Goal: Task Accomplishment & Management: Manage account settings

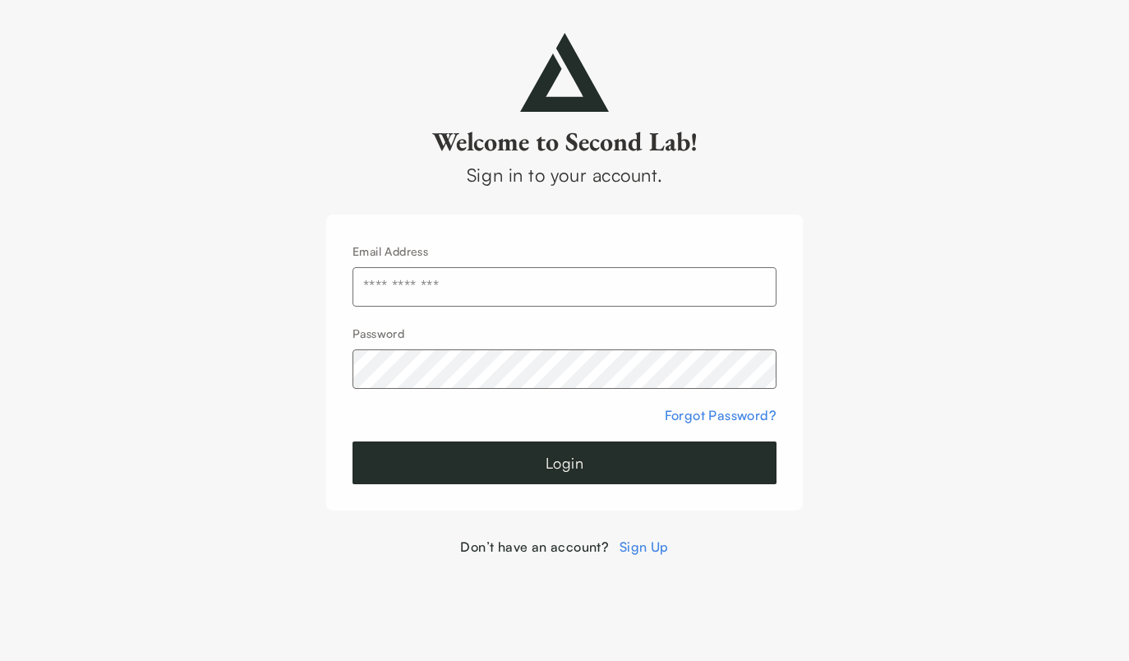
type input "**********"
click at [564, 463] on button "Login" at bounding box center [564, 462] width 424 height 43
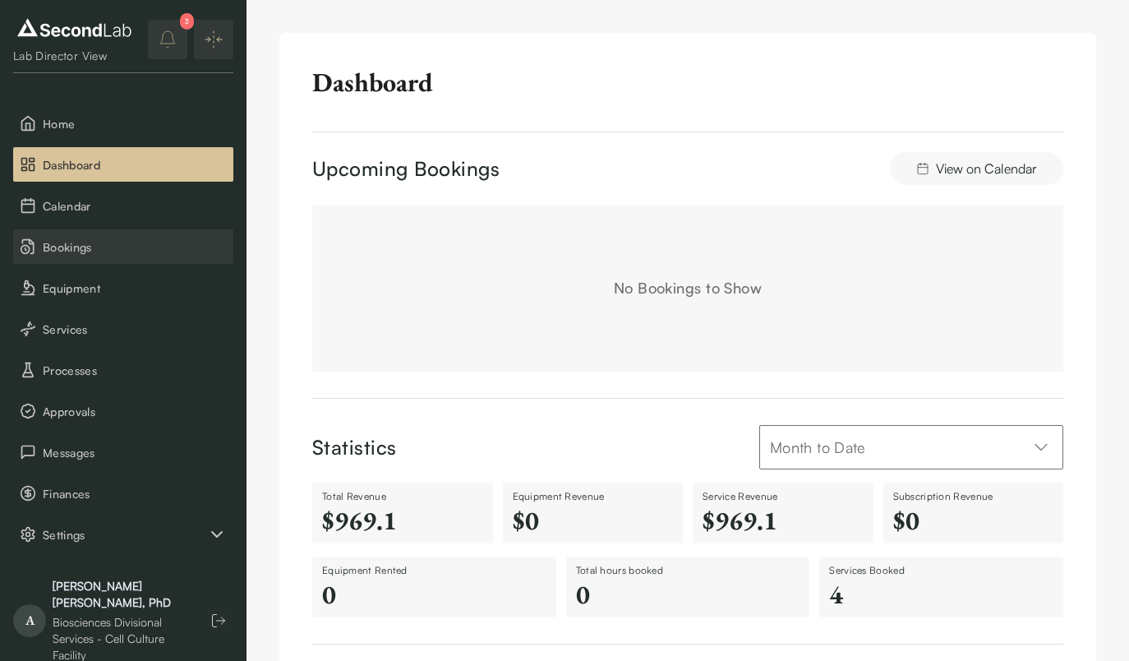
click at [90, 245] on span "Bookings" at bounding box center [135, 246] width 184 height 17
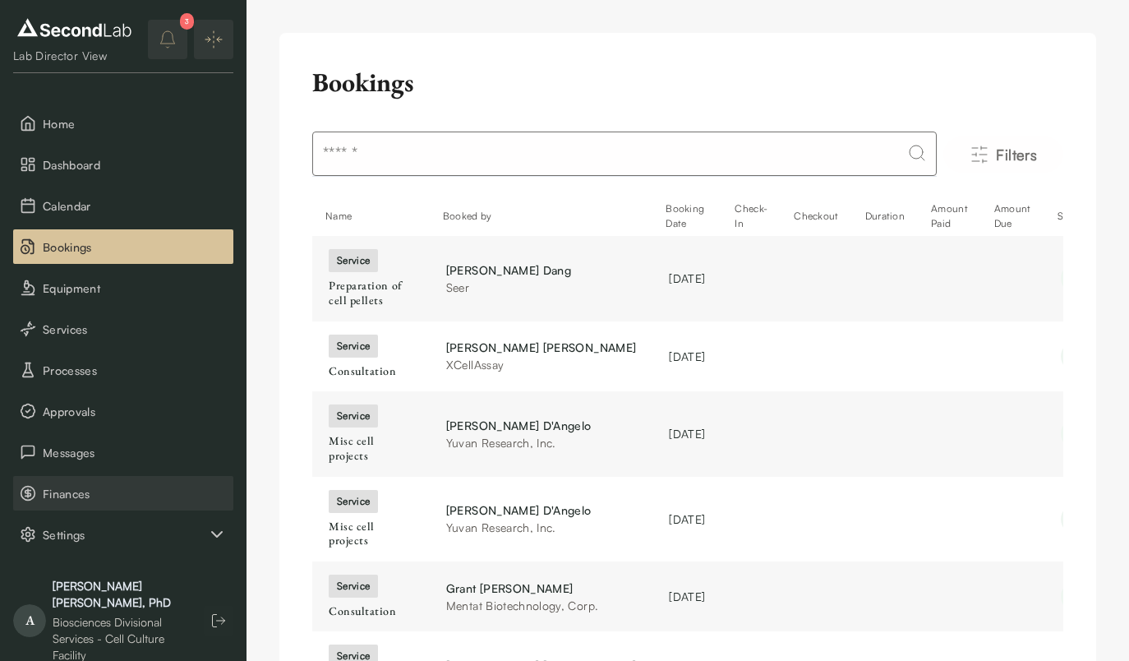
click at [81, 490] on span "Finances" at bounding box center [135, 493] width 184 height 17
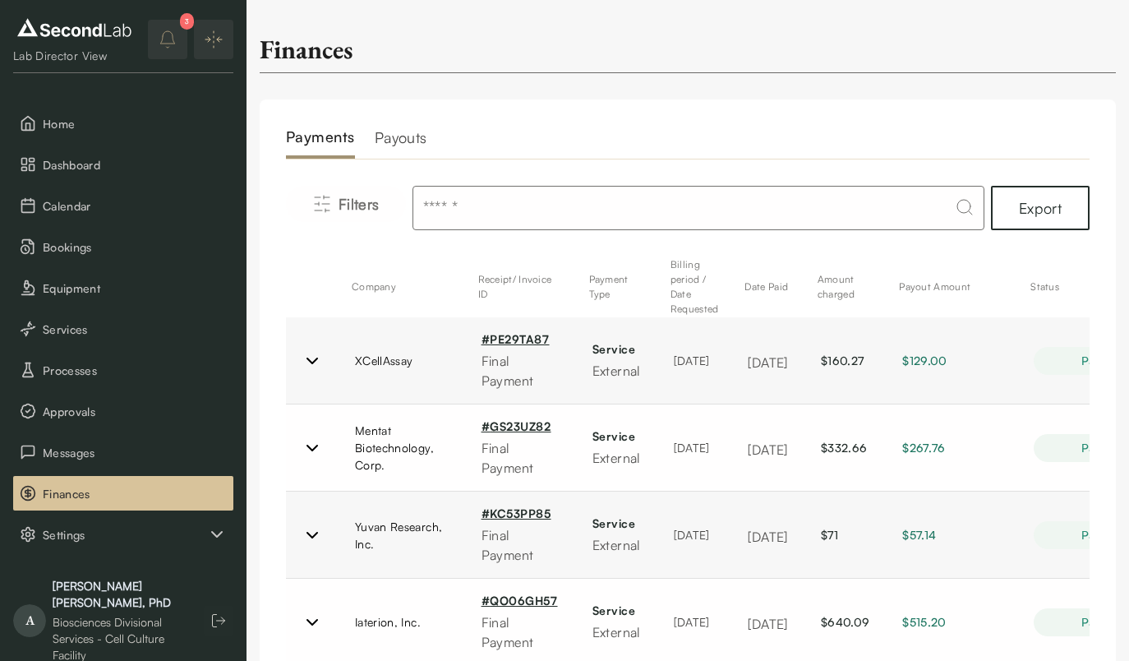
click at [319, 142] on h2 "Payments" at bounding box center [320, 142] width 69 height 33
click at [351, 214] on span "Filters" at bounding box center [359, 203] width 41 height 23
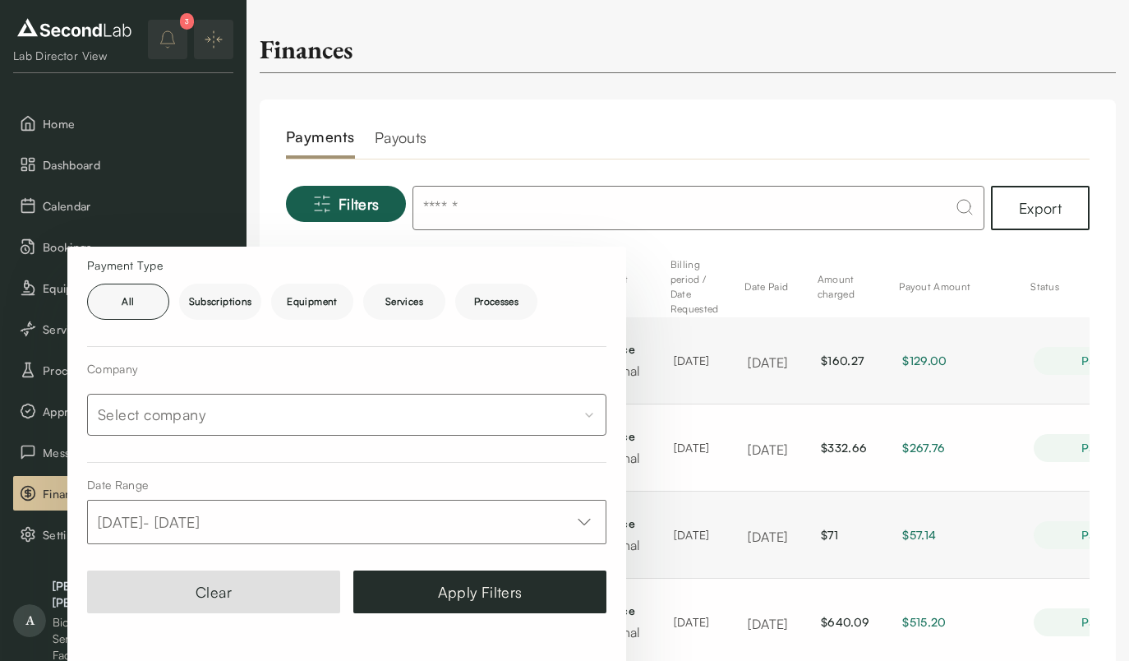
scroll to position [157, 0]
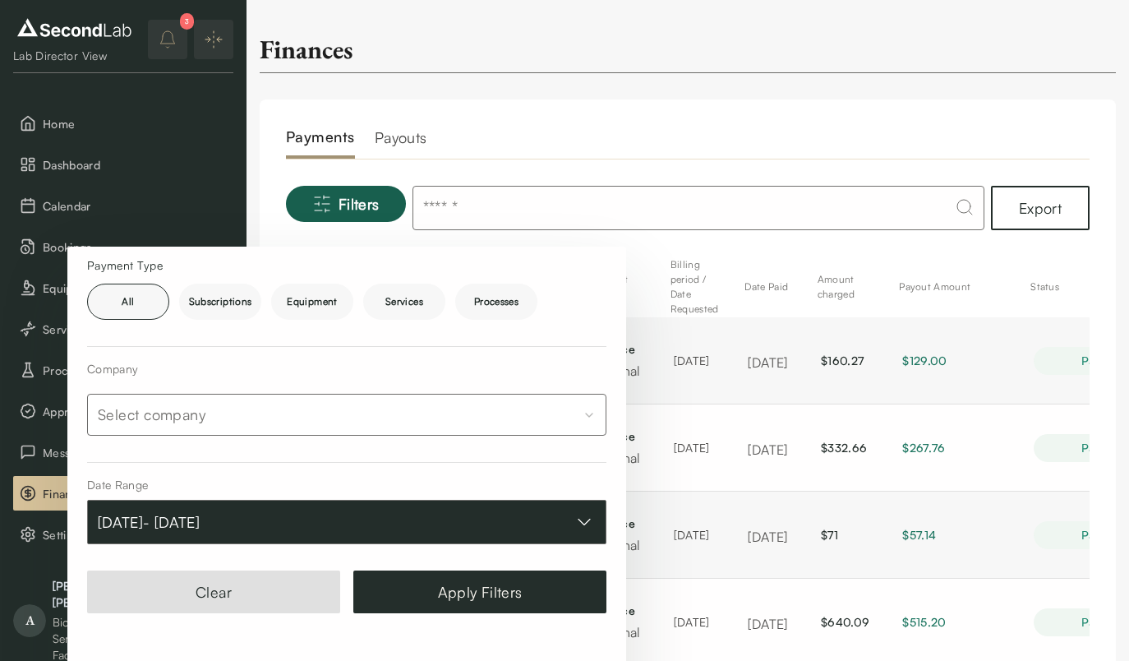
click at [328, 533] on button "[DATE] - [DATE]" at bounding box center [346, 522] width 519 height 44
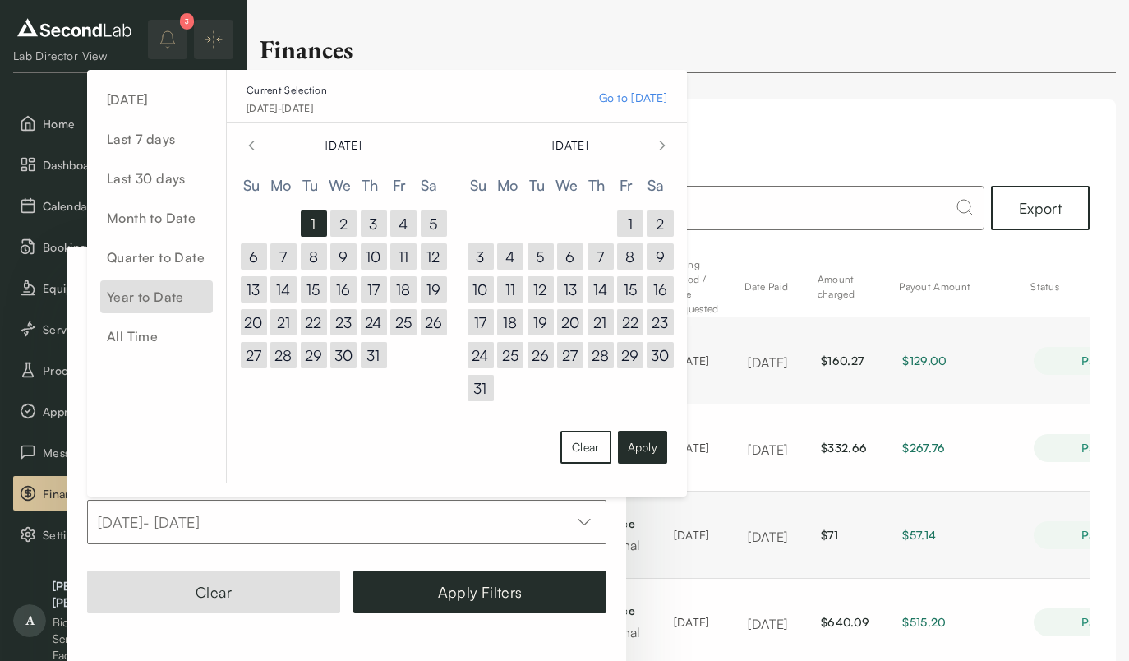
click at [143, 306] on span "Year to Date" at bounding box center [156, 296] width 113 height 33
click at [638, 462] on button "Apply" at bounding box center [642, 447] width 49 height 33
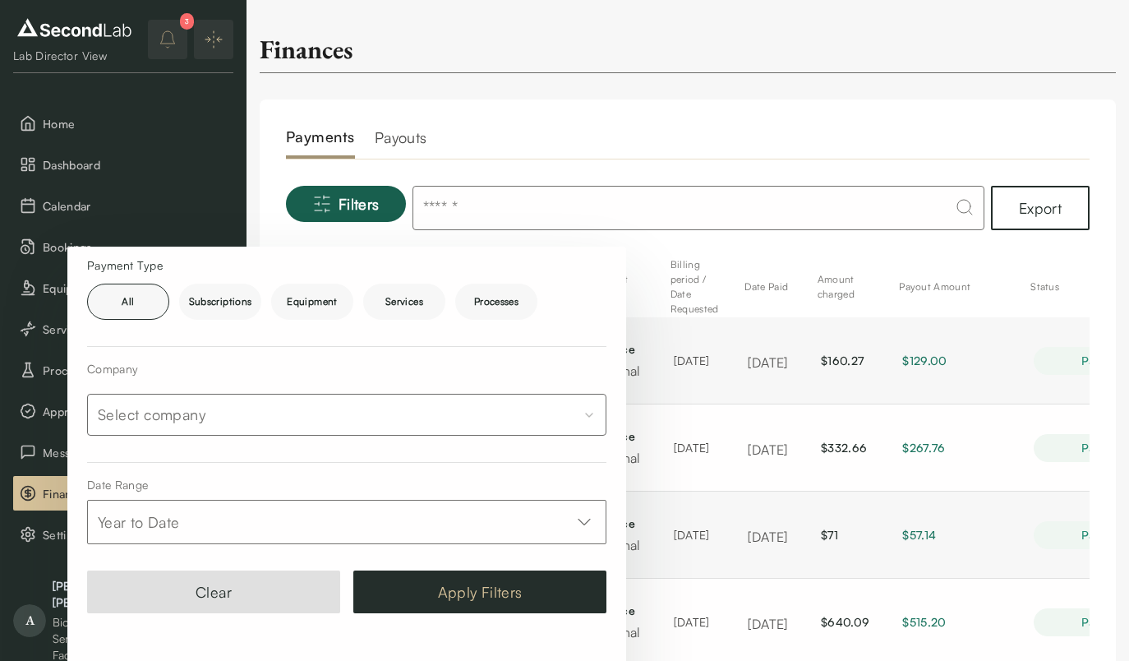
click at [530, 587] on button "Apply Filters" at bounding box center [479, 591] width 253 height 43
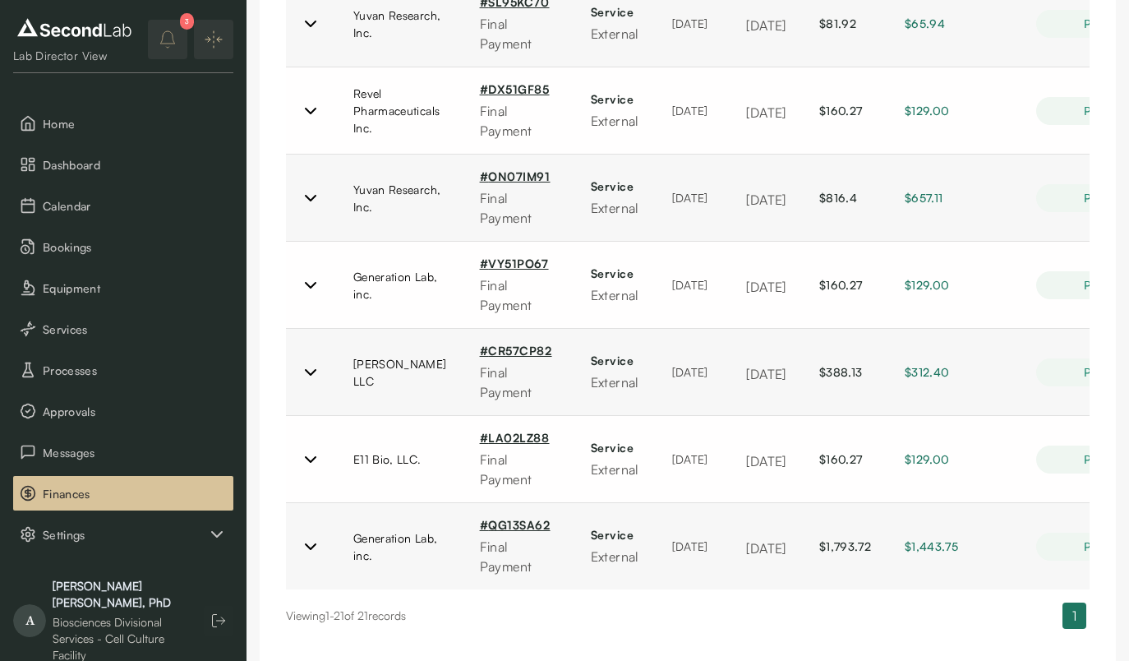
scroll to position [1555, 0]
click at [113, 239] on span "Bookings" at bounding box center [135, 246] width 184 height 17
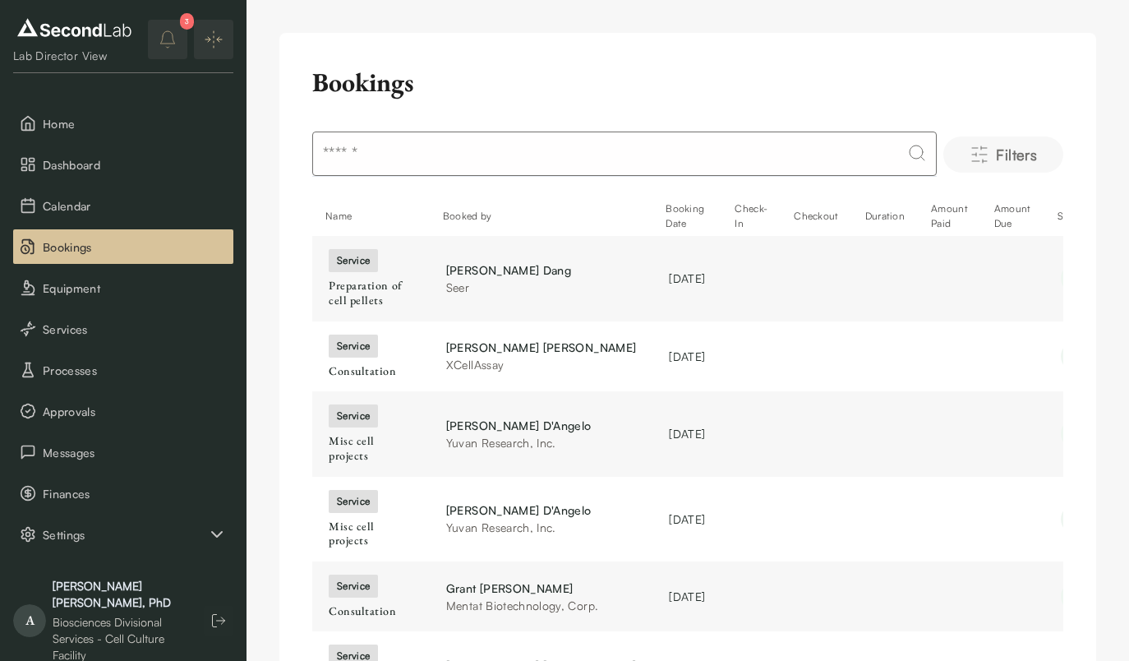
click at [1008, 154] on span "Filters" at bounding box center [1016, 154] width 41 height 23
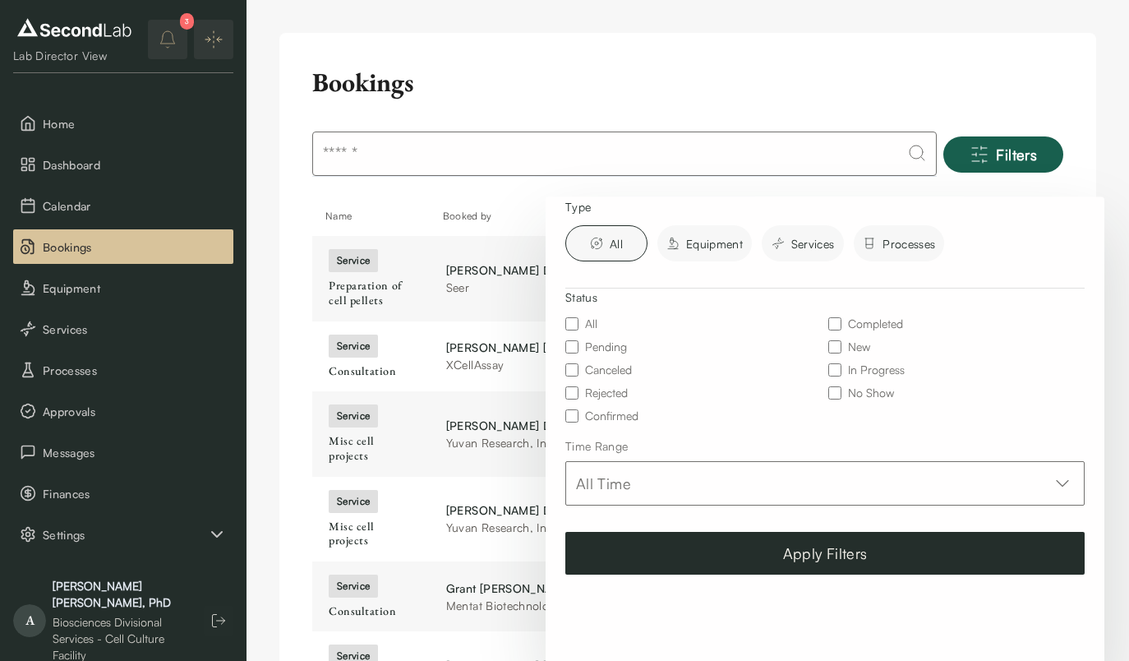
scroll to position [85, 0]
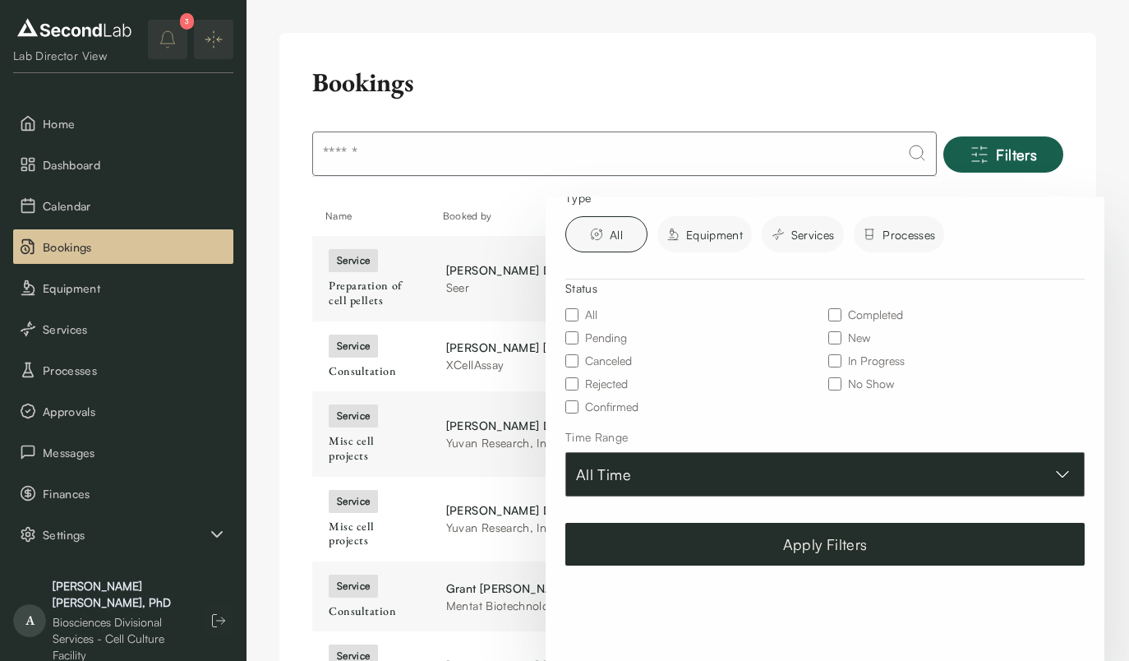
click at [726, 471] on button "All Time" at bounding box center [824, 474] width 519 height 44
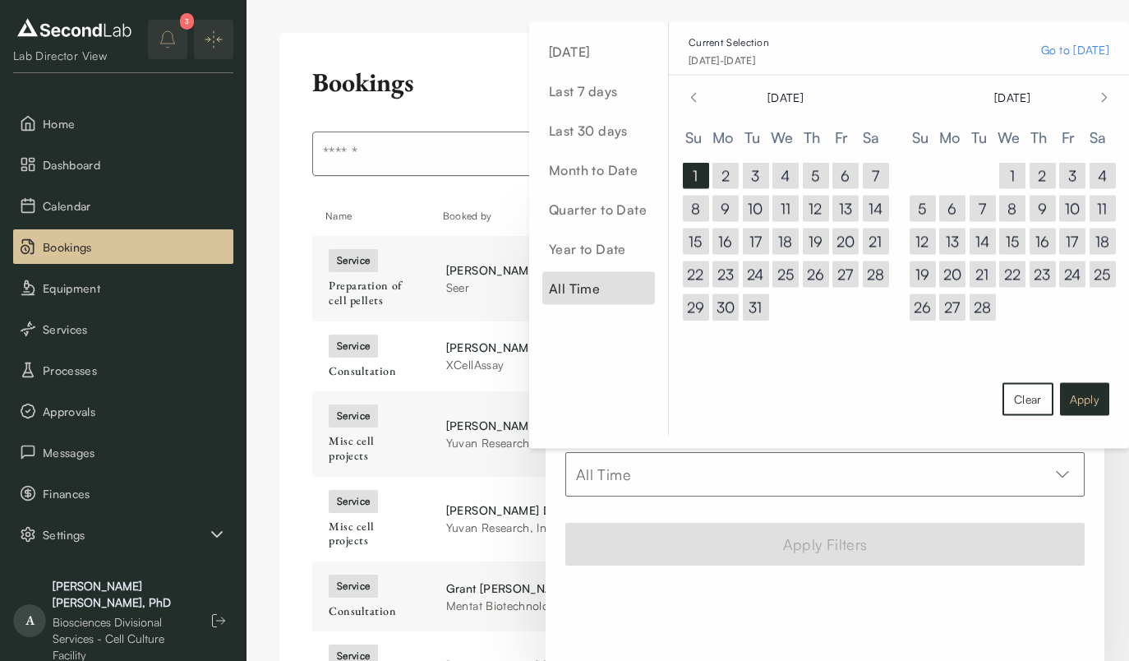
click at [1094, 396] on button "Apply" at bounding box center [1084, 399] width 49 height 33
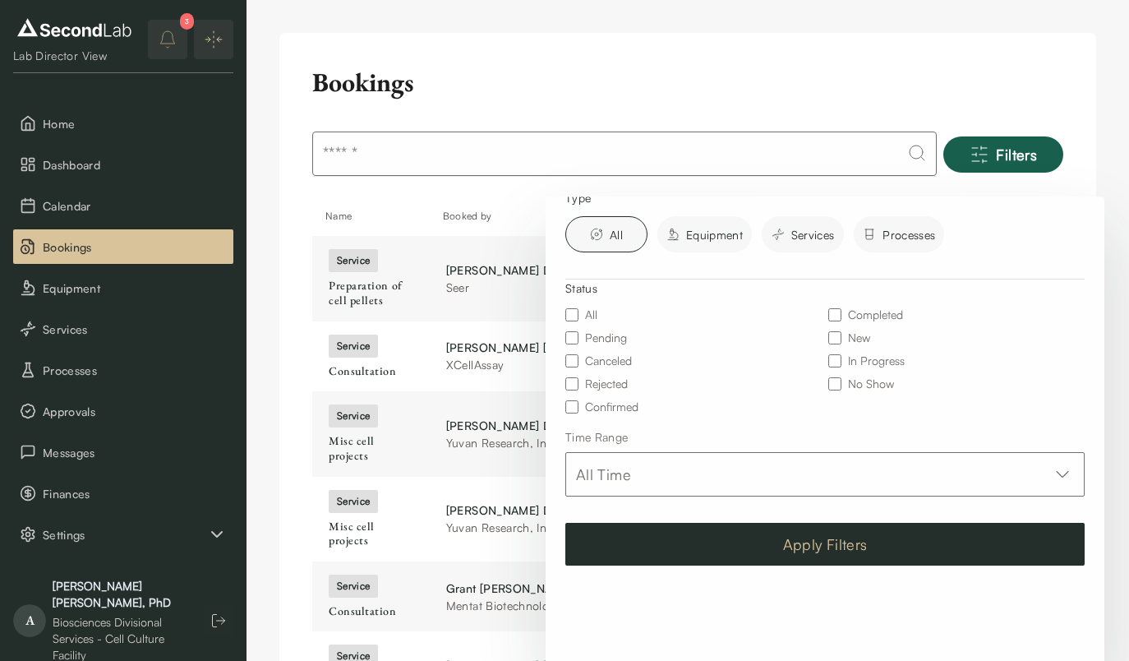
click at [880, 541] on button "Apply Filters" at bounding box center [824, 544] width 519 height 43
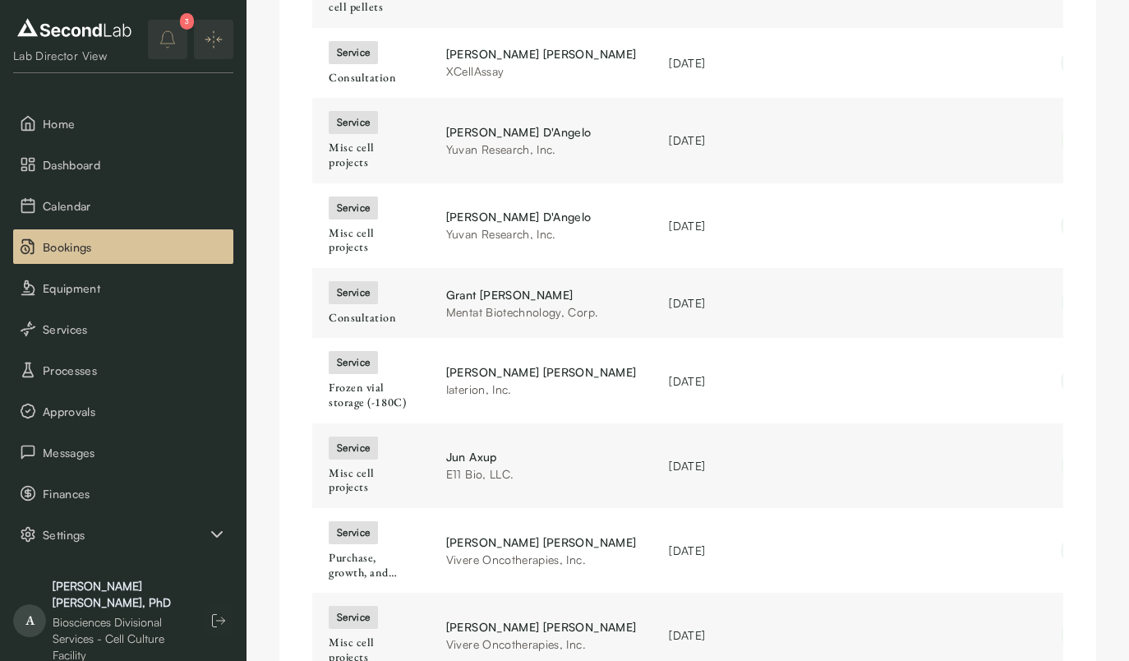
scroll to position [293, 0]
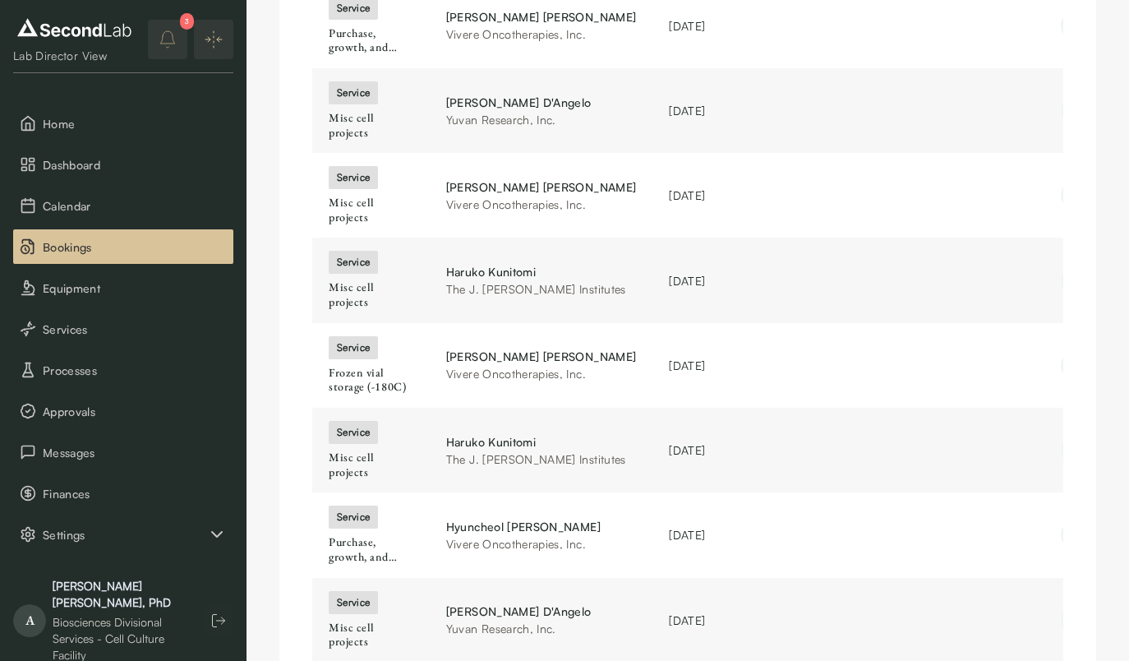
scroll to position [343, 0]
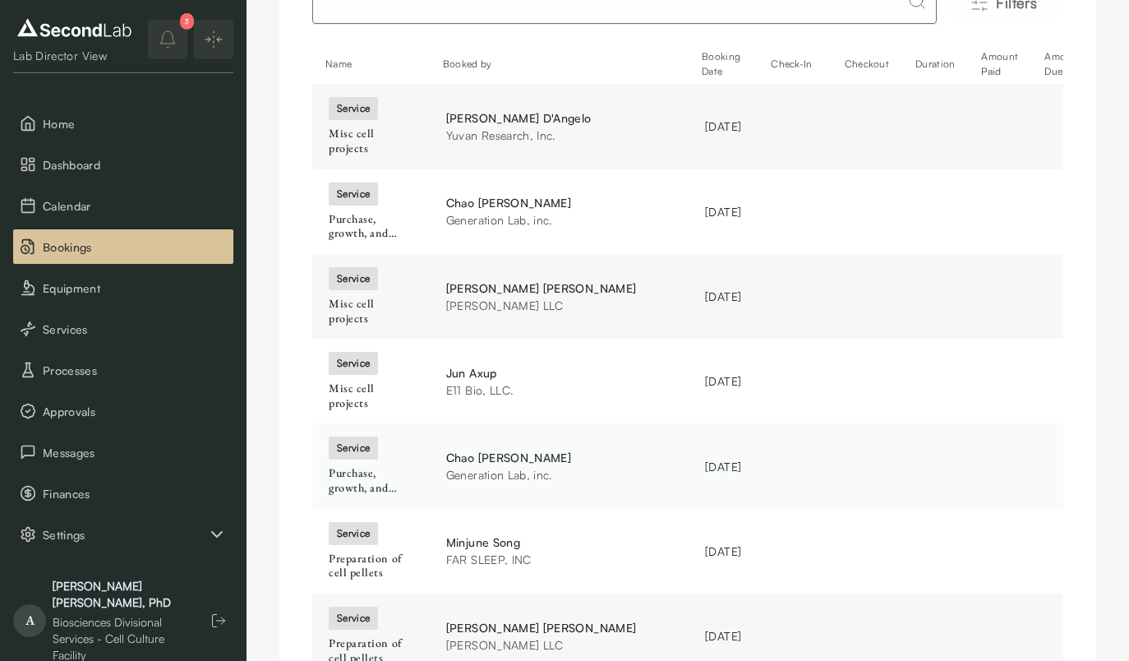
scroll to position [151, 0]
click at [353, 268] on div "service" at bounding box center [352, 279] width 49 height 23
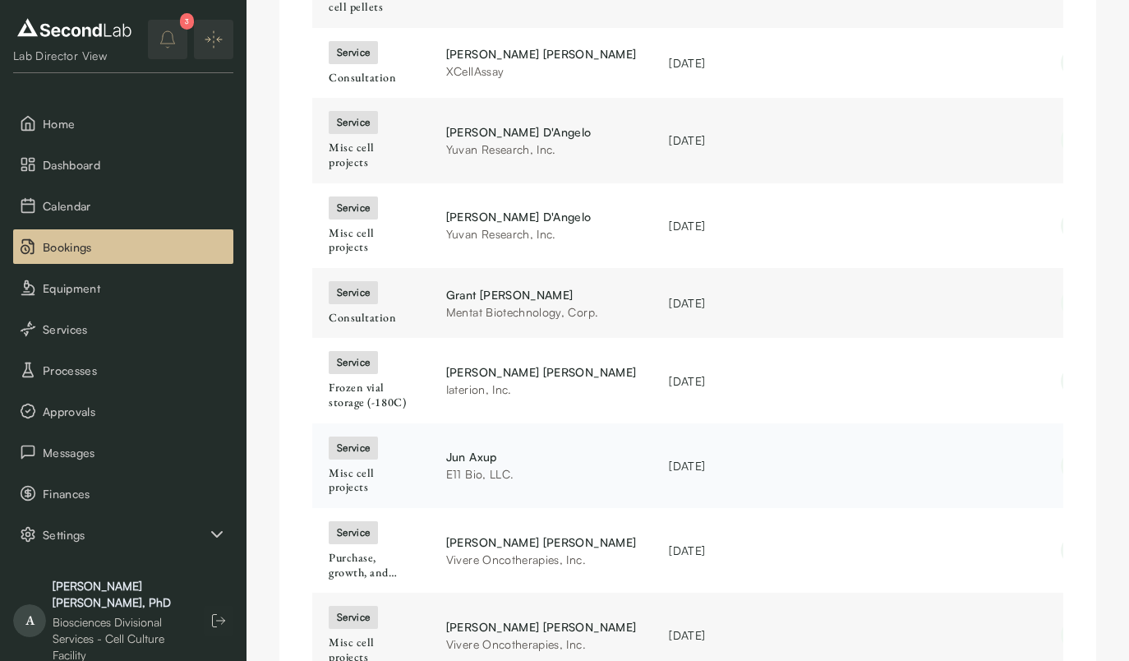
scroll to position [293, 0]
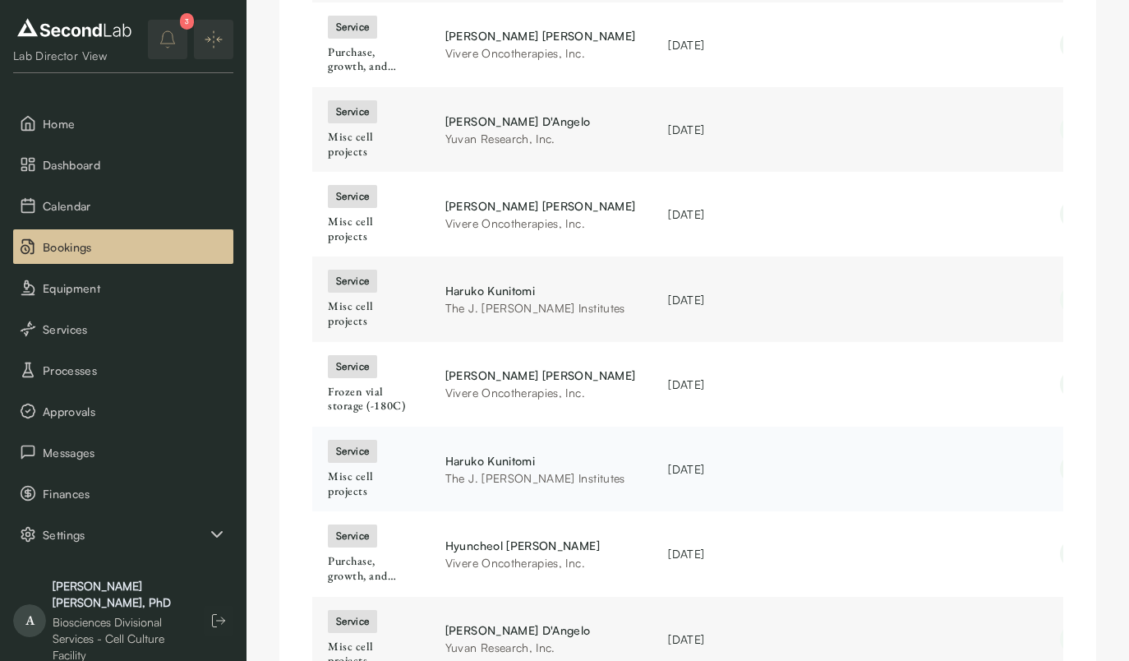
scroll to position [324, 0]
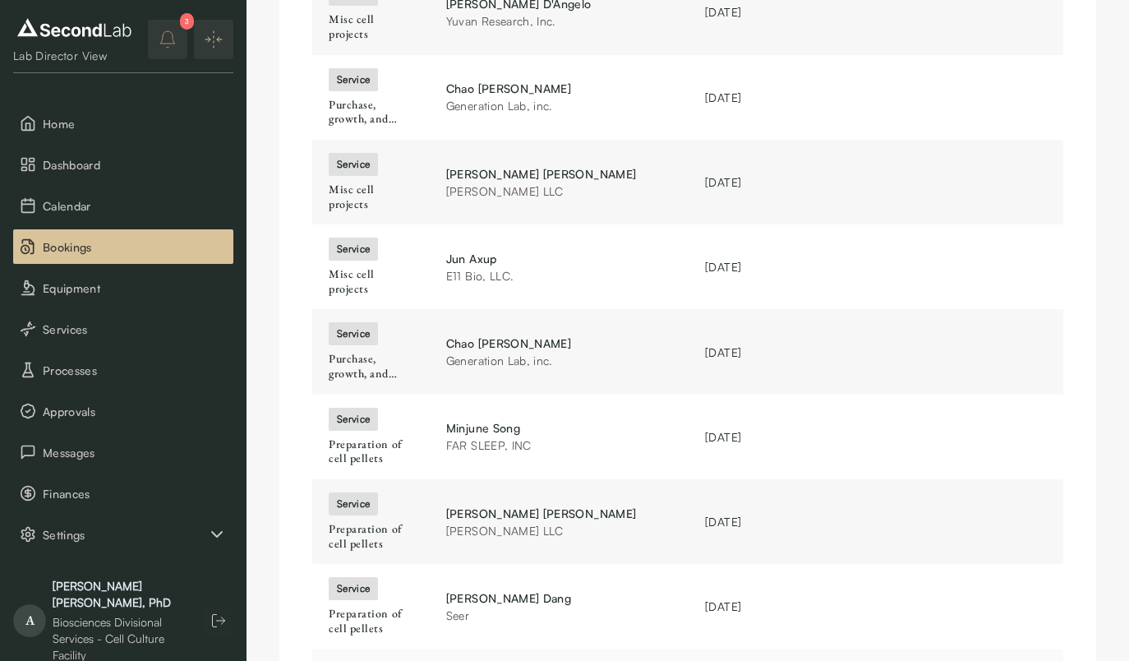
scroll to position [258, 0]
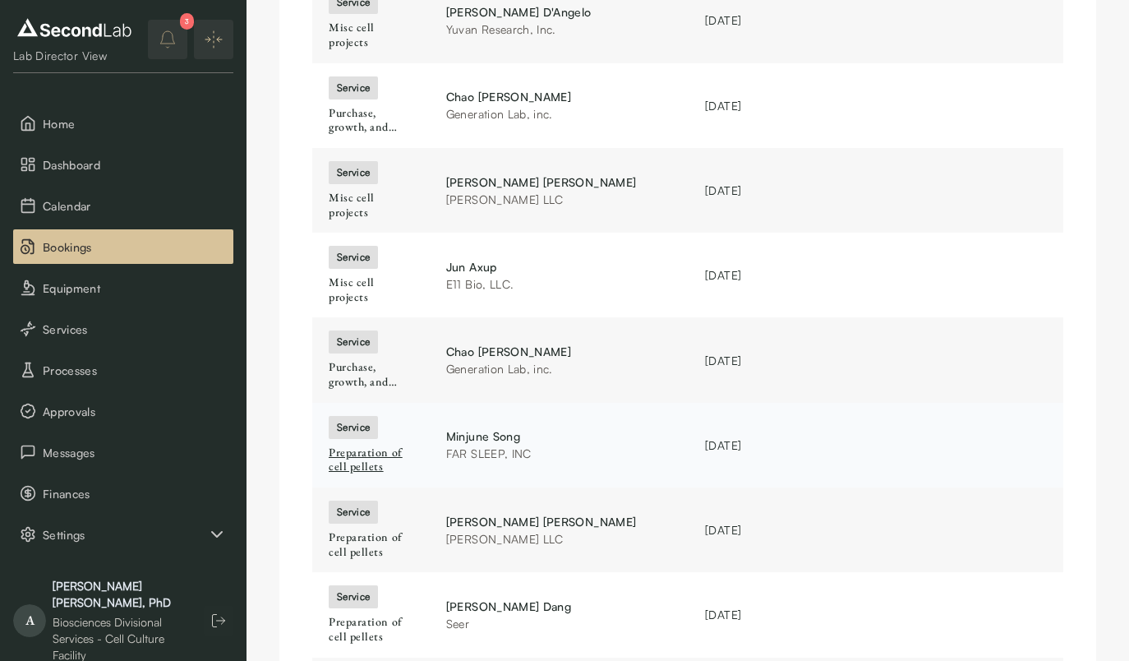
click at [352, 445] on div "Preparation of cell pellets" at bounding box center [371, 459] width 85 height 29
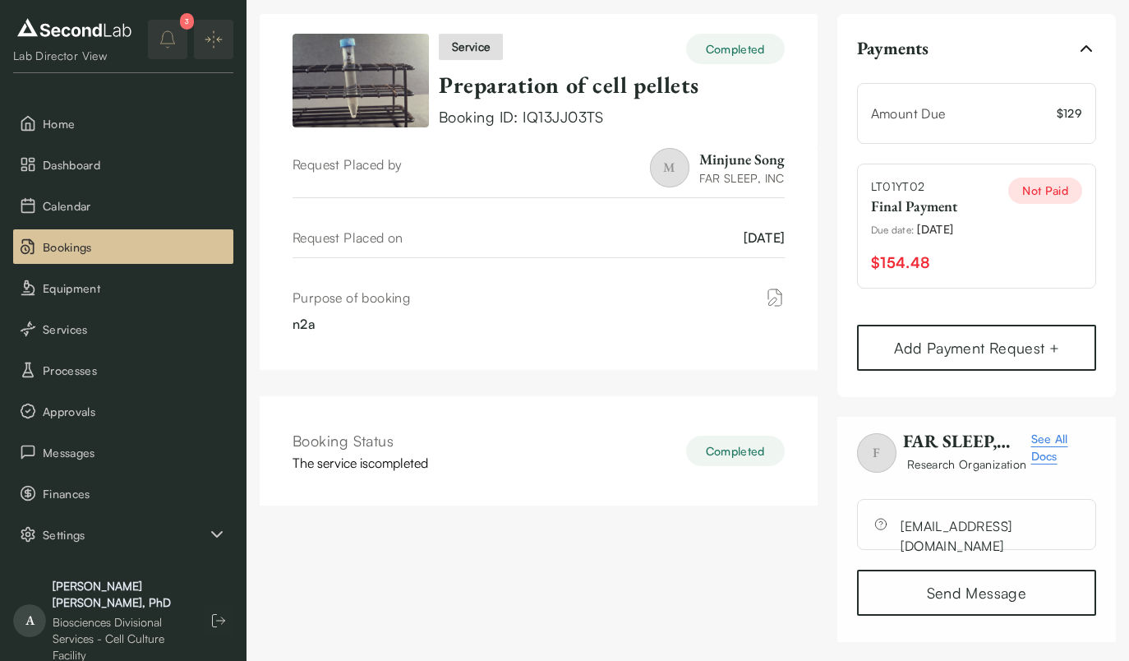
scroll to position [44, 0]
click at [930, 523] on link "[EMAIL_ADDRESS][DOMAIN_NAME]" at bounding box center [990, 520] width 178 height 7
drag, startPoint x: 961, startPoint y: 262, endPoint x: 865, endPoint y: 265, distance: 96.2
click at [865, 265] on div "LT01YT02 Final Payment Due date : [DATE] $154.48 Not Paid" at bounding box center [976, 226] width 239 height 125
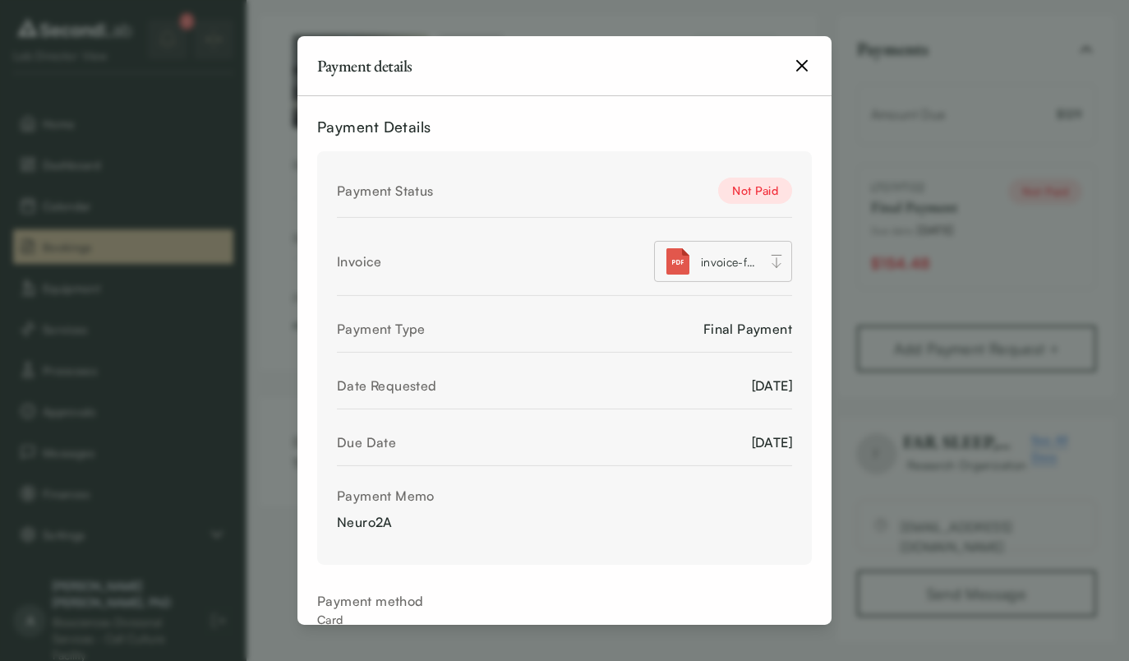
click at [804, 66] on icon "button" at bounding box center [802, 66] width 20 height 20
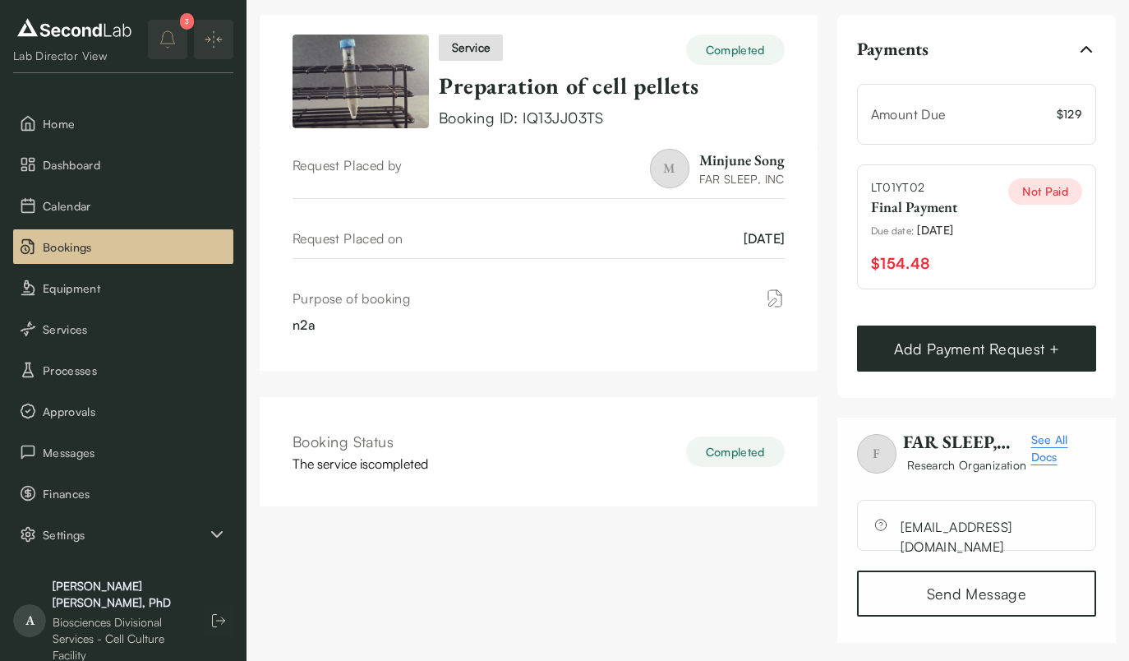
click at [984, 349] on button "Add Payment Request +" at bounding box center [976, 348] width 239 height 46
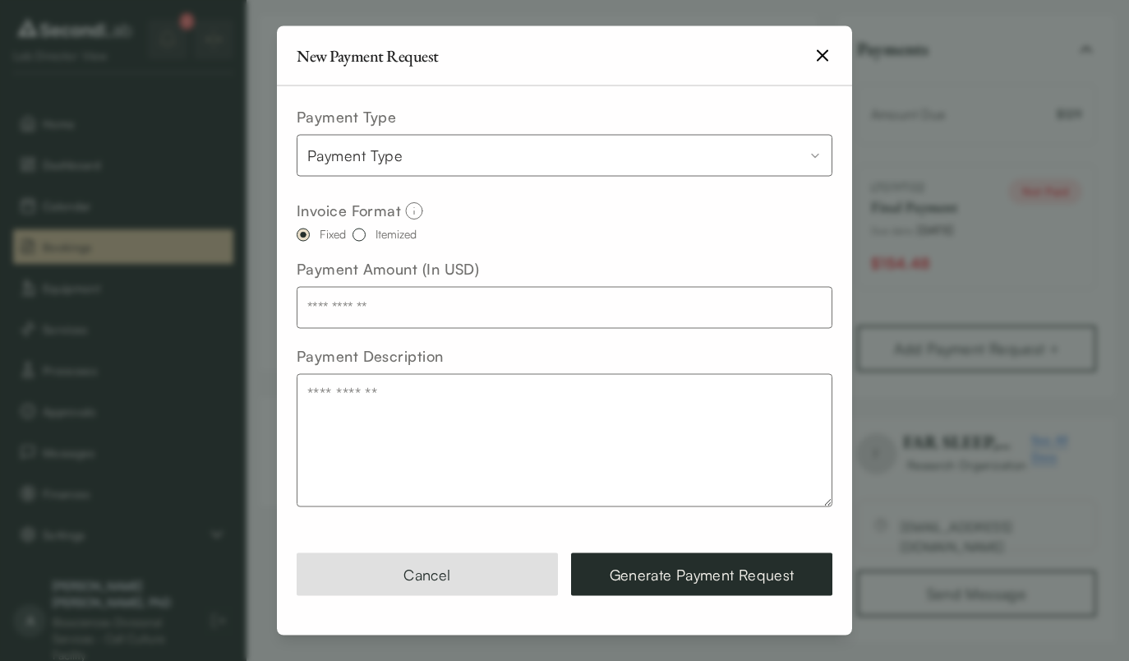
click at [820, 60] on icon "button" at bounding box center [823, 56] width 20 height 20
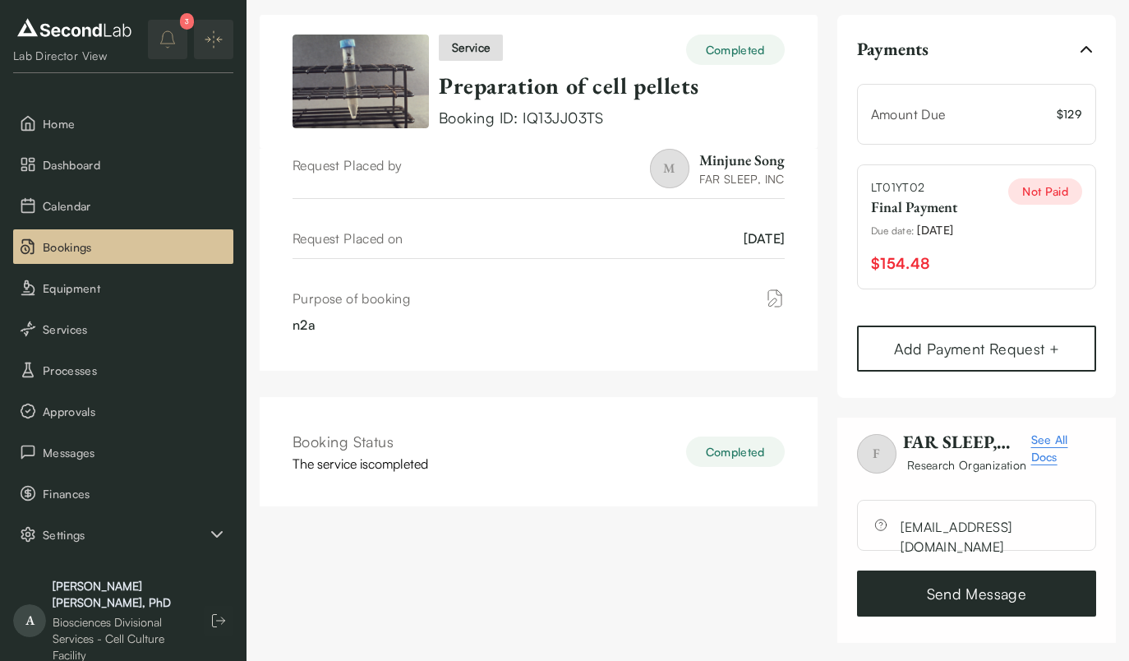
click at [1029, 597] on link "Send Message" at bounding box center [976, 593] width 239 height 46
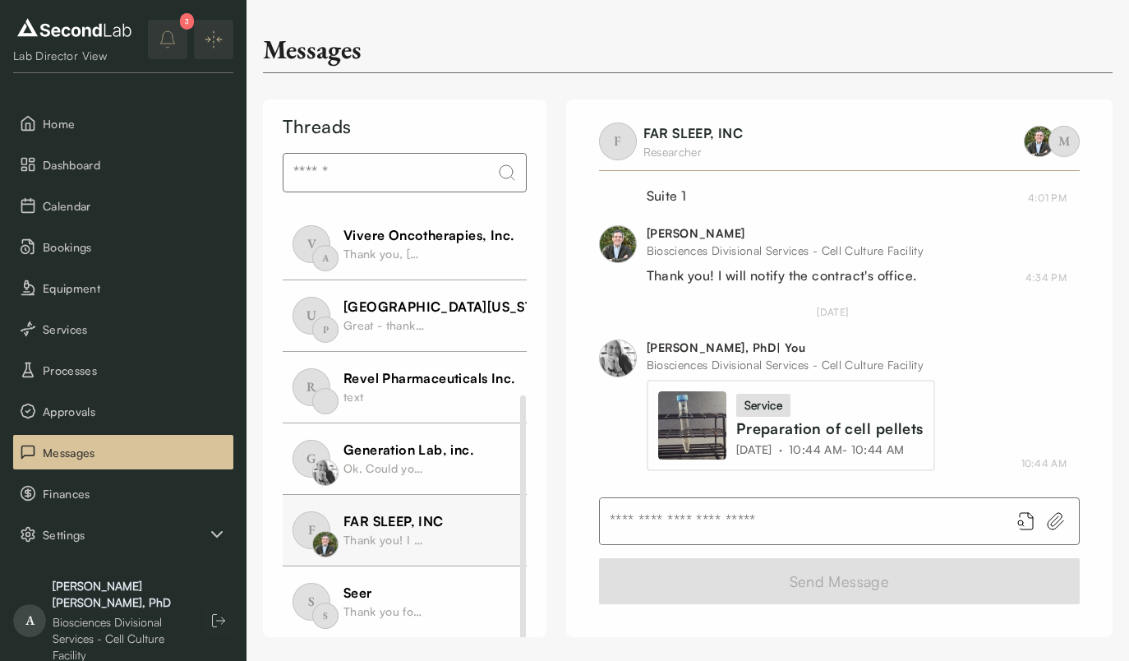
scroll to position [289, 0]
click at [663, 523] on input "text" at bounding box center [798, 521] width 397 height 46
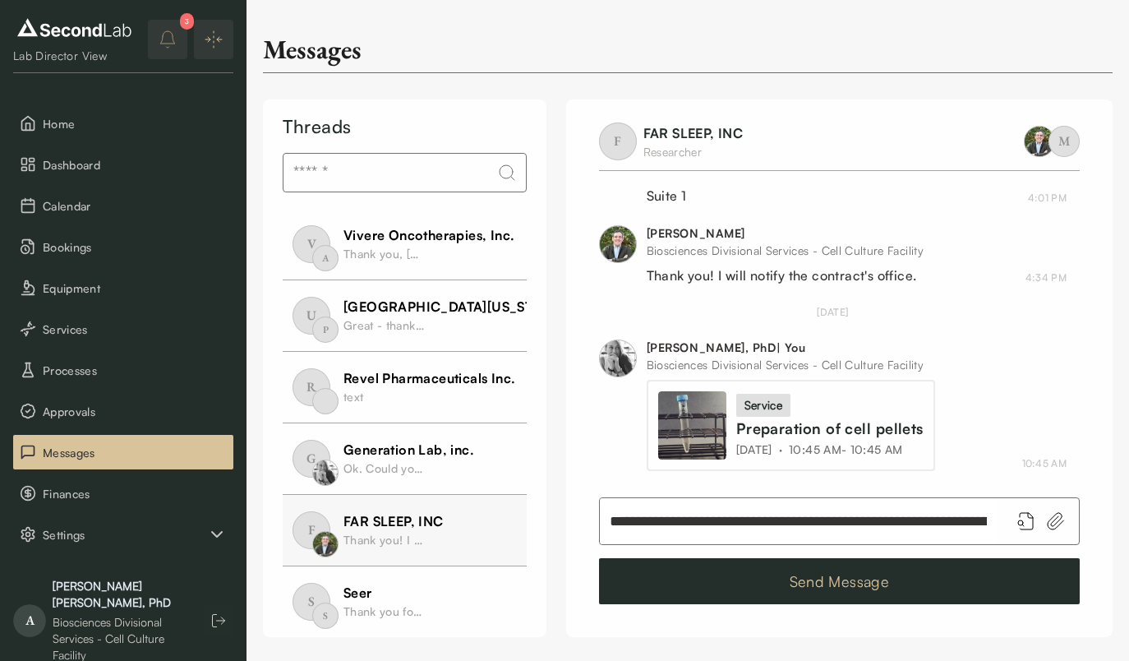
type input "**********"
click at [796, 582] on button "Send Message" at bounding box center [839, 581] width 481 height 46
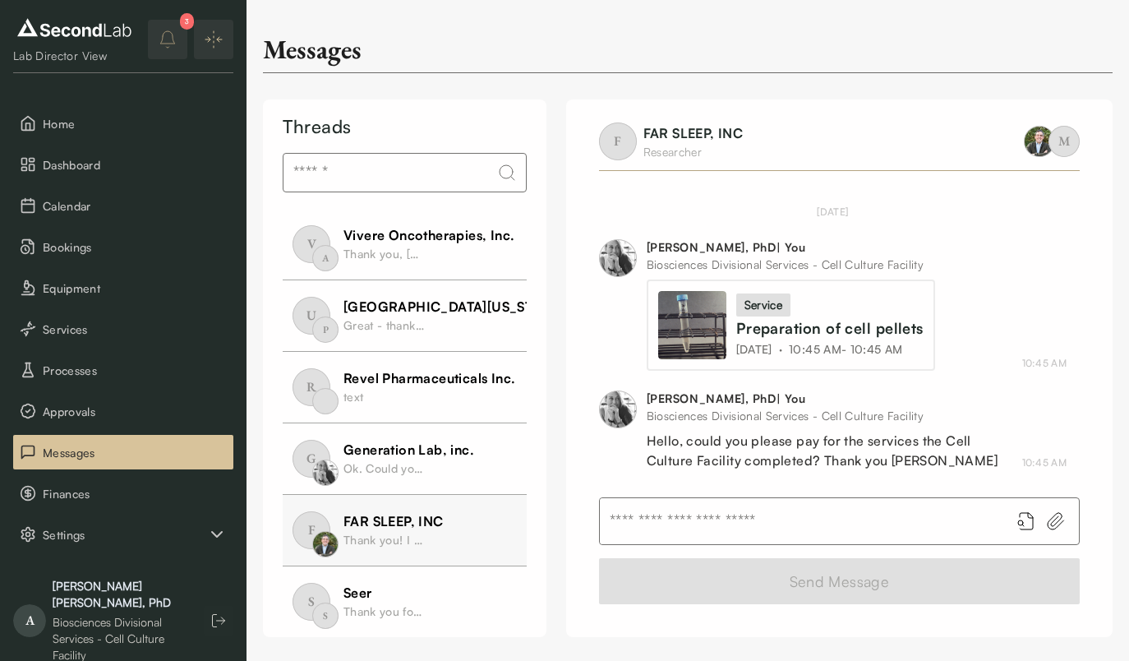
scroll to position [1247, 0]
click at [78, 249] on span "Bookings" at bounding box center [135, 246] width 184 height 17
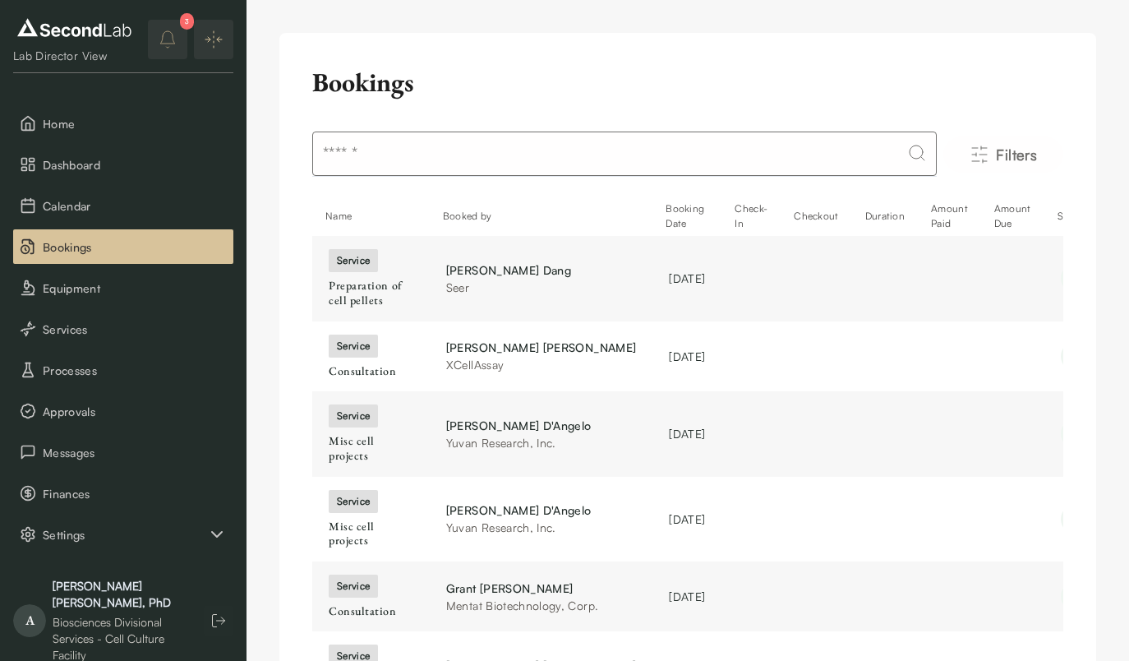
click at [408, 154] on input at bounding box center [624, 153] width 624 height 44
type input "*****"
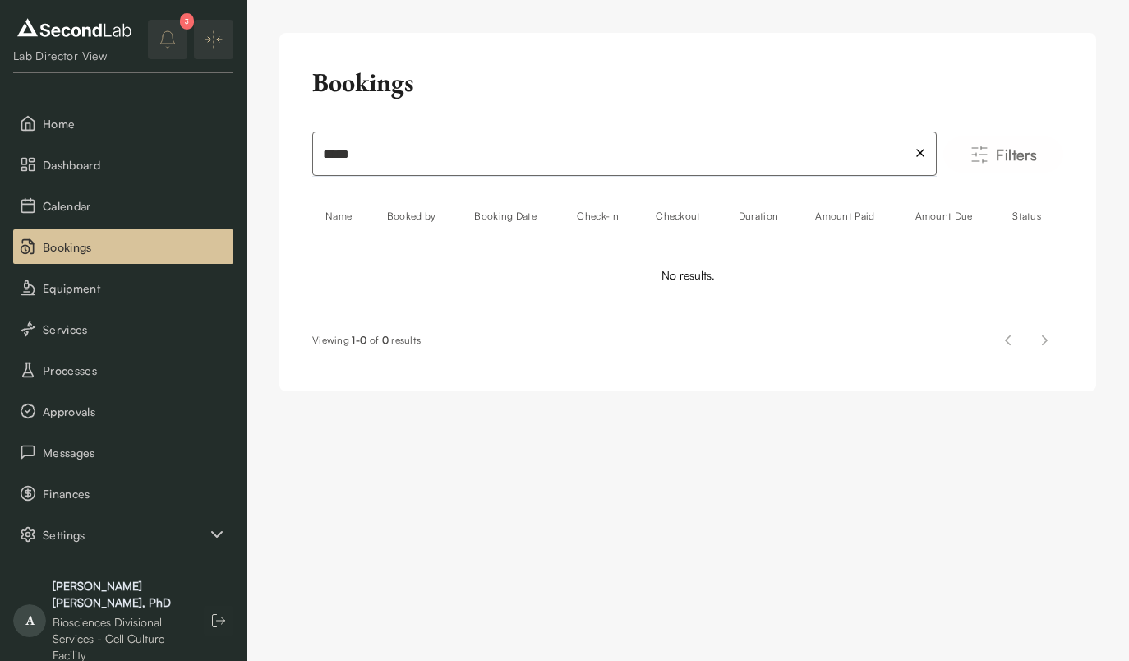
click at [924, 151] on icon at bounding box center [920, 152] width 13 height 13
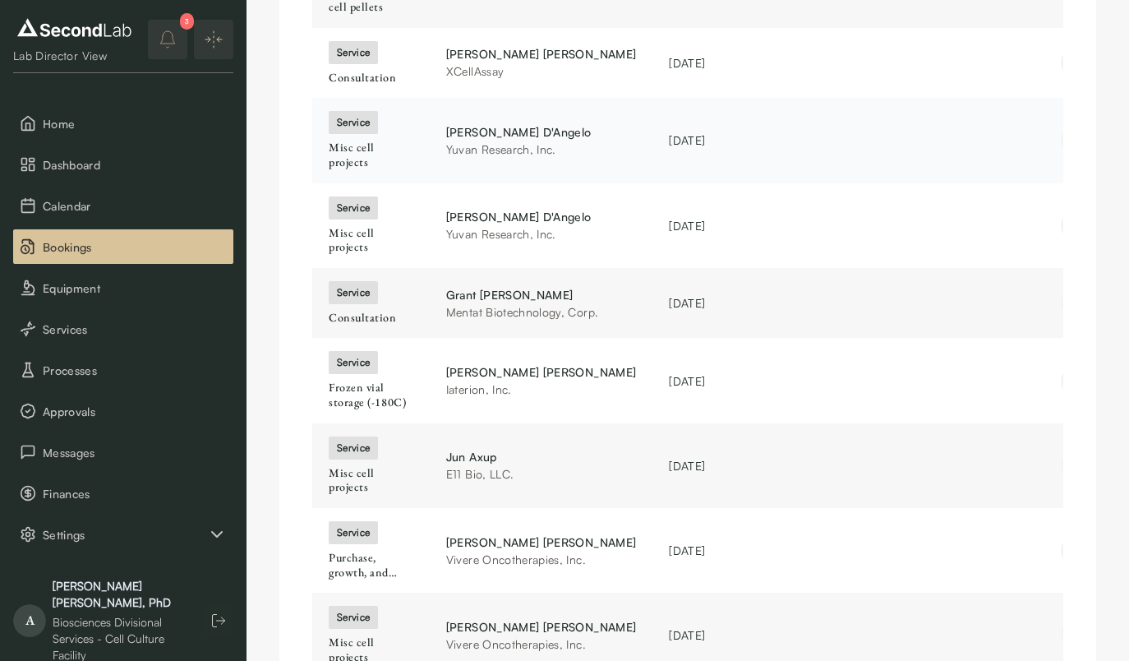
scroll to position [293, 0]
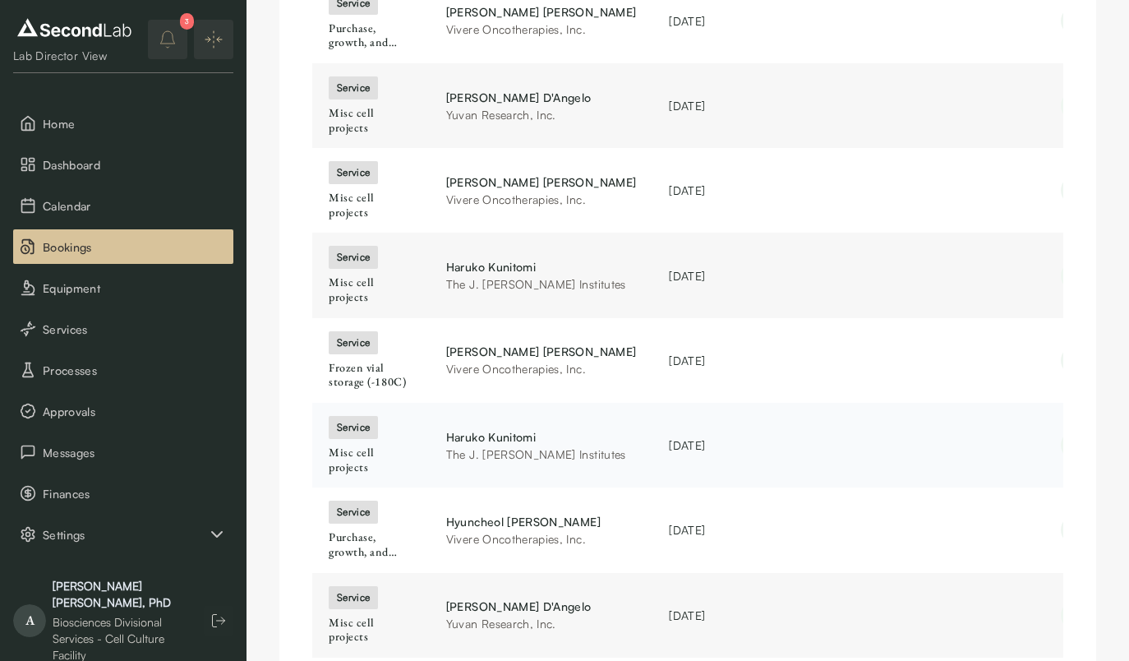
scroll to position [344, 0]
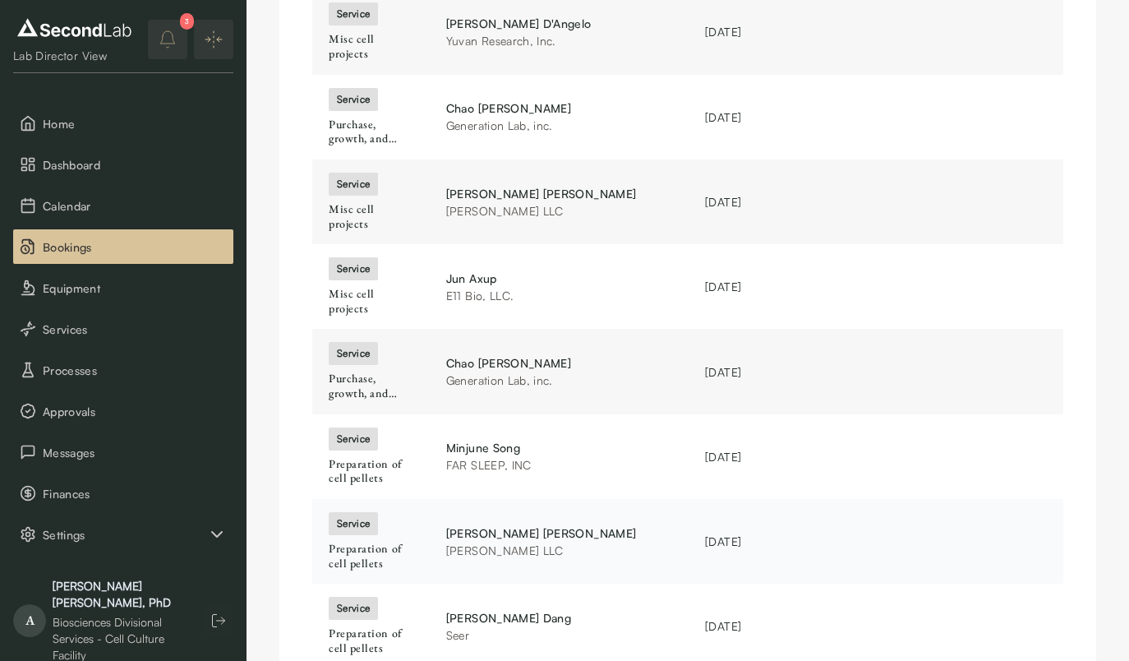
scroll to position [246, 0]
click at [364, 173] on div "service" at bounding box center [352, 184] width 49 height 23
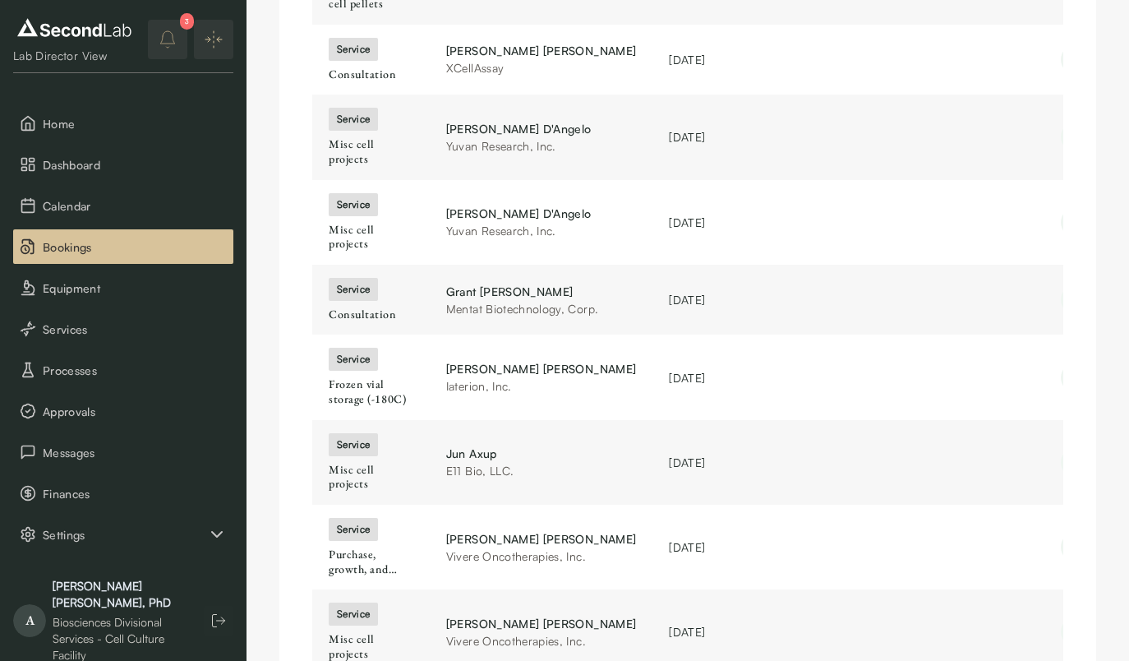
scroll to position [293, 0]
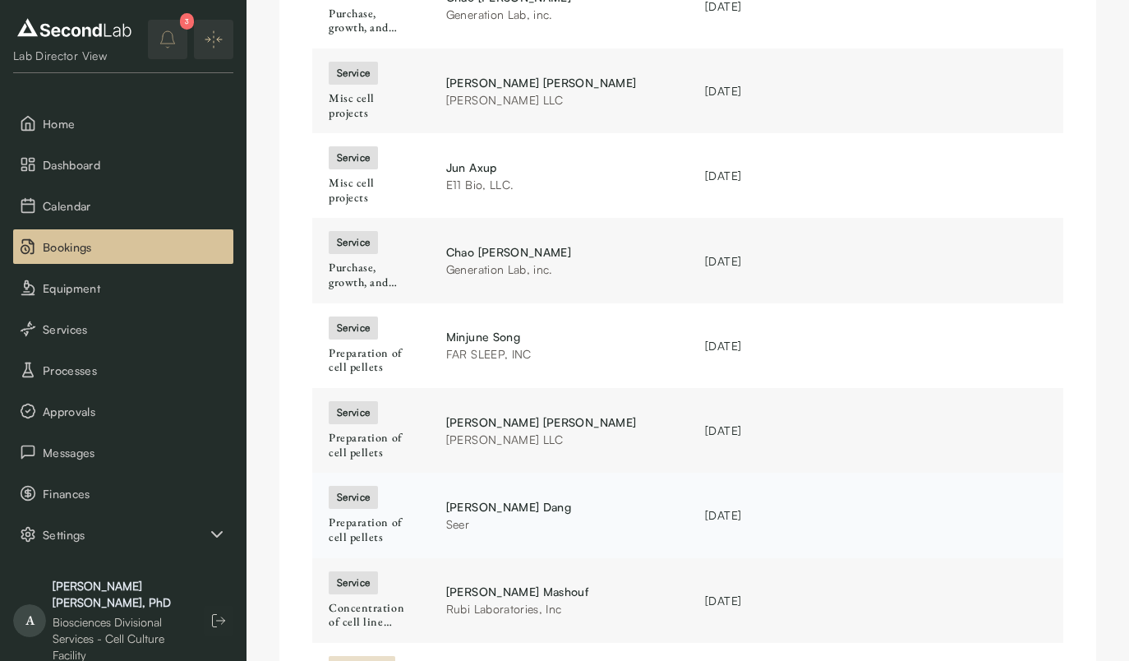
scroll to position [351, 0]
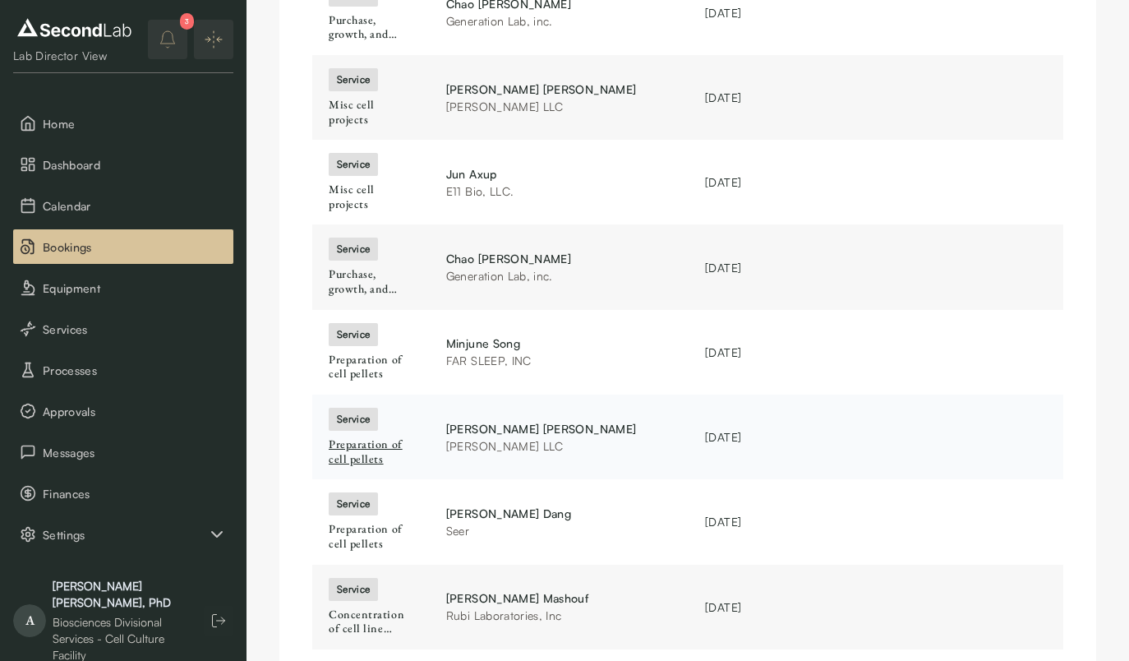
click at [350, 437] on div "Preparation of cell pellets" at bounding box center [371, 451] width 85 height 29
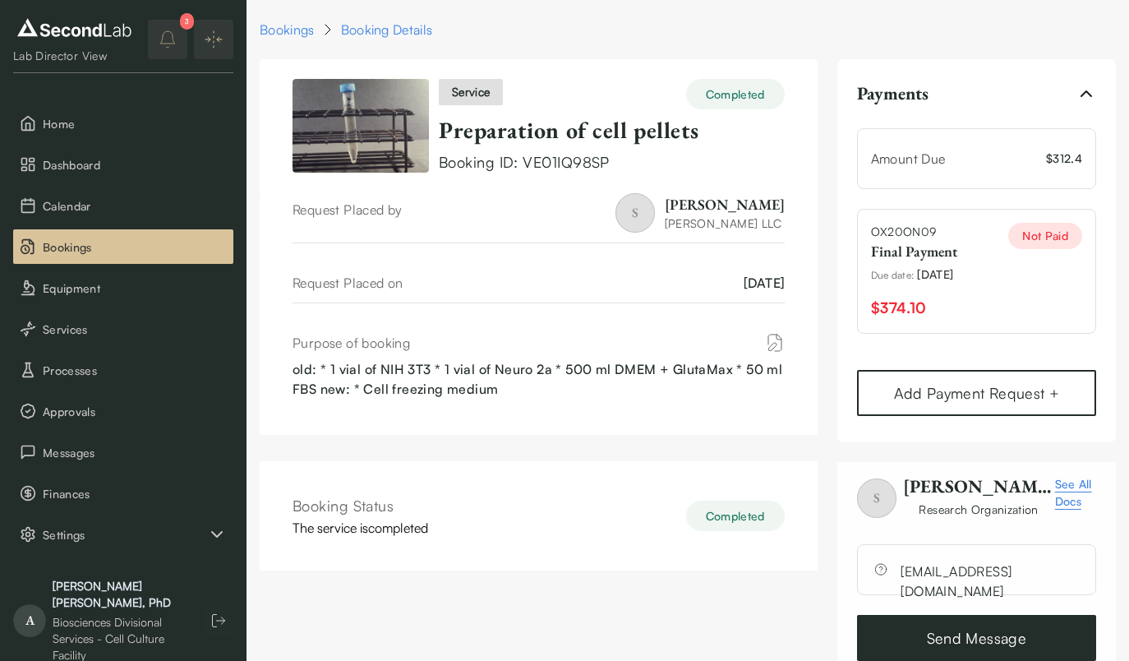
click at [915, 632] on link "Send Message" at bounding box center [976, 638] width 239 height 46
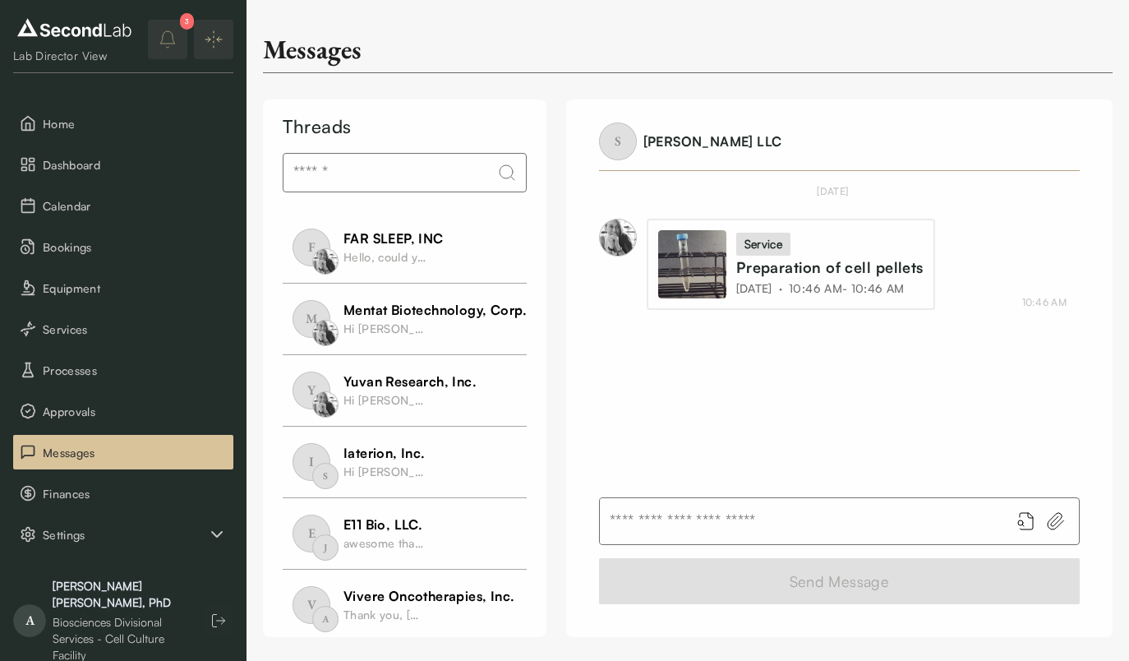
click at [915, 524] on input "text" at bounding box center [798, 521] width 397 height 46
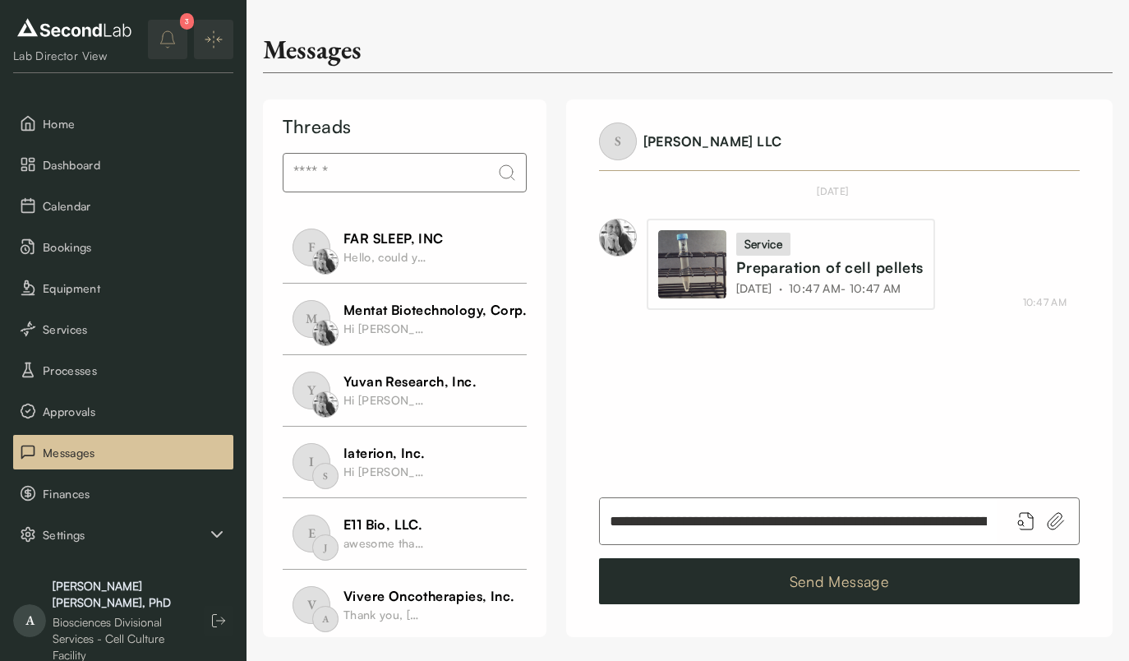
type input "**********"
click at [901, 579] on button "Send Message" at bounding box center [839, 581] width 481 height 46
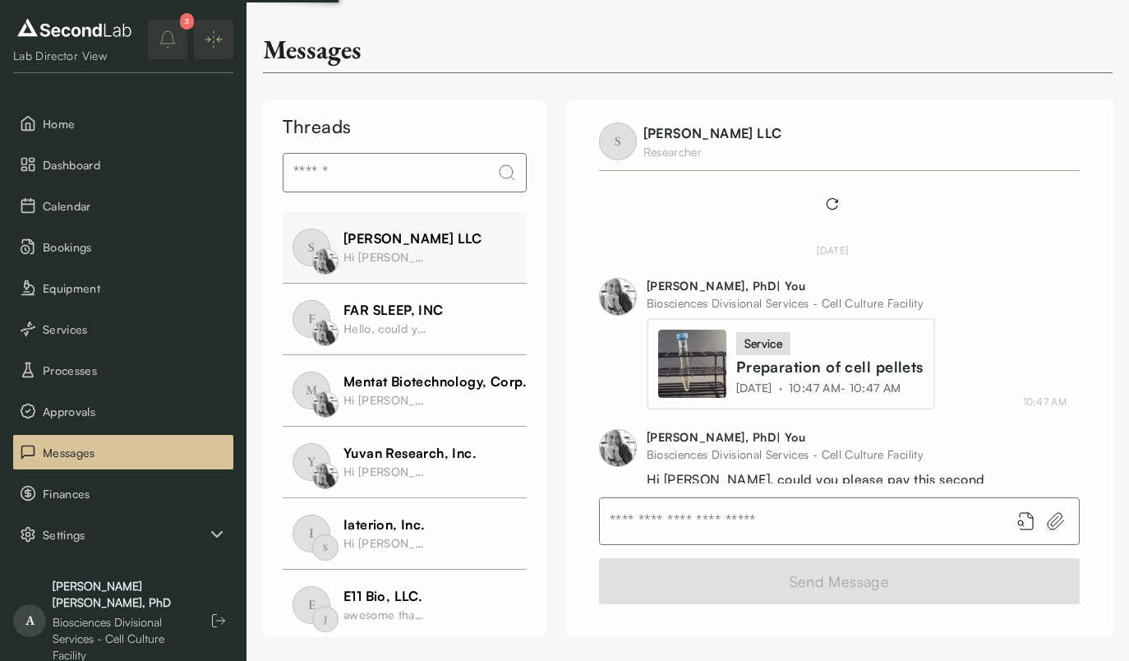
scroll to position [190, 0]
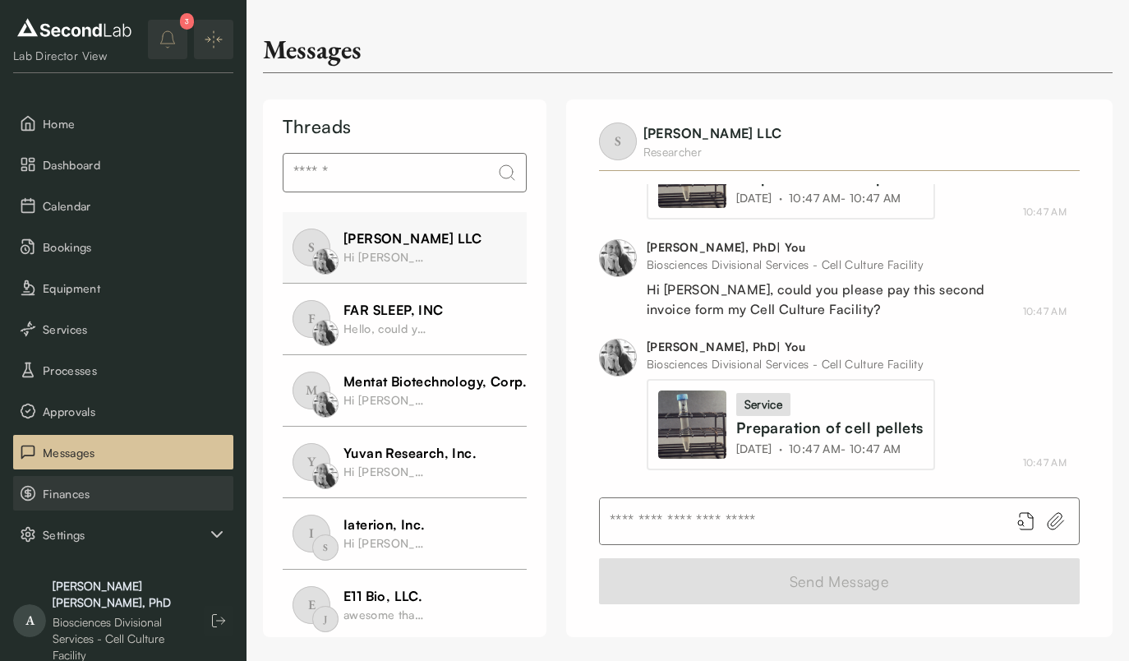
click at [99, 485] on span "Finances" at bounding box center [135, 493] width 184 height 17
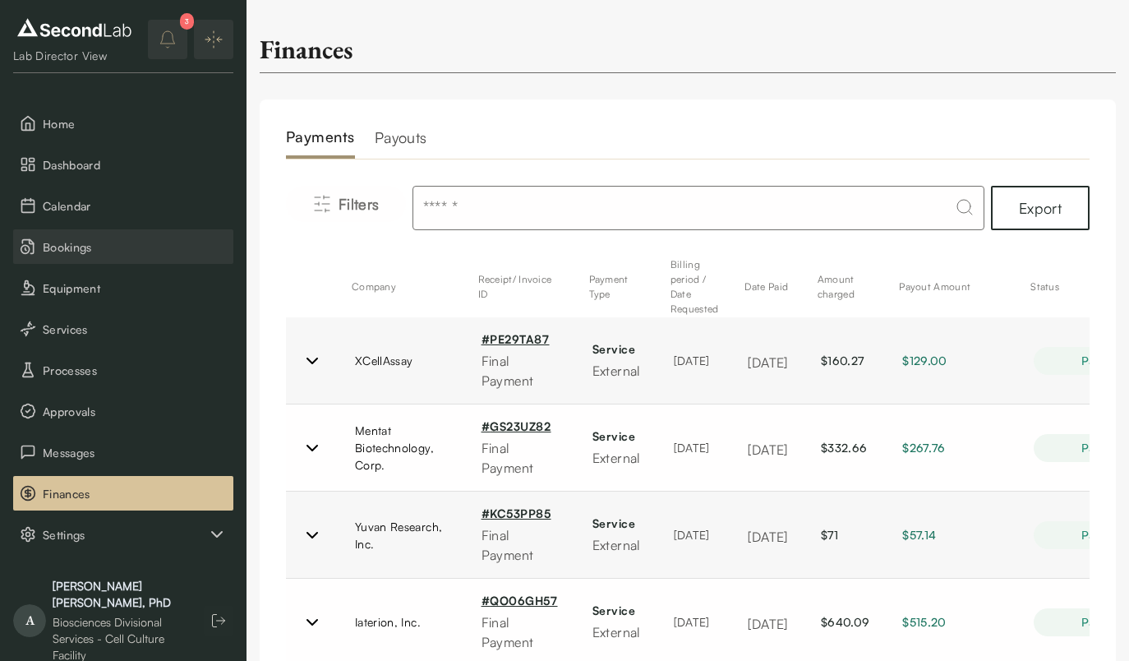
click at [113, 247] on span "Bookings" at bounding box center [135, 246] width 184 height 17
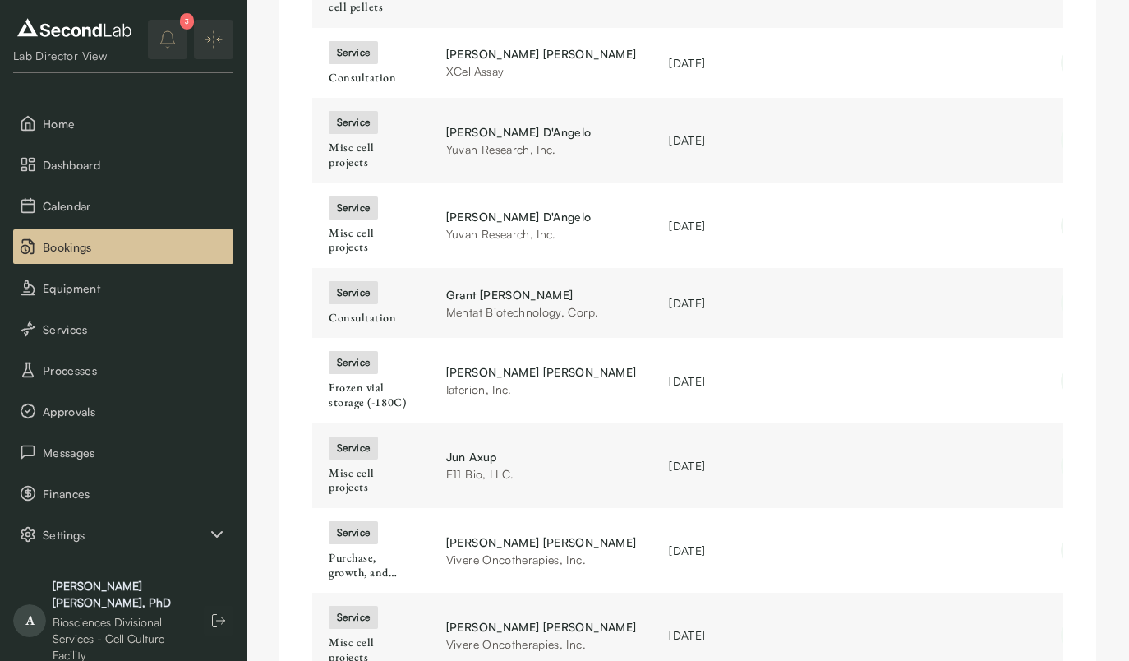
scroll to position [293, 0]
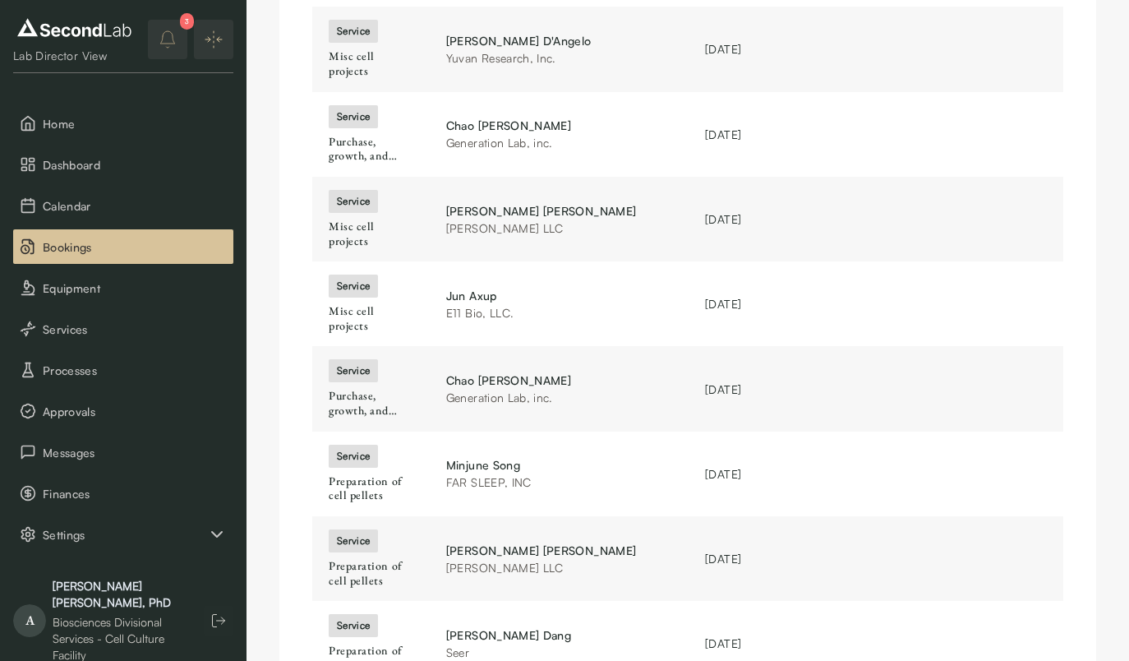
scroll to position [228, 0]
click at [351, 178] on td "service Misc cell projects" at bounding box center [370, 220] width 117 height 85
click at [349, 191] on div "service" at bounding box center [353, 202] width 49 height 23
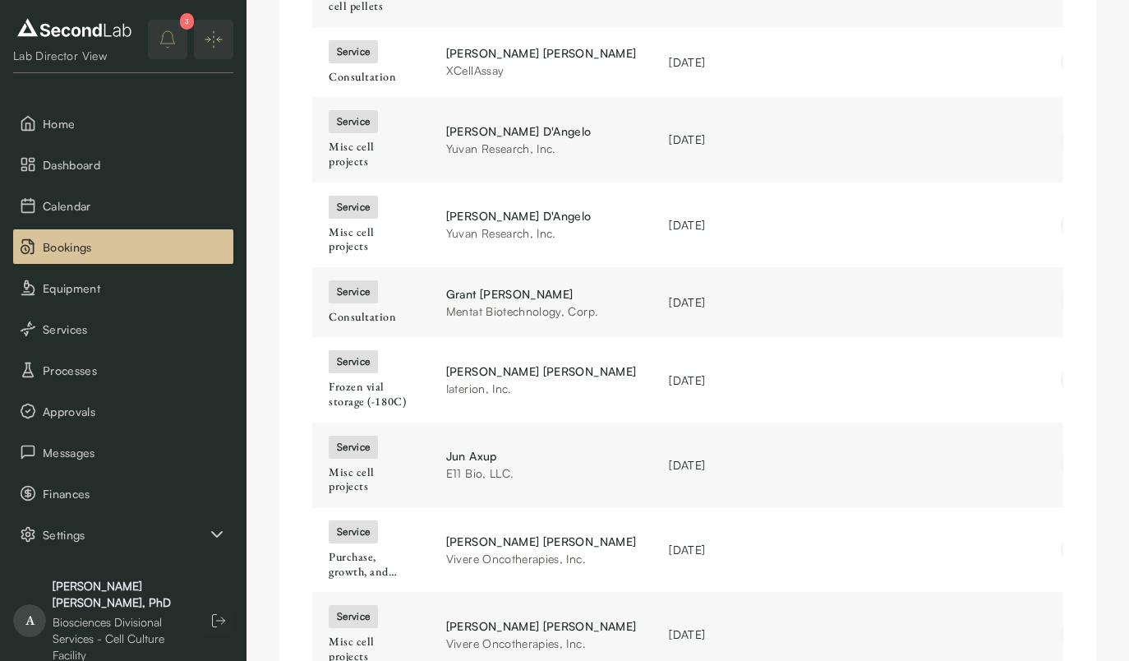
scroll to position [293, 0]
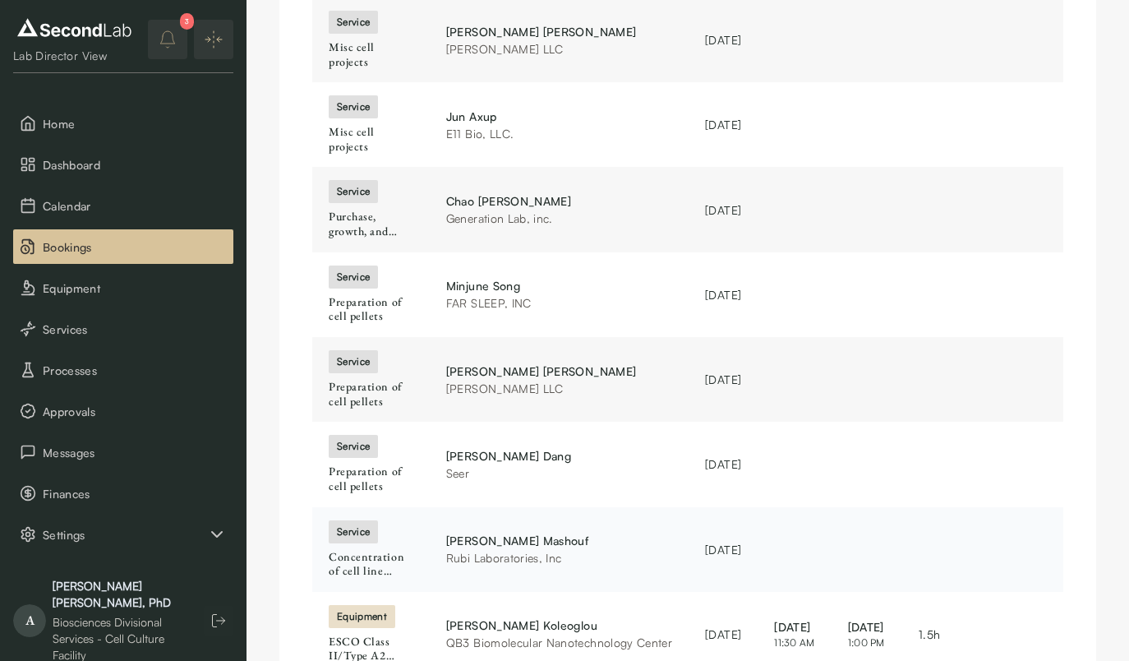
scroll to position [408, 0]
click at [354, 380] on div "Preparation of cell pellets" at bounding box center [371, 394] width 85 height 29
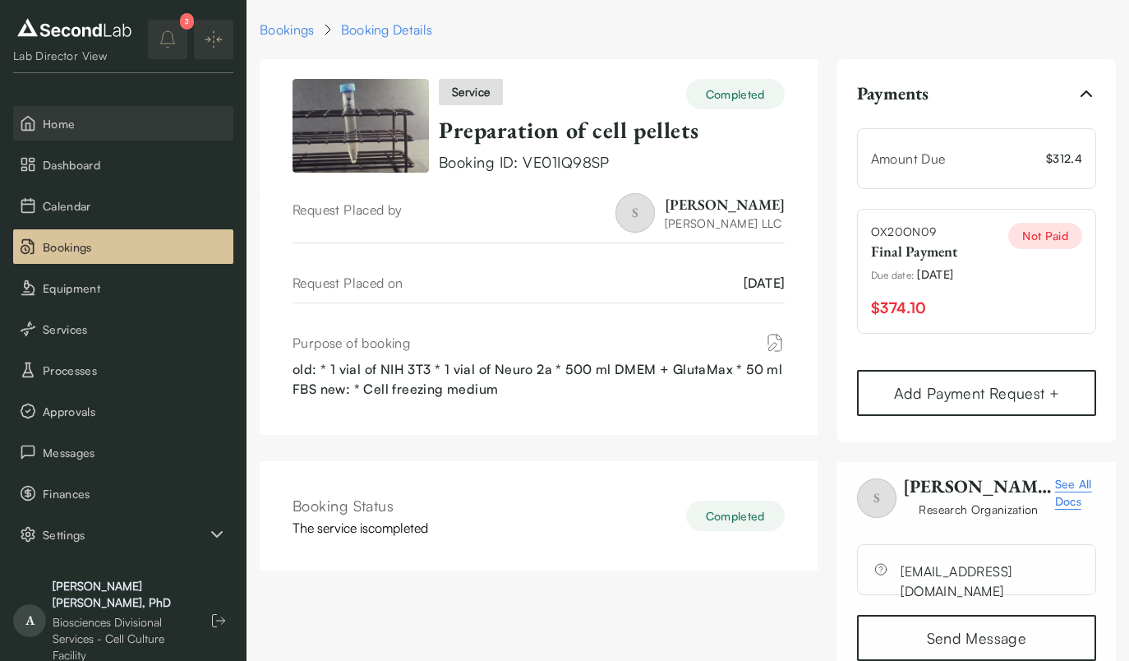
click at [152, 115] on span "Home" at bounding box center [135, 123] width 184 height 17
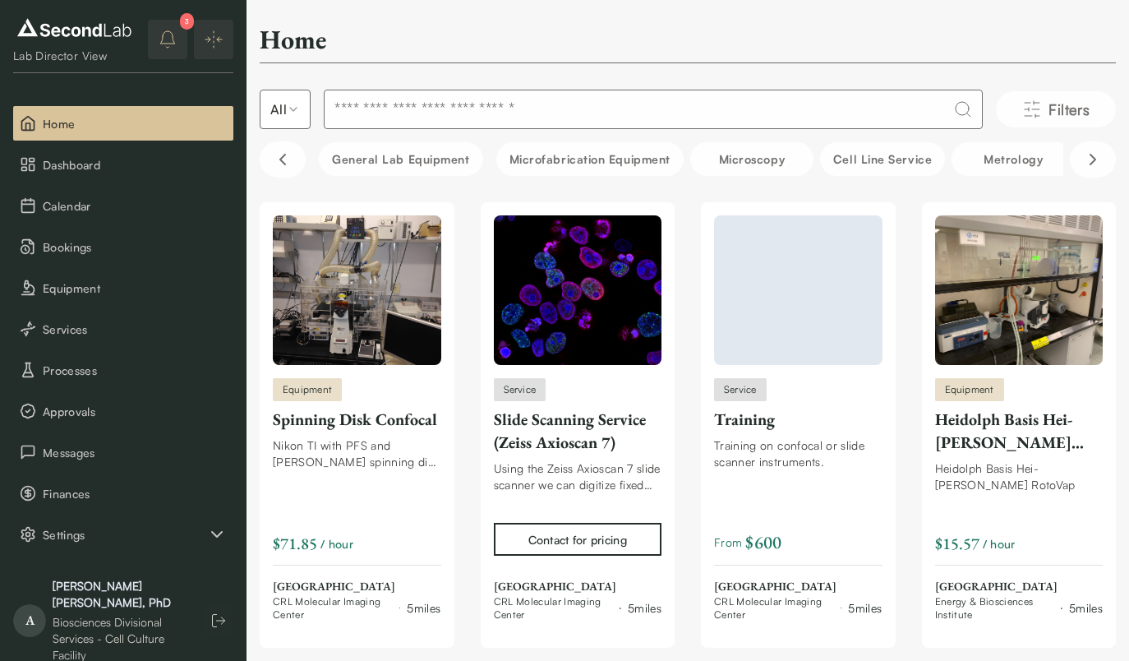
click at [156, 52] on button "3" at bounding box center [167, 39] width 39 height 39
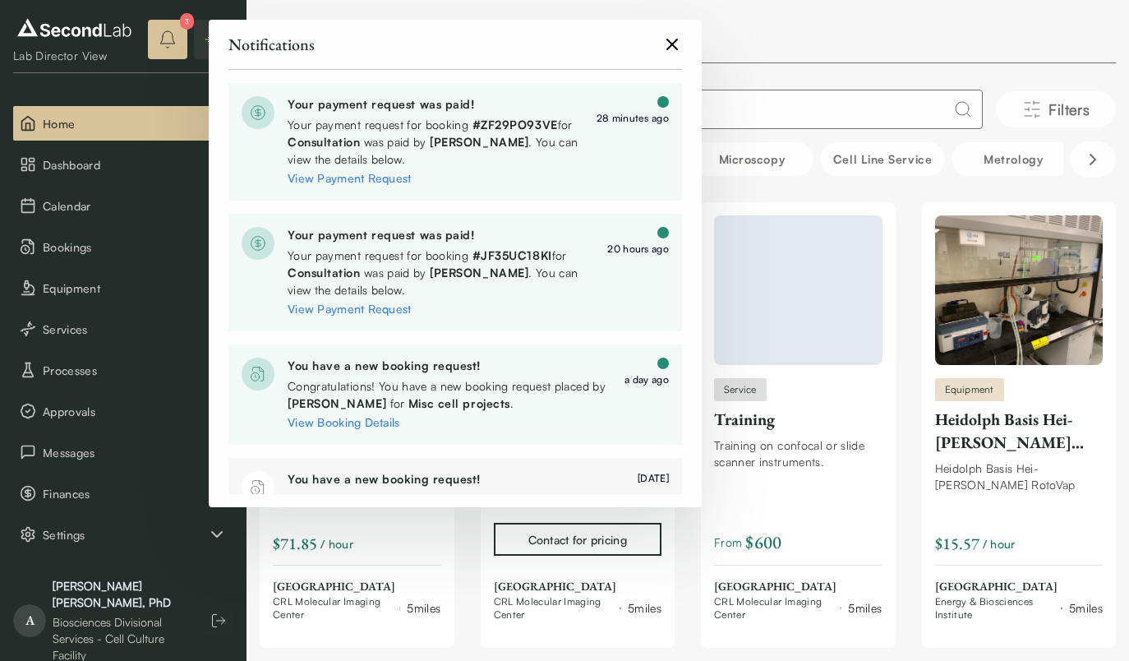
click at [155, 53] on button "3" at bounding box center [167, 39] width 39 height 39
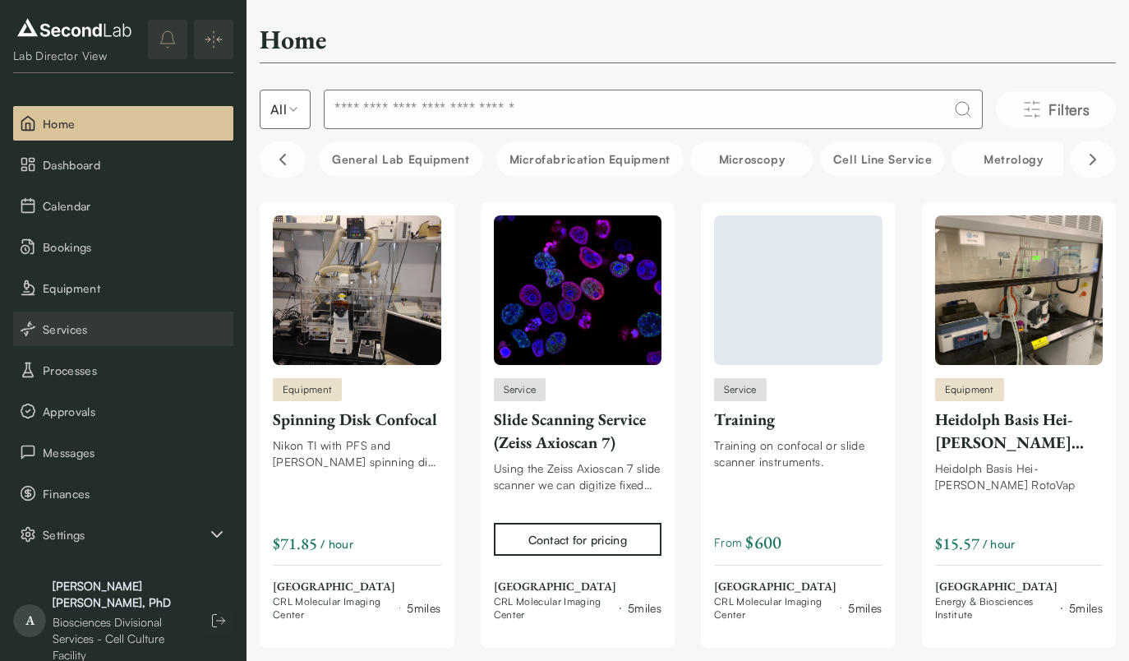
click at [113, 316] on button "Services" at bounding box center [123, 328] width 220 height 35
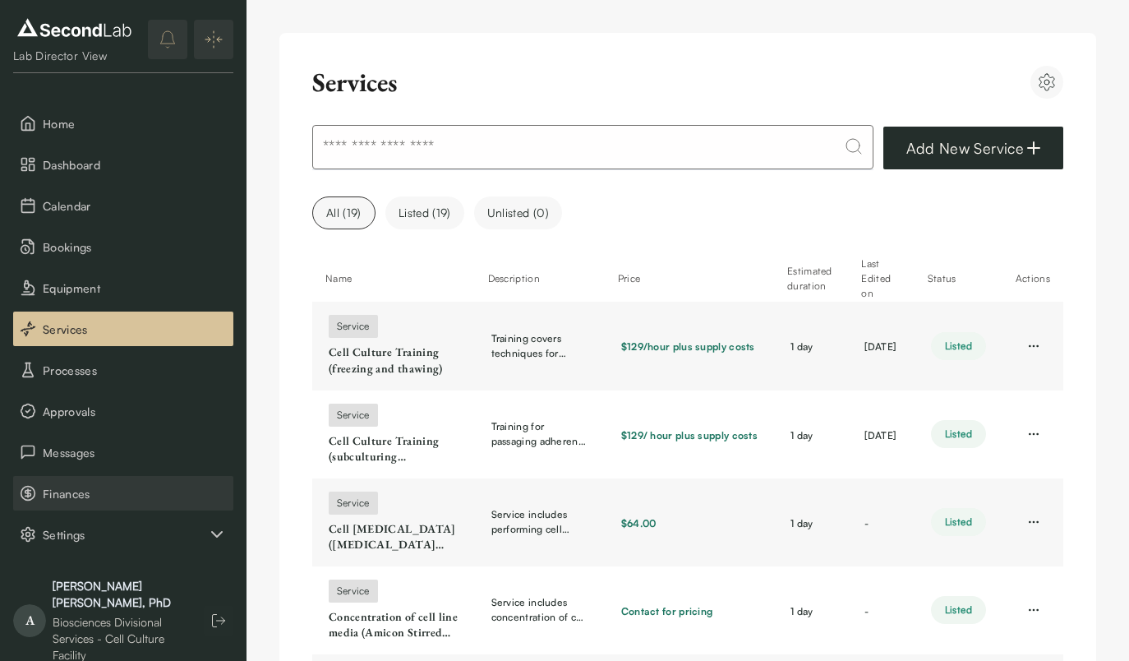
click at [159, 491] on span "Finances" at bounding box center [135, 493] width 184 height 17
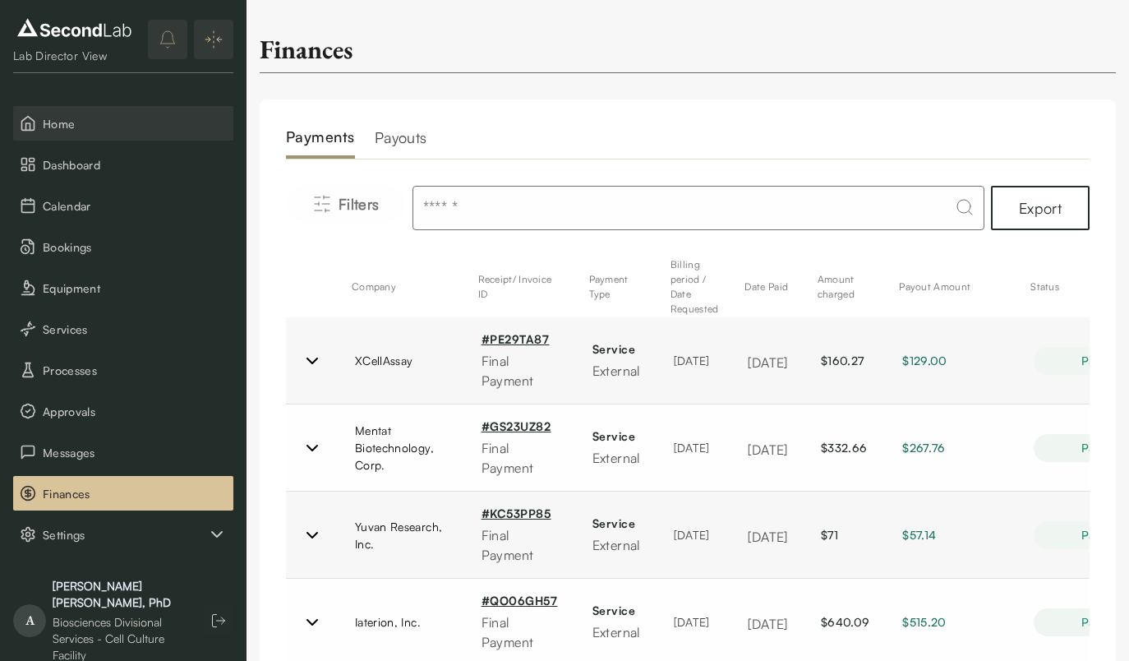
click at [99, 122] on span "Home" at bounding box center [135, 123] width 184 height 17
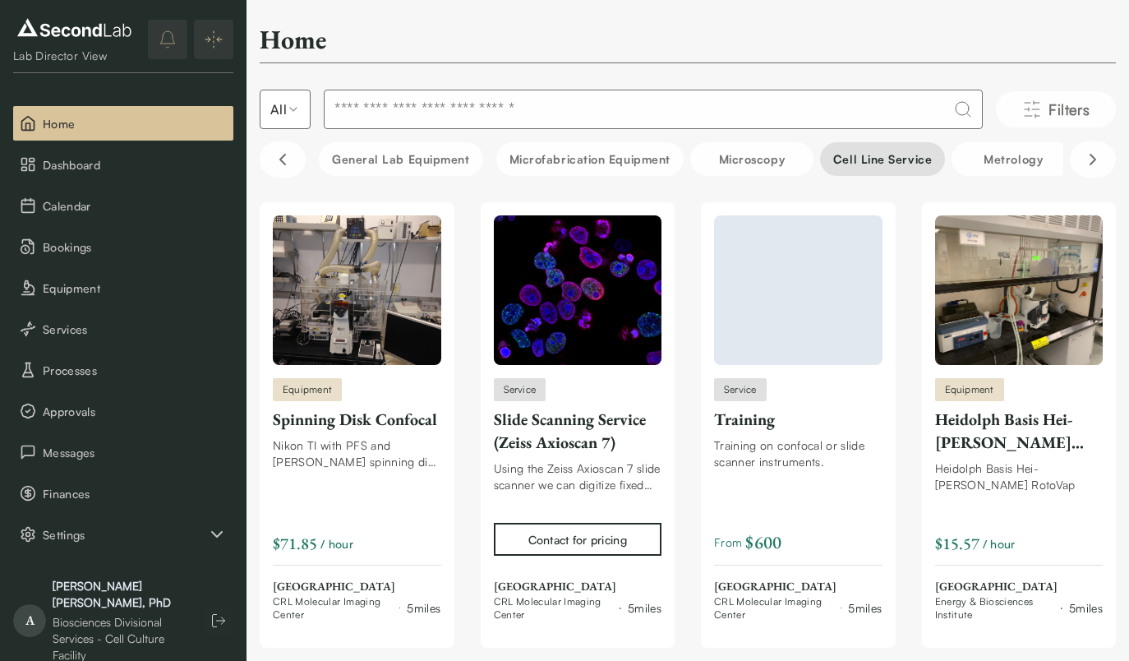
click at [892, 164] on button "Cell line service" at bounding box center [882, 159] width 125 height 34
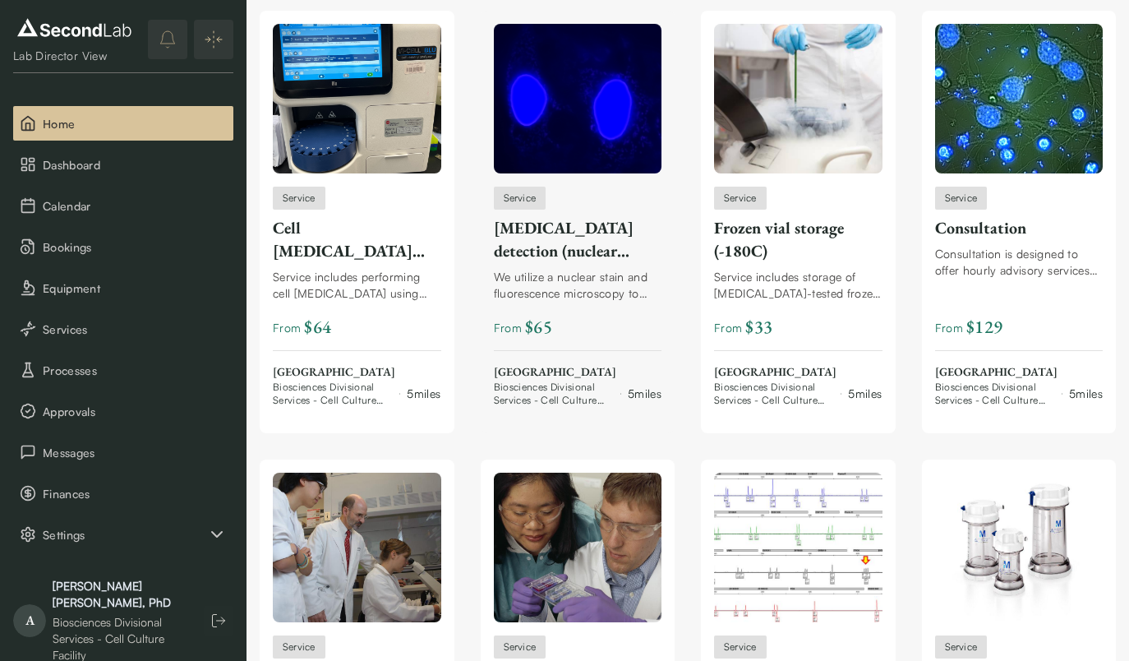
scroll to position [191, 0]
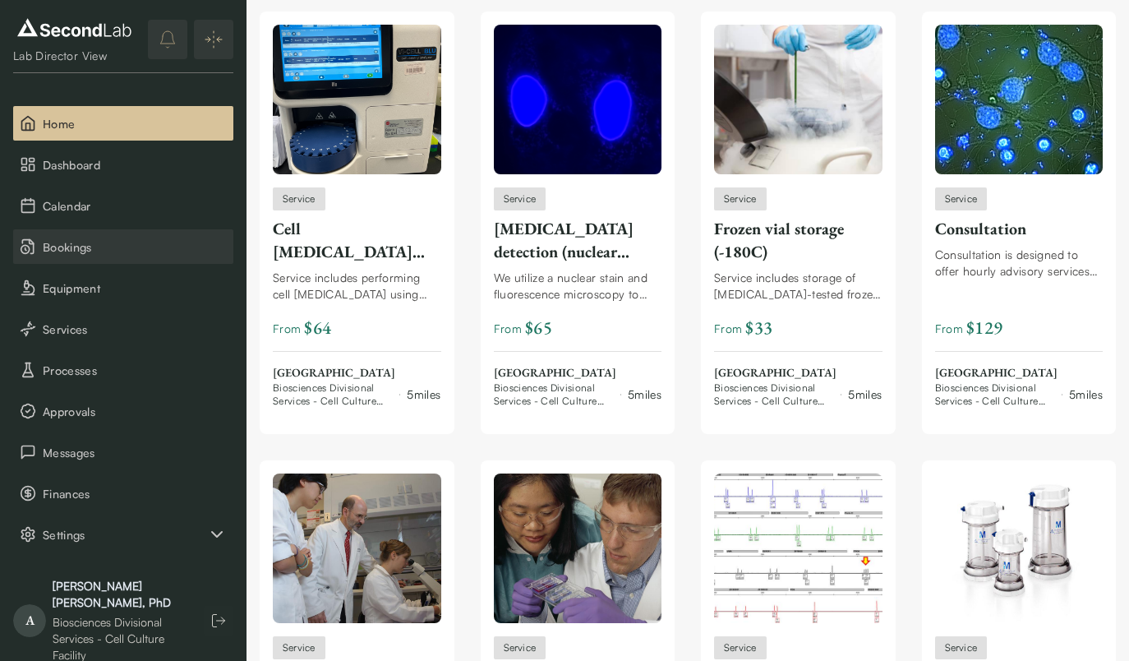
click at [90, 247] on span "Bookings" at bounding box center [135, 246] width 184 height 17
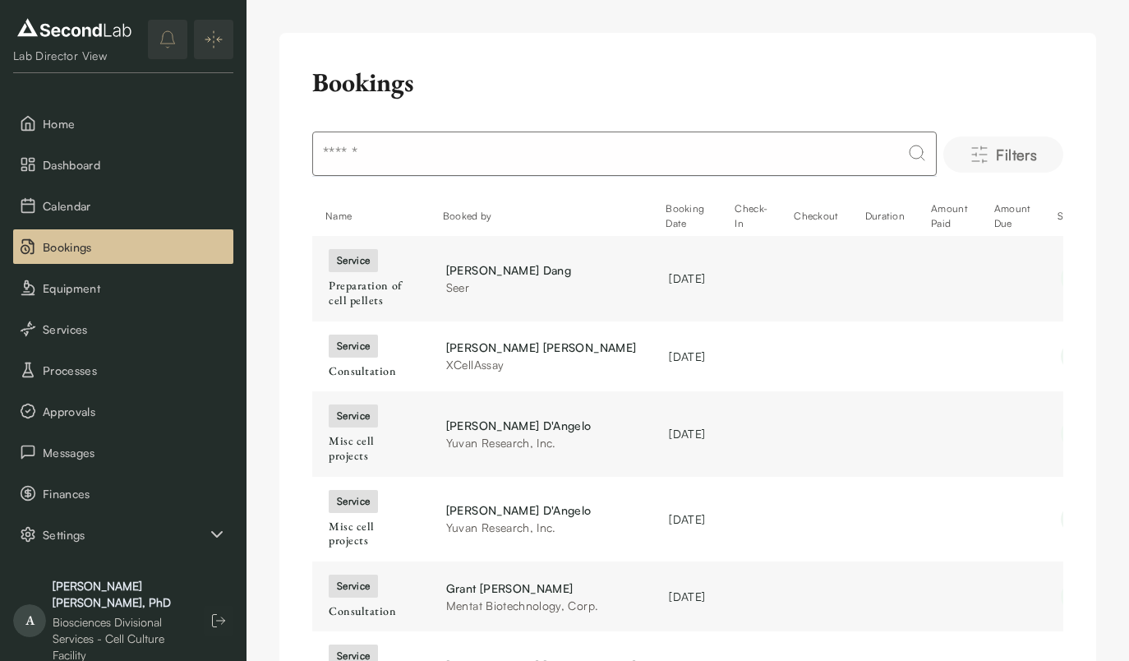
click at [1015, 154] on span "Filters" at bounding box center [1016, 154] width 41 height 23
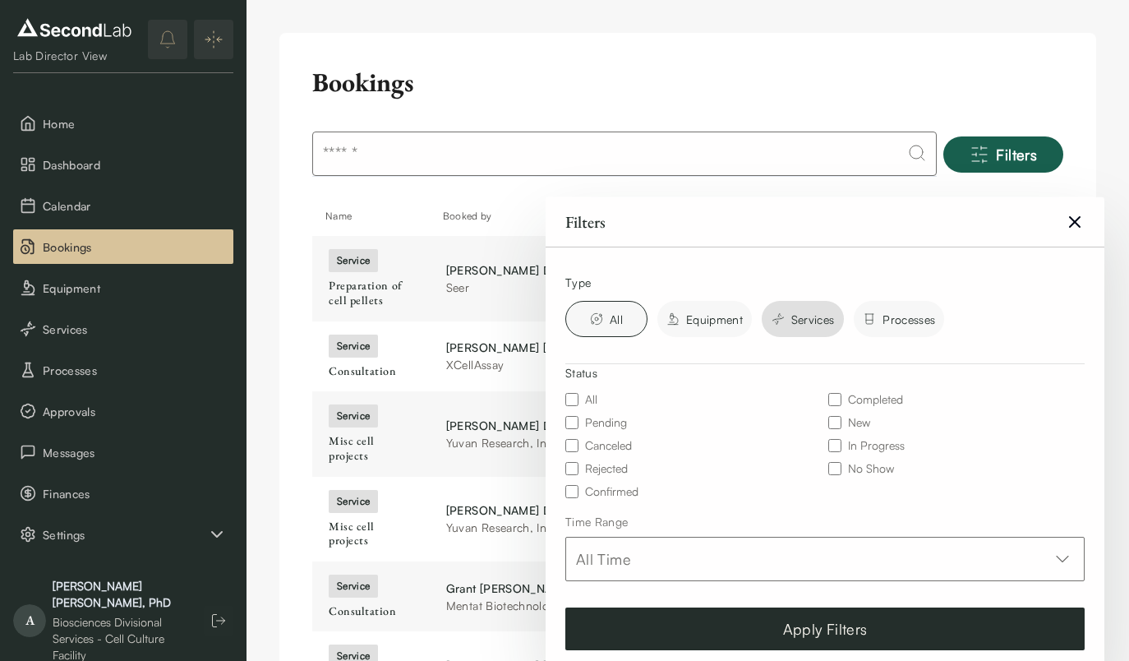
click at [804, 326] on span "Services" at bounding box center [813, 318] width 44 height 17
click at [614, 313] on span "All" at bounding box center [616, 318] width 13 height 17
click at [690, 618] on button "Apply Filters" at bounding box center [824, 628] width 519 height 43
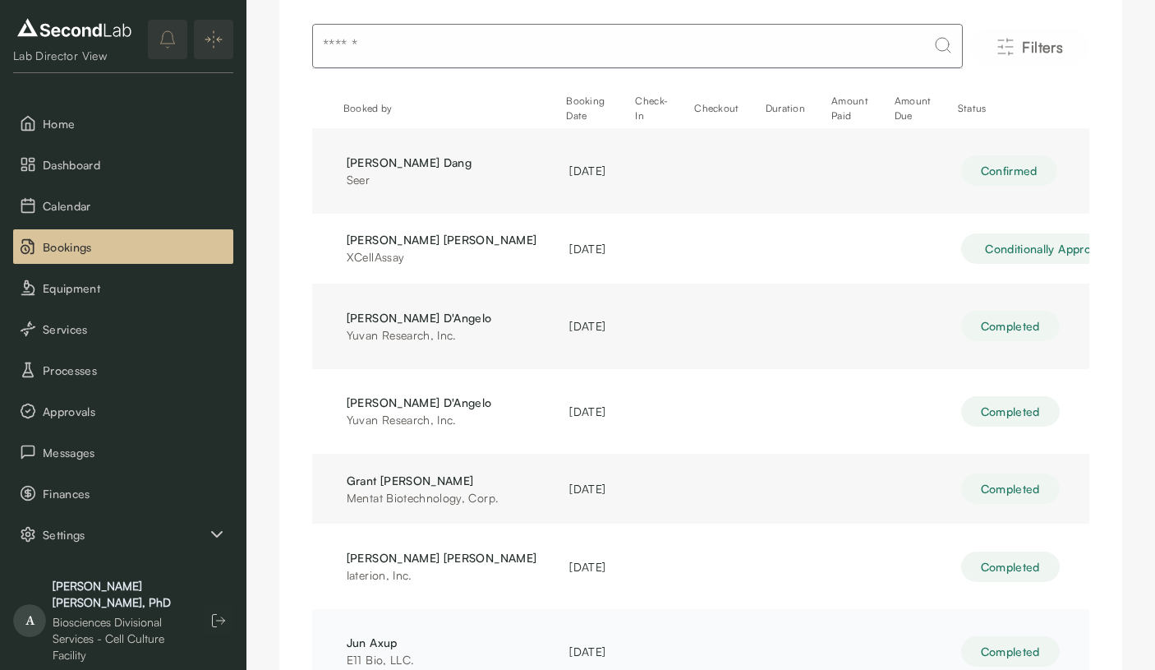
scroll to position [0, 90]
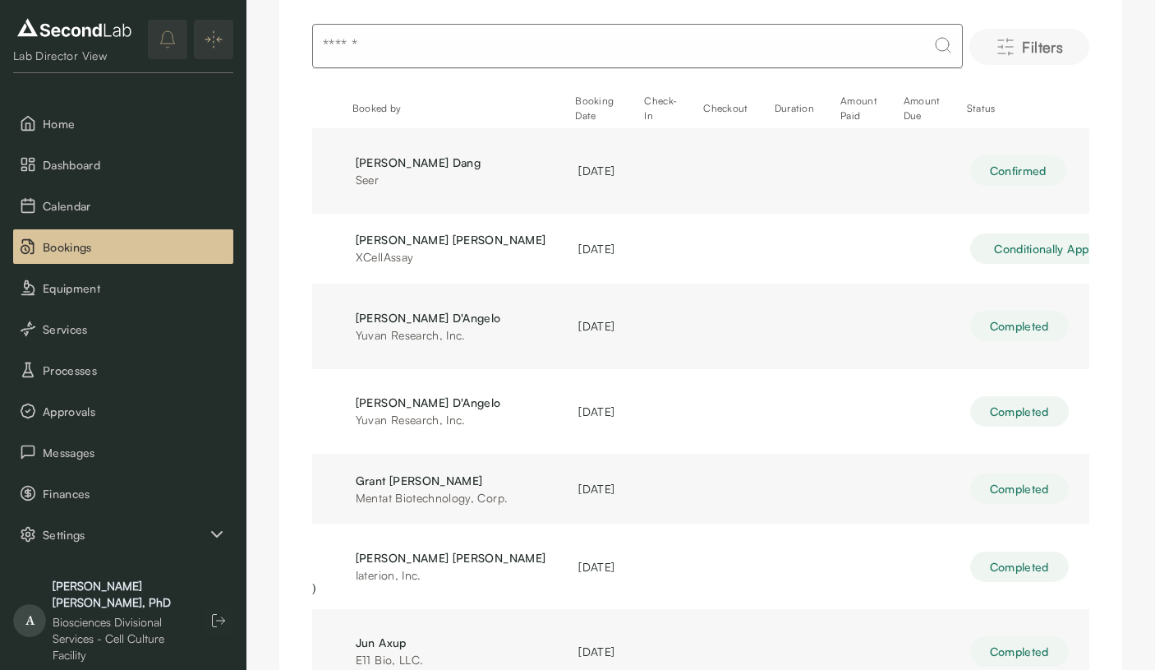
click at [1008, 51] on icon "Filters" at bounding box center [1006, 47] width 20 height 20
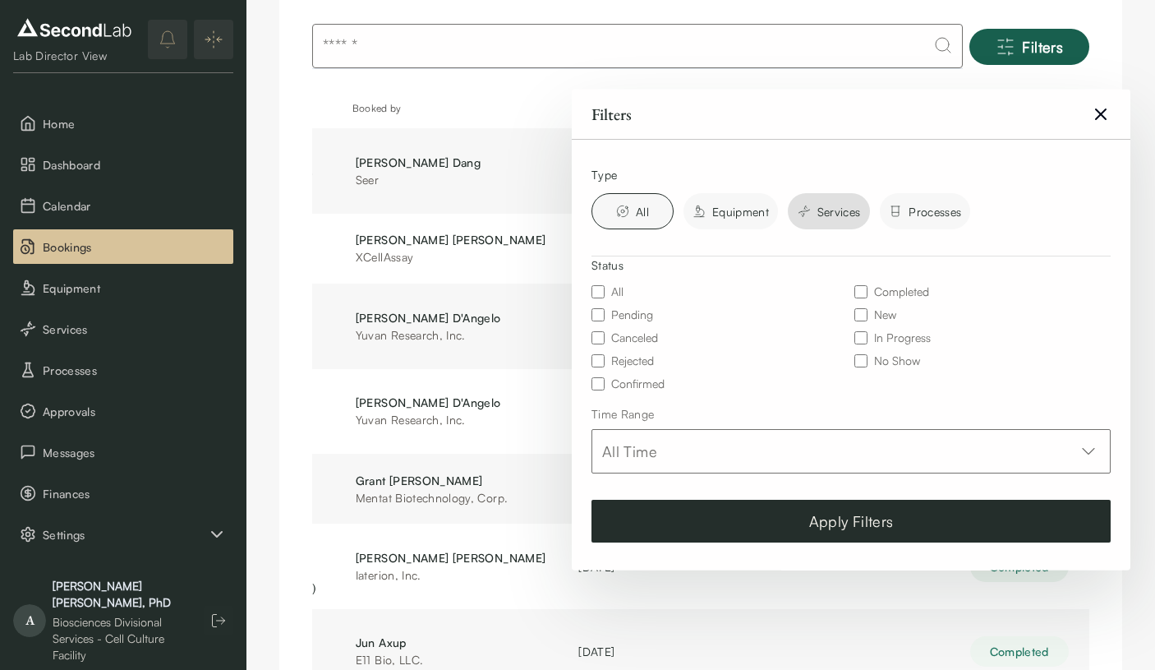
click at [831, 218] on span "Services" at bounding box center [840, 210] width 44 height 17
click at [720, 200] on div "Equipment" at bounding box center [731, 211] width 94 height 36
click at [937, 211] on span "Processes" at bounding box center [935, 210] width 53 height 17
click at [620, 221] on div "All" at bounding box center [633, 211] width 82 height 36
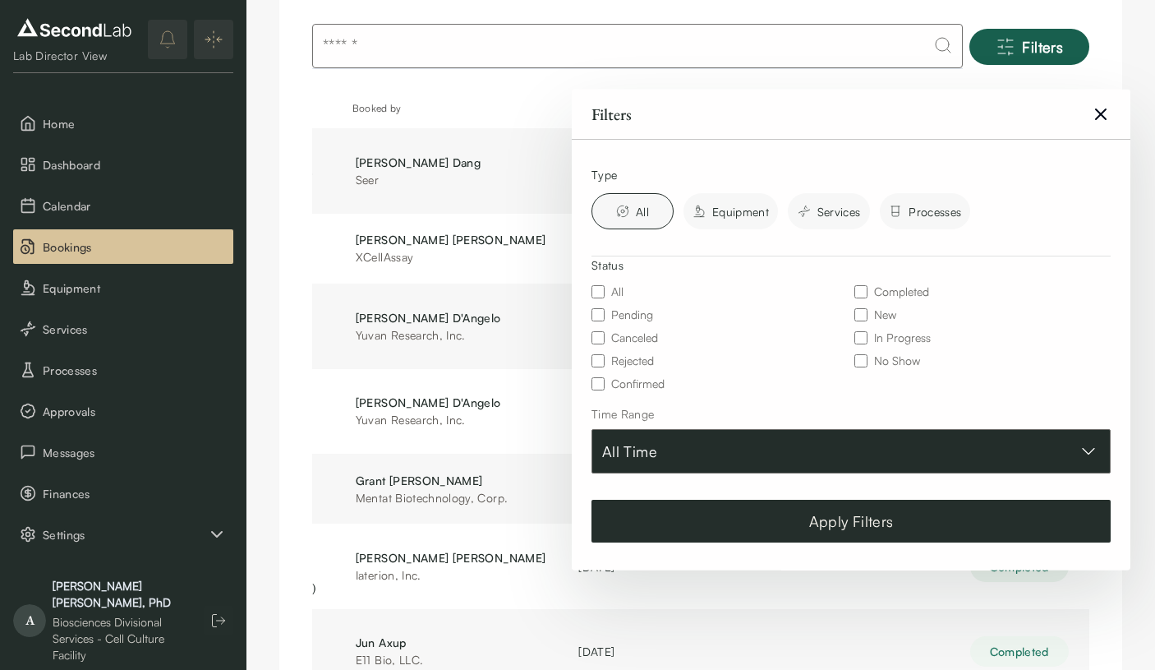
click at [706, 454] on button "All Time" at bounding box center [851, 451] width 519 height 44
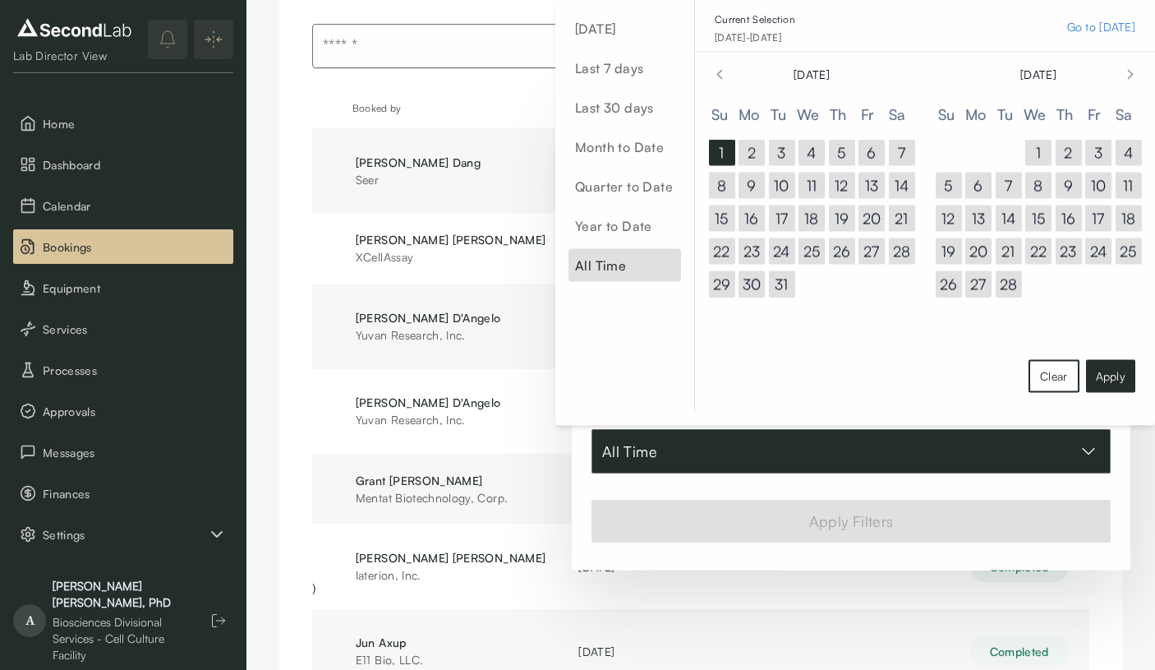
click at [706, 454] on button "All Time" at bounding box center [851, 451] width 519 height 44
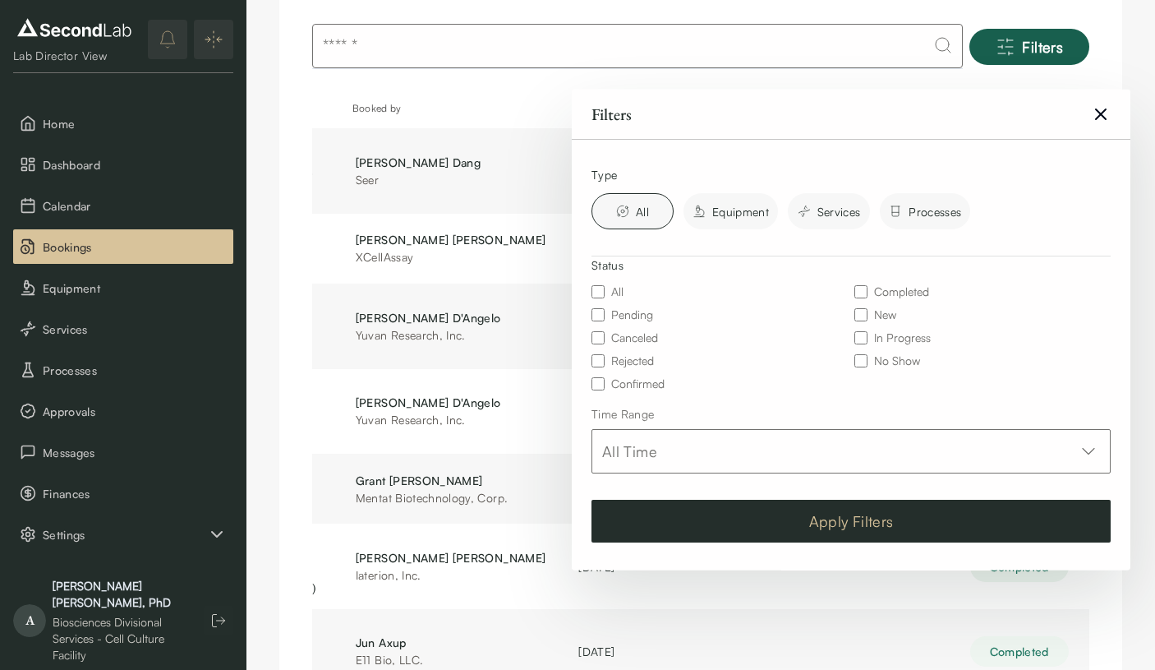
click at [739, 520] on button "Apply Filters" at bounding box center [851, 521] width 519 height 43
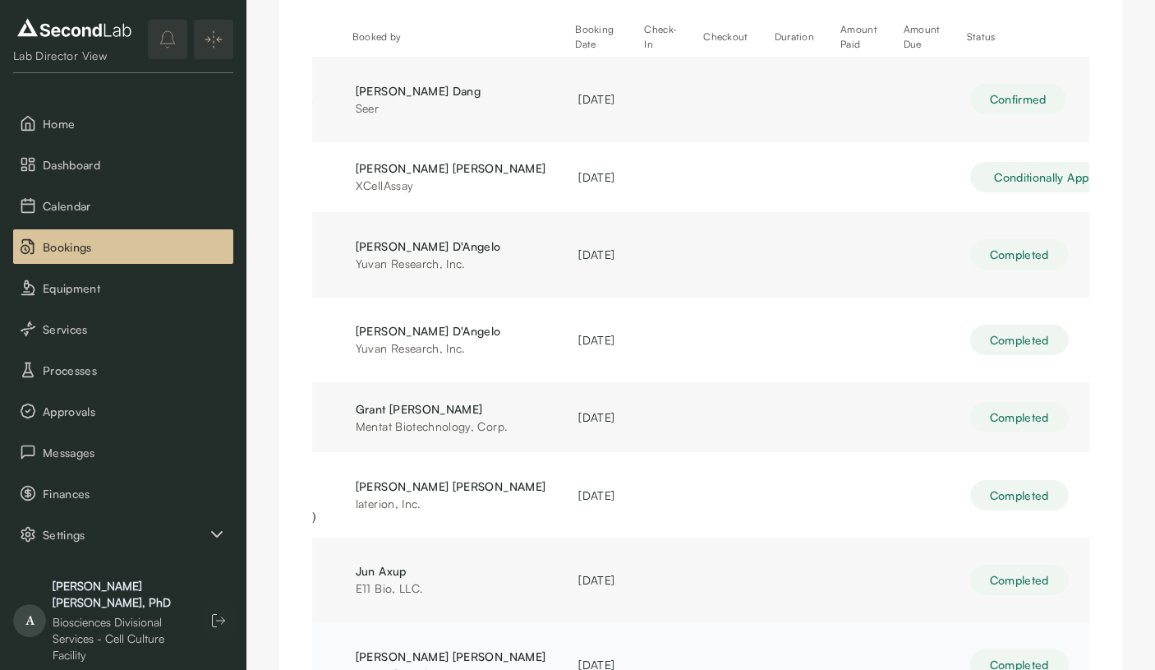
scroll to position [178, 0]
click at [126, 456] on span "Messages" at bounding box center [135, 452] width 184 height 17
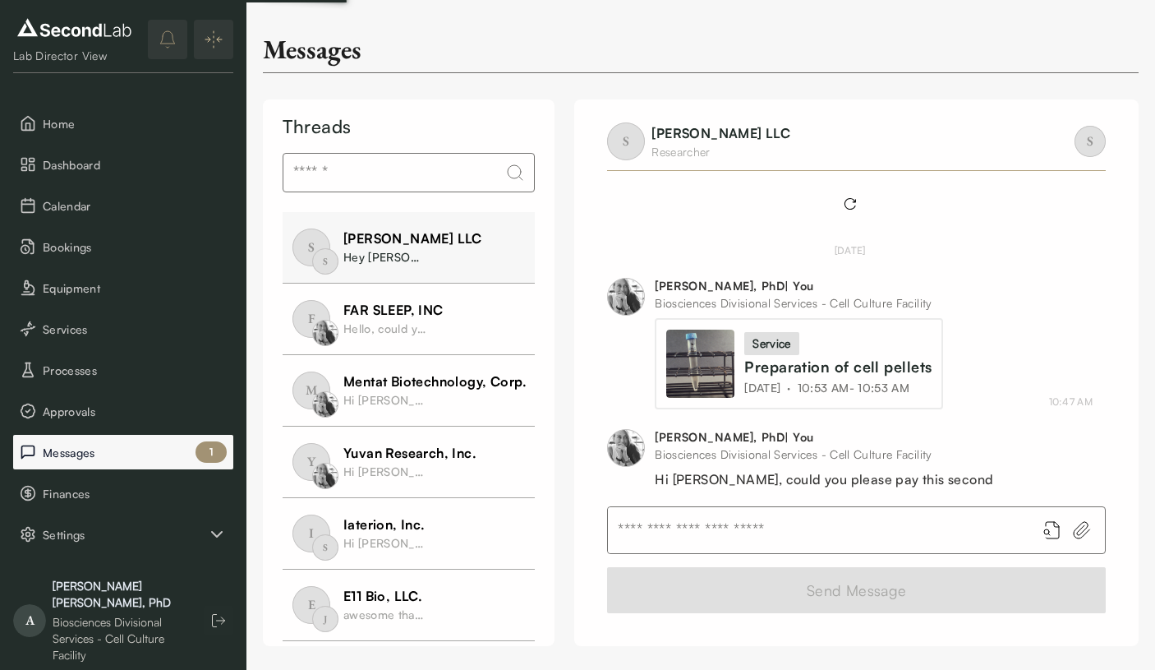
scroll to position [129, 0]
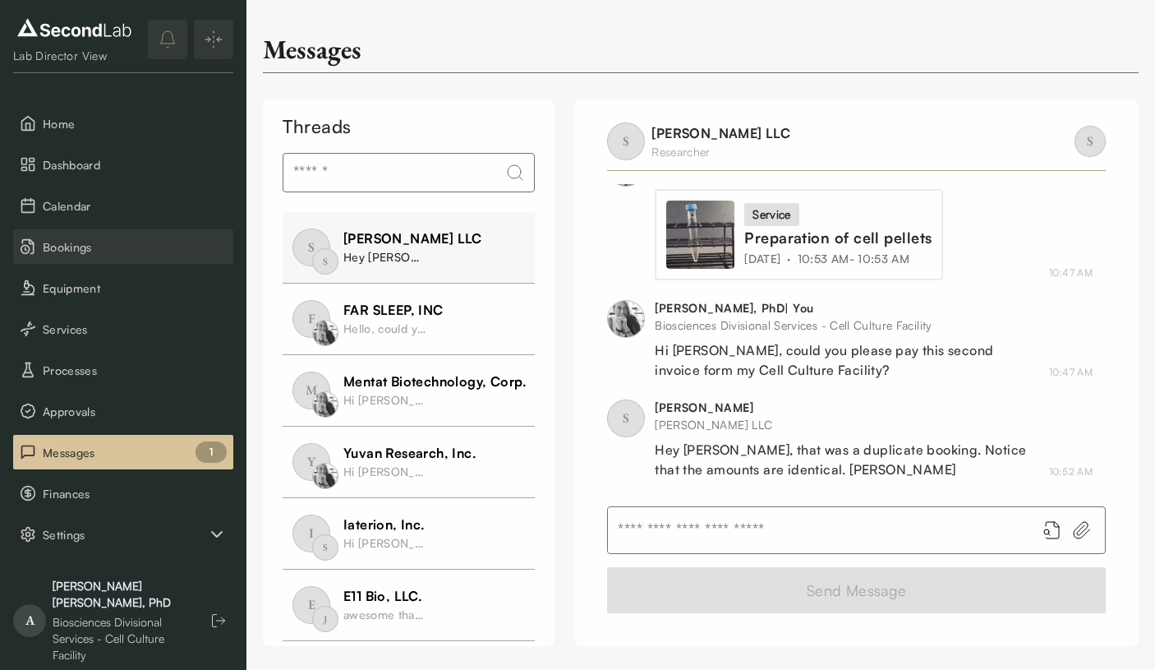
click at [99, 248] on span "Bookings" at bounding box center [135, 246] width 184 height 17
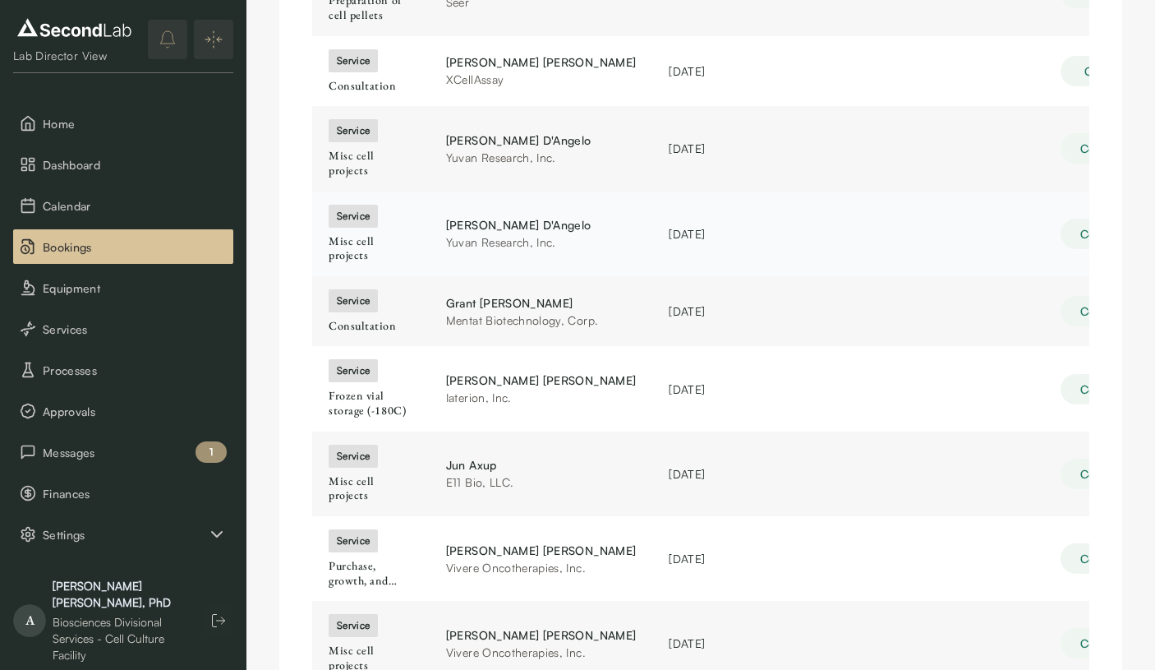
scroll to position [283, 0]
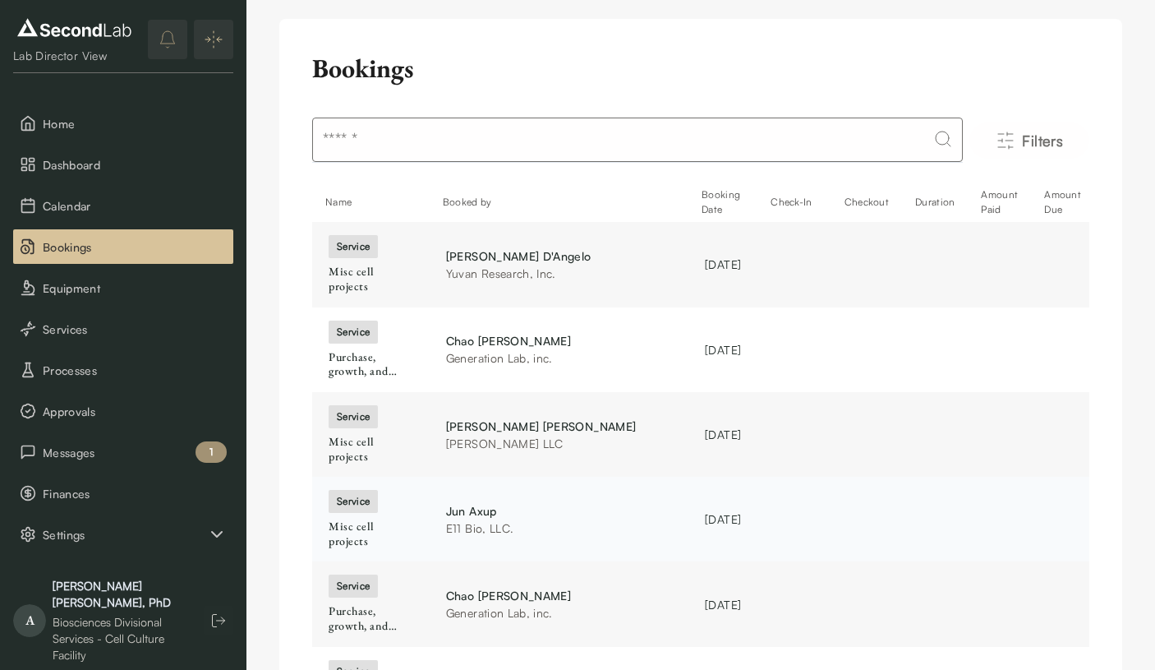
scroll to position [14, 0]
click at [409, 405] on div "service Misc cell projects" at bounding box center [371, 434] width 85 height 58
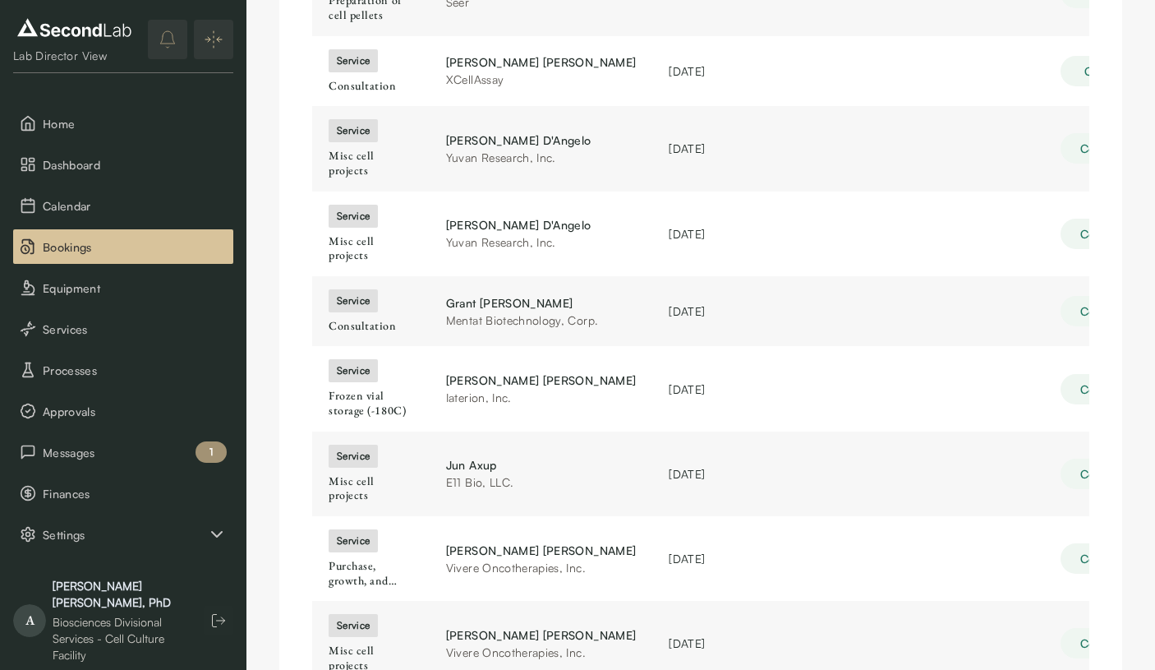
scroll to position [283, 0]
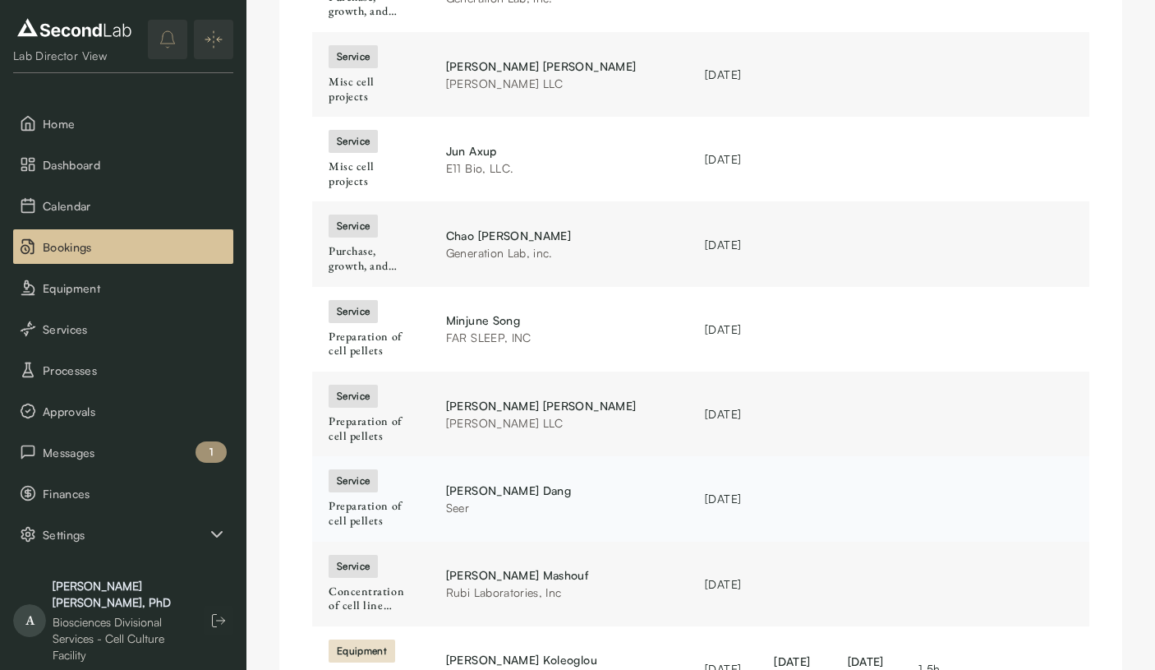
scroll to position [348, 0]
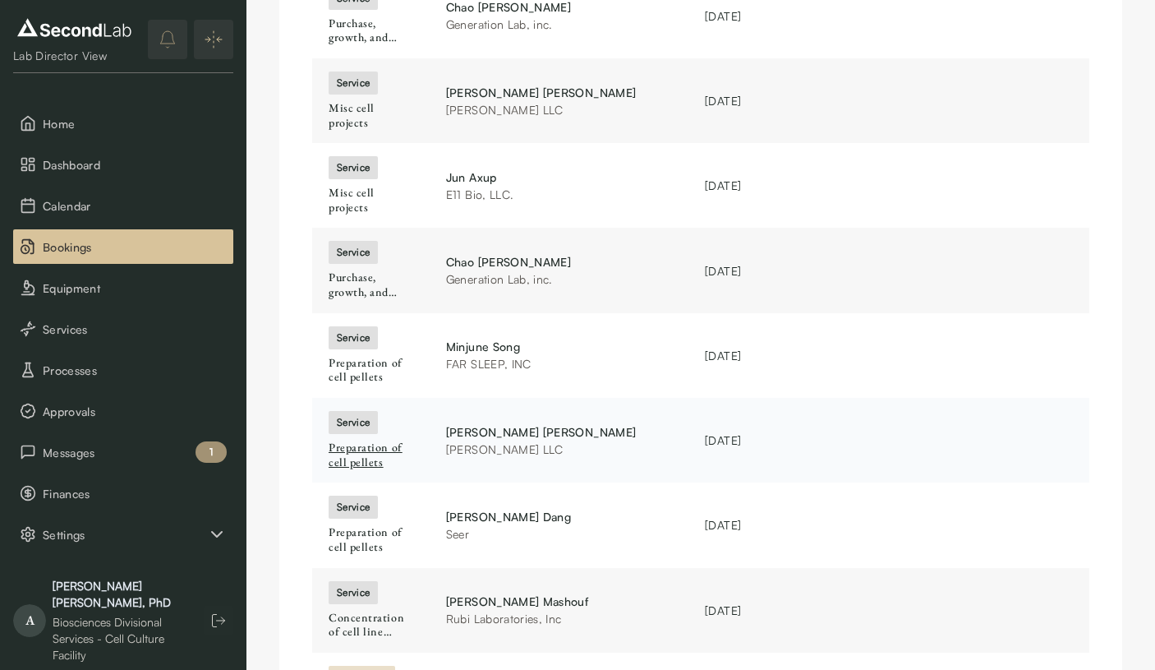
click at [350, 440] on div "Preparation of cell pellets" at bounding box center [371, 454] width 85 height 29
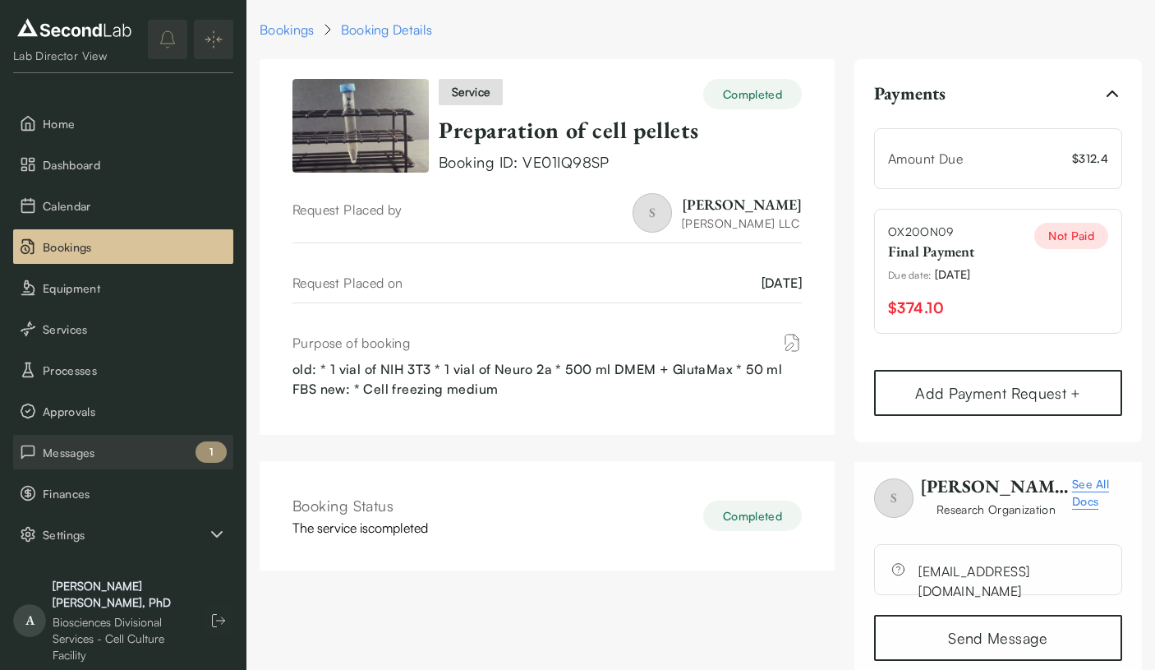
click at [124, 446] on span "Messages" at bounding box center [135, 452] width 184 height 17
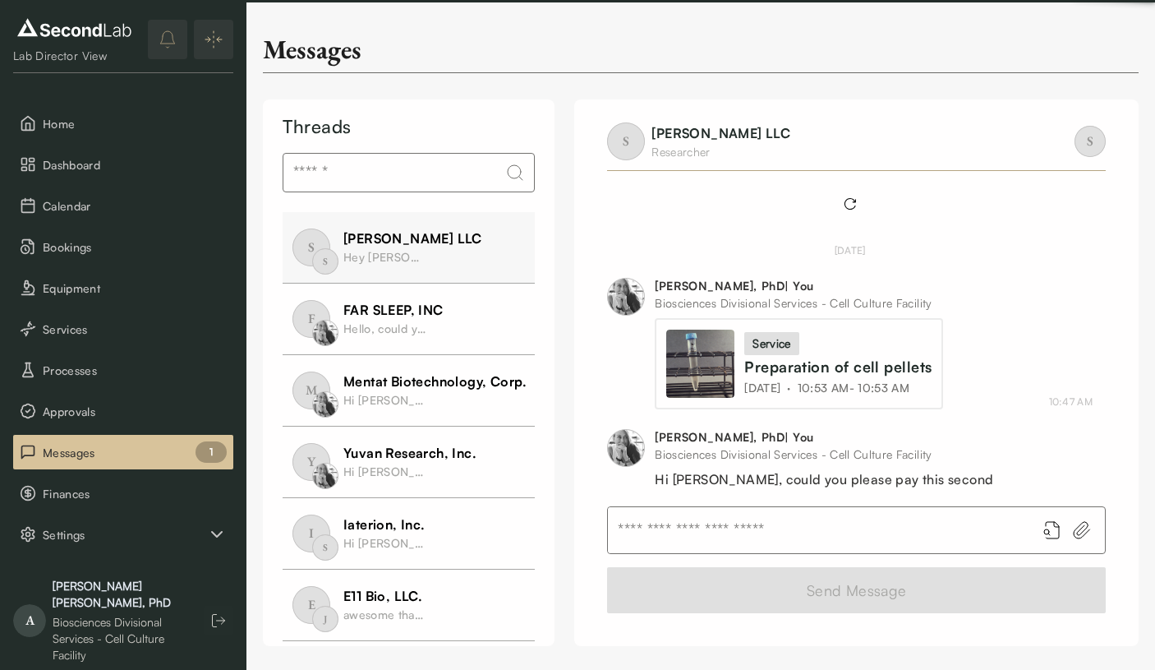
scroll to position [129, 0]
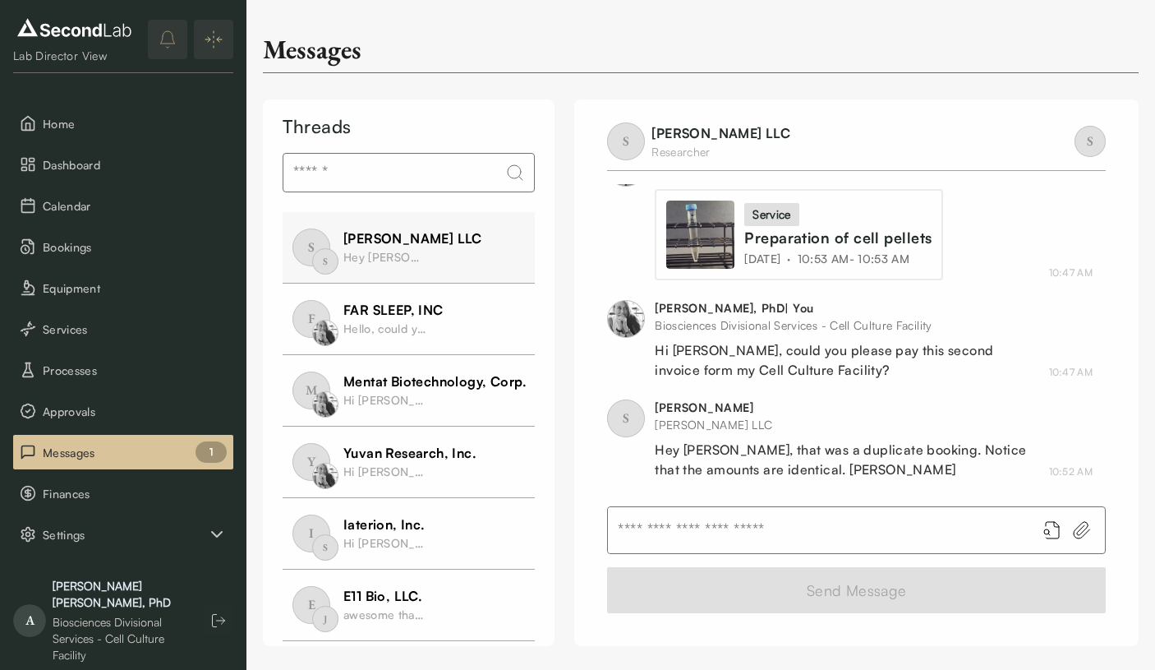
click at [708, 527] on input "text" at bounding box center [815, 530] width 415 height 46
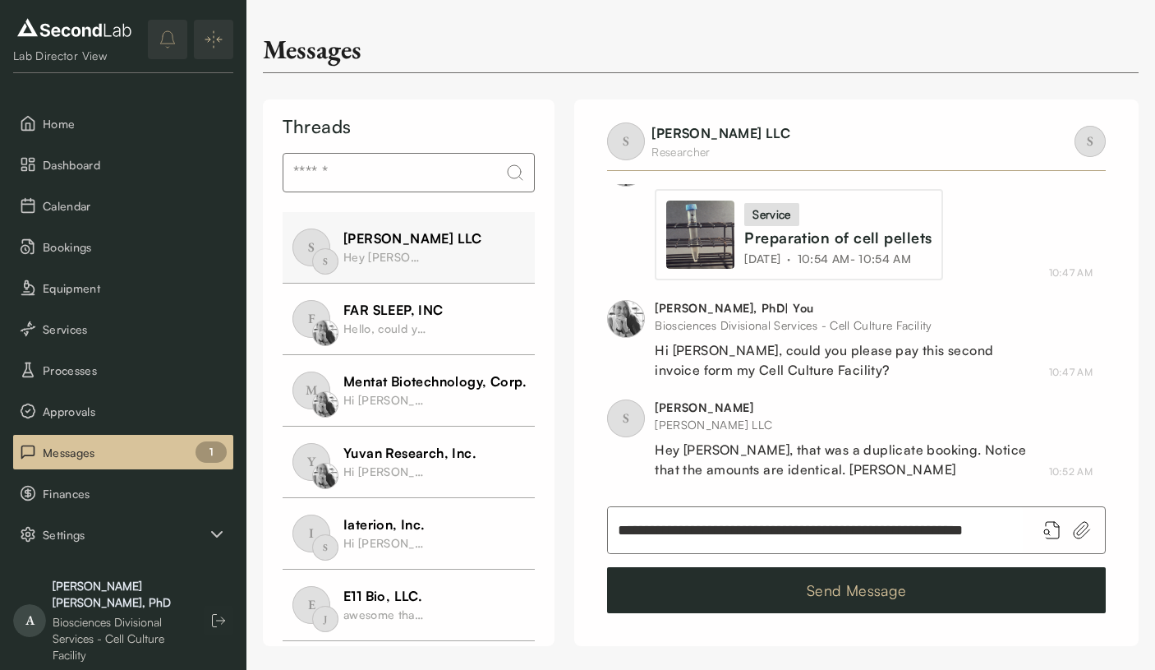
type input "**********"
click at [813, 592] on button "Send Message" at bounding box center [856, 590] width 499 height 46
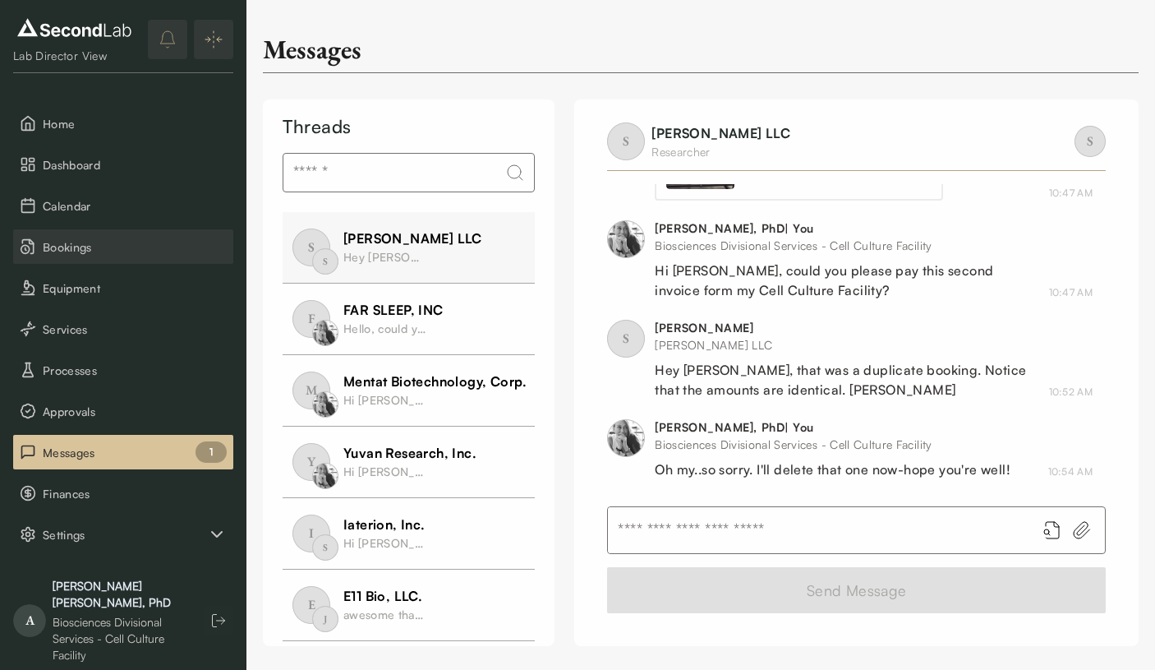
click at [109, 234] on button "Bookings" at bounding box center [123, 246] width 220 height 35
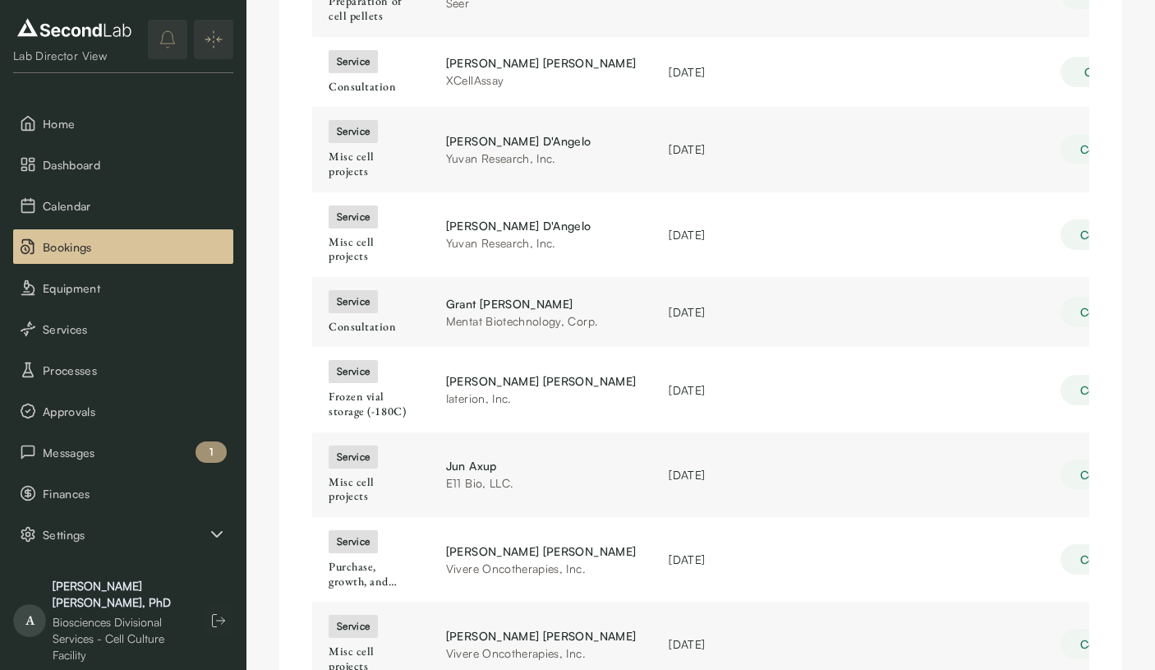
scroll to position [283, 0]
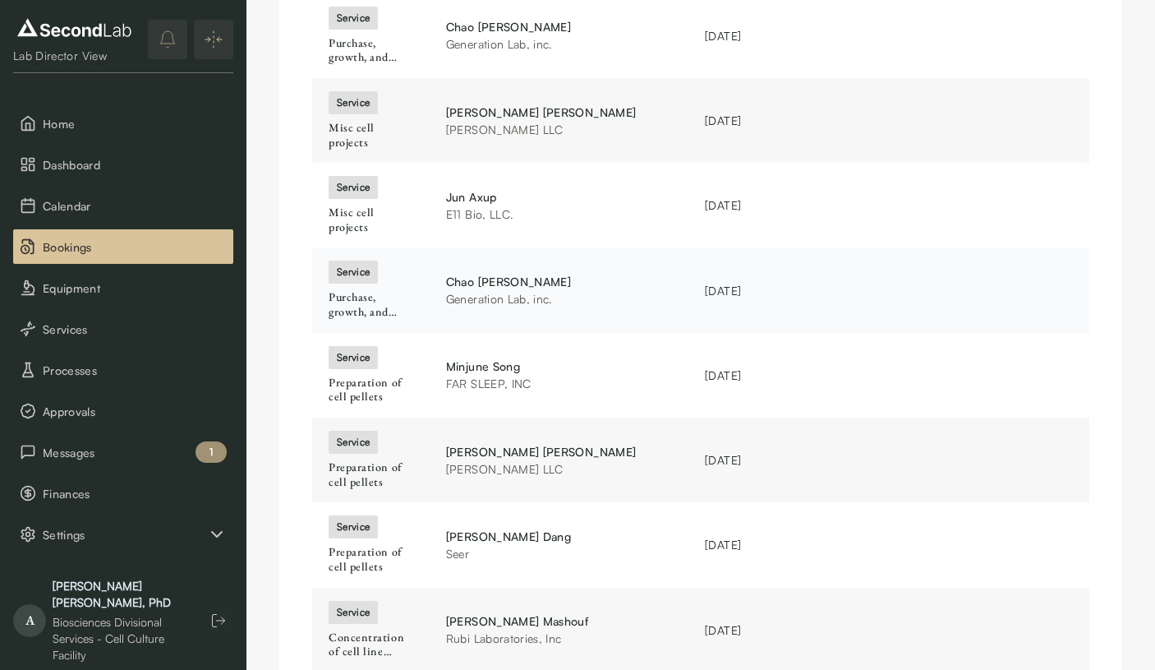
scroll to position [368, 0]
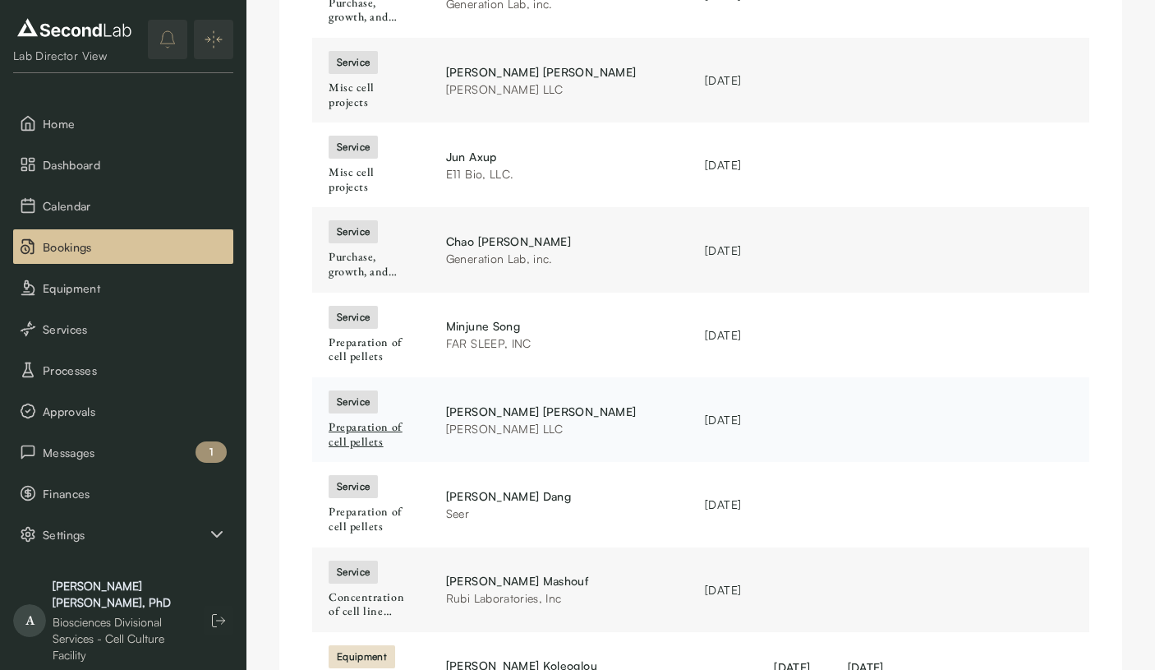
click at [369, 420] on div "Preparation of cell pellets" at bounding box center [371, 434] width 85 height 29
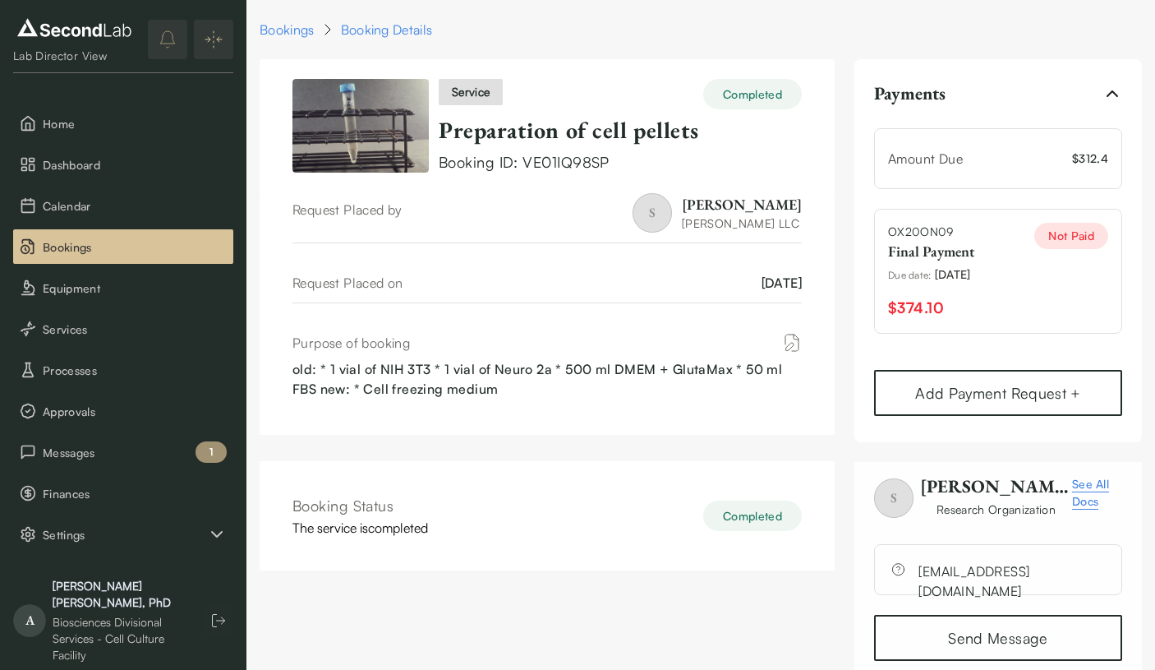
click at [757, 501] on div "Completed" at bounding box center [752, 515] width 99 height 30
click at [755, 522] on div "Completed" at bounding box center [752, 515] width 99 height 30
click at [1110, 96] on icon "button" at bounding box center [1113, 94] width 20 height 20
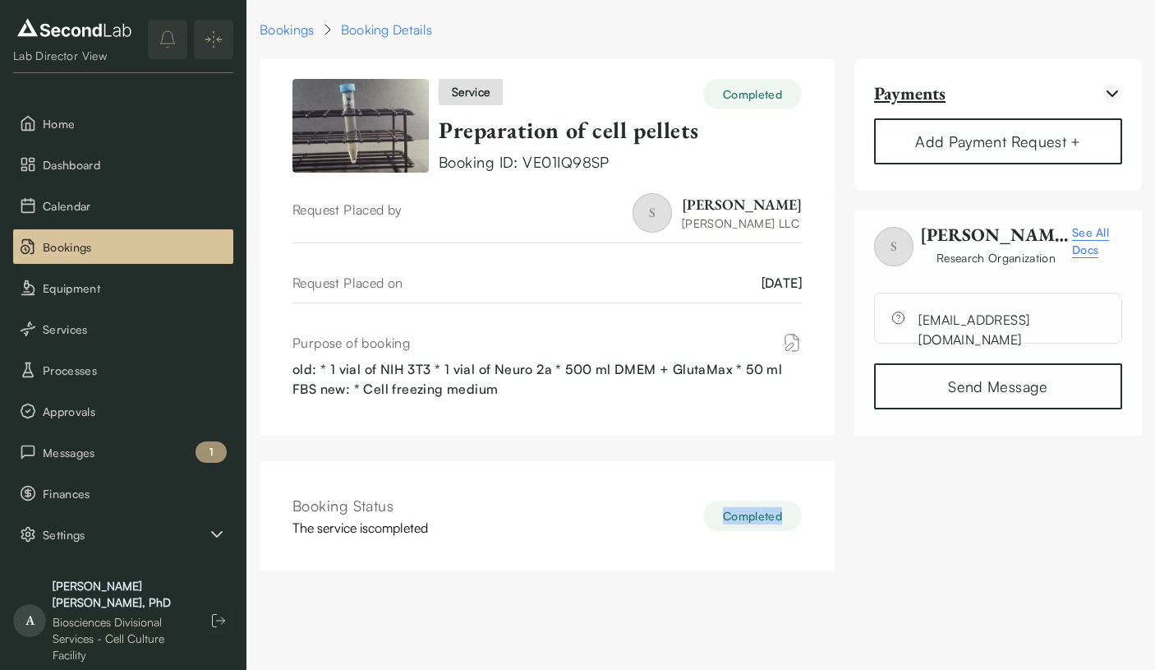
click at [1110, 96] on icon "button" at bounding box center [1113, 94] width 20 height 20
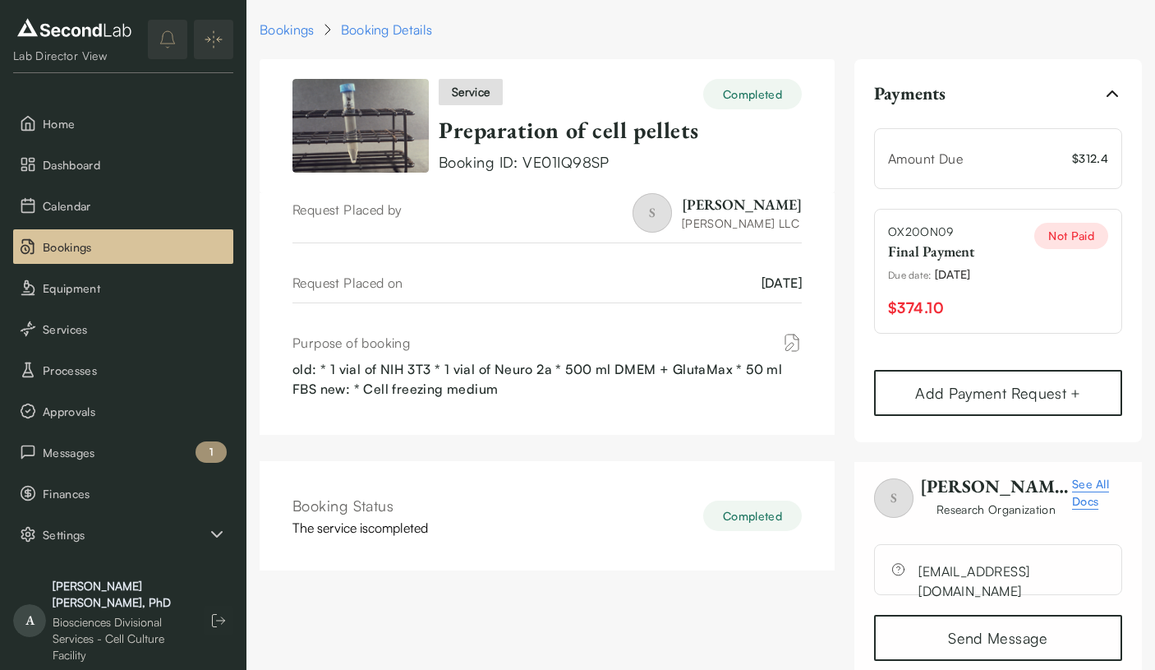
click at [385, 28] on div "Booking Details" at bounding box center [387, 30] width 92 height 20
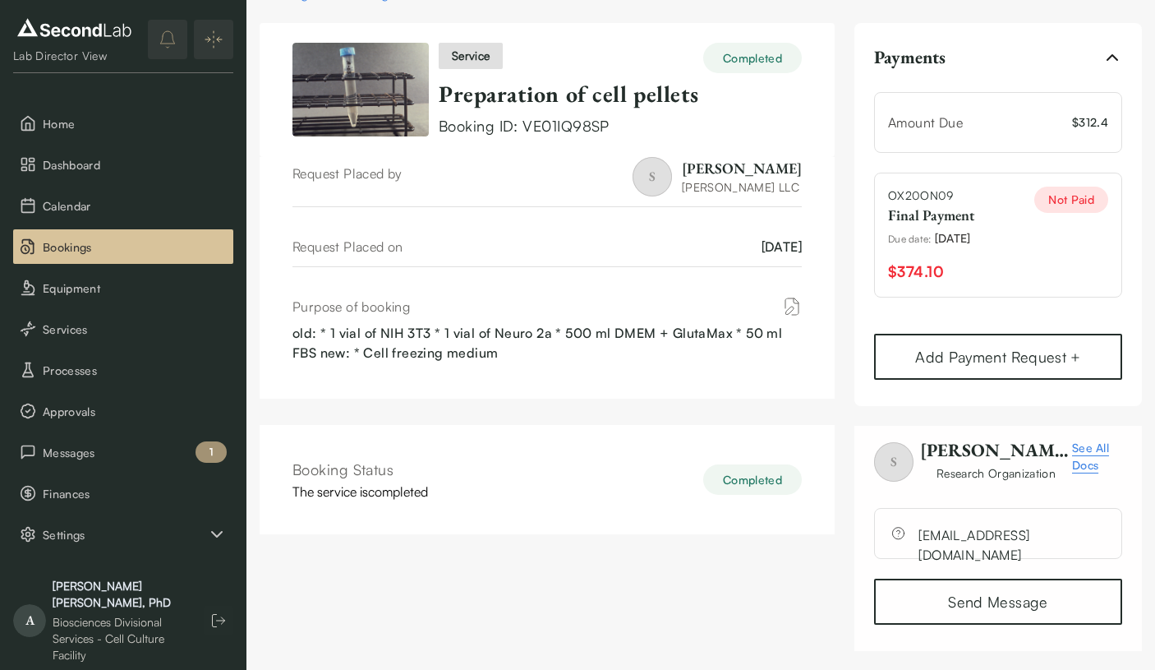
scroll to position [35, 0]
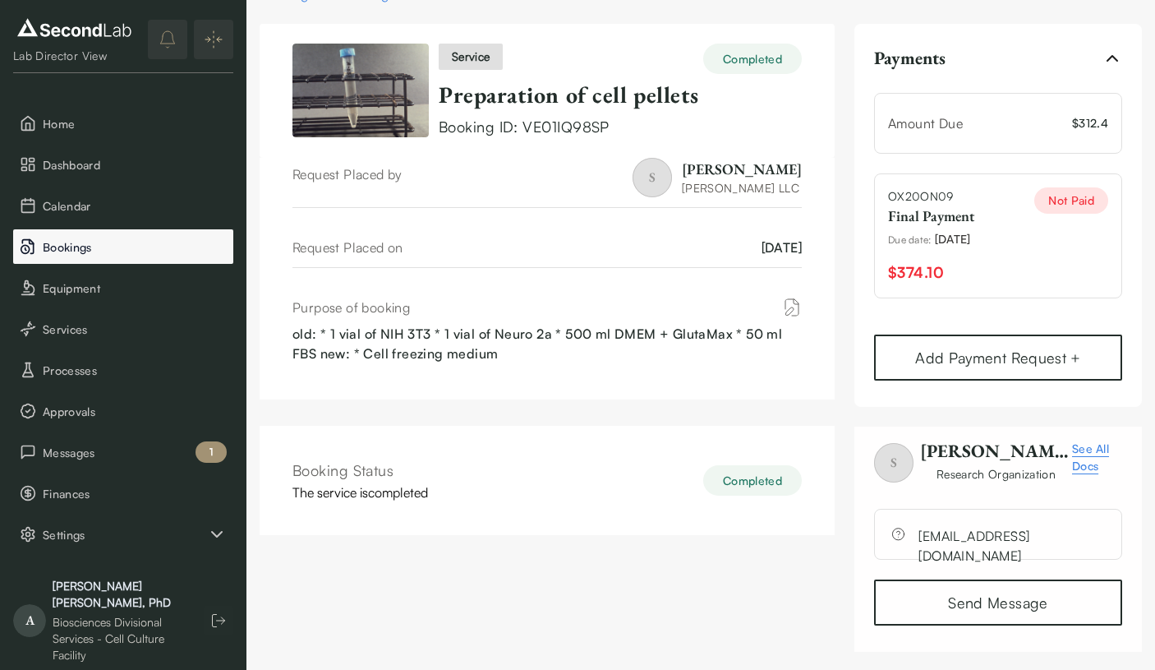
click at [148, 238] on span "Bookings" at bounding box center [135, 246] width 184 height 17
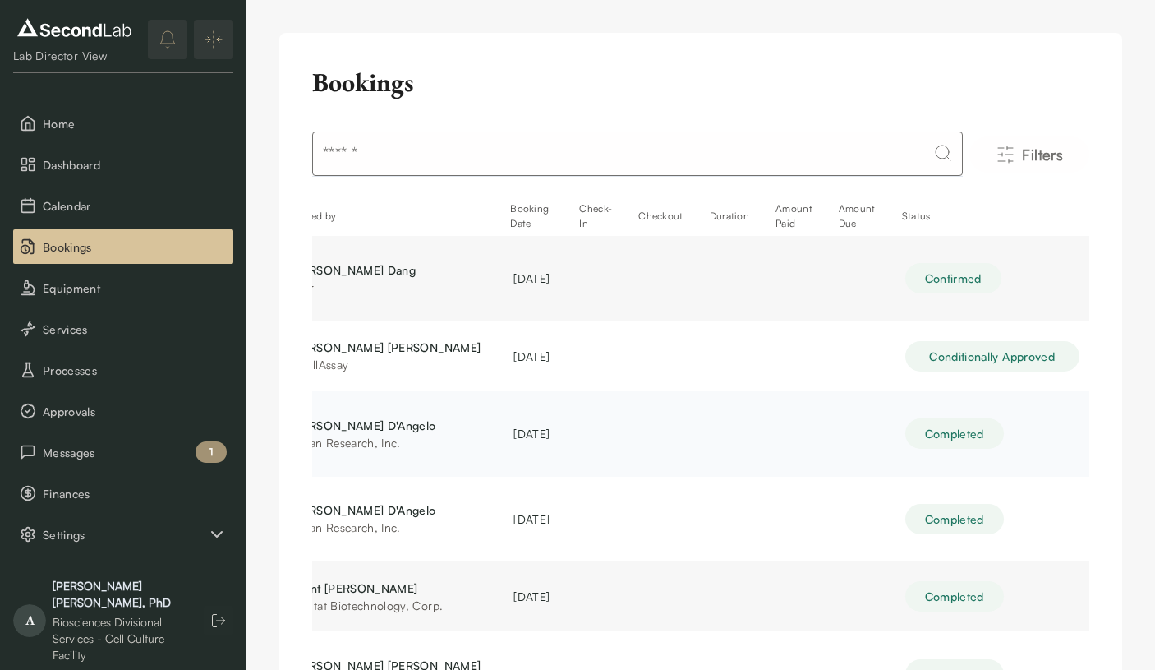
scroll to position [0, 154]
click at [606, 285] on td at bounding box center [596, 278] width 59 height 85
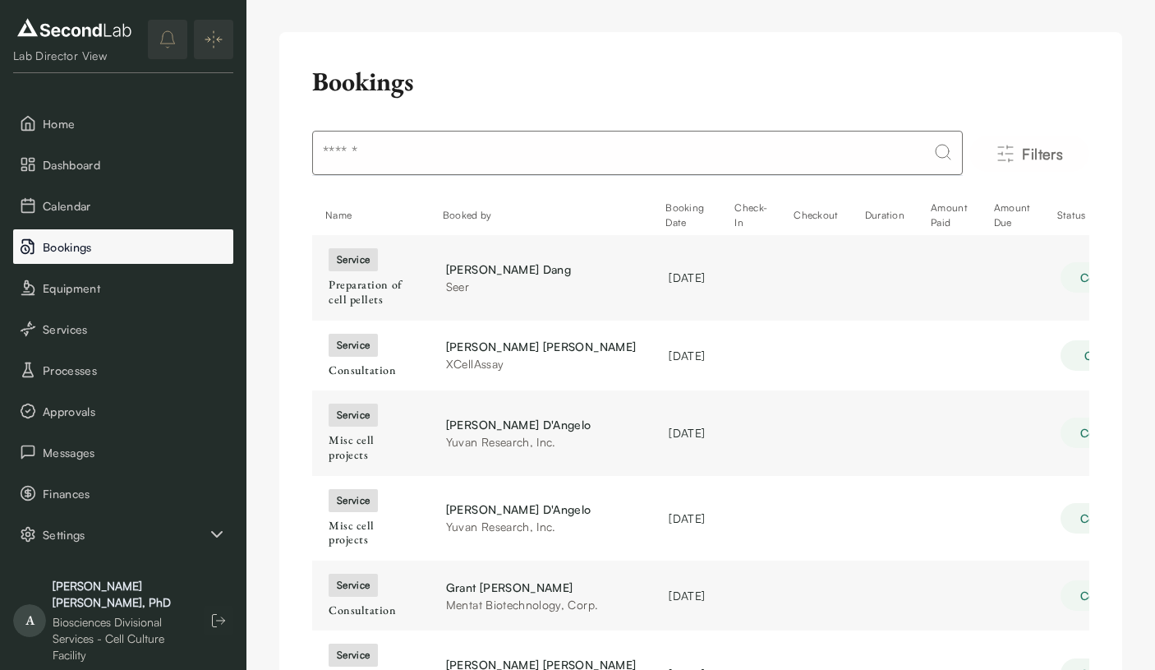
scroll to position [0, 0]
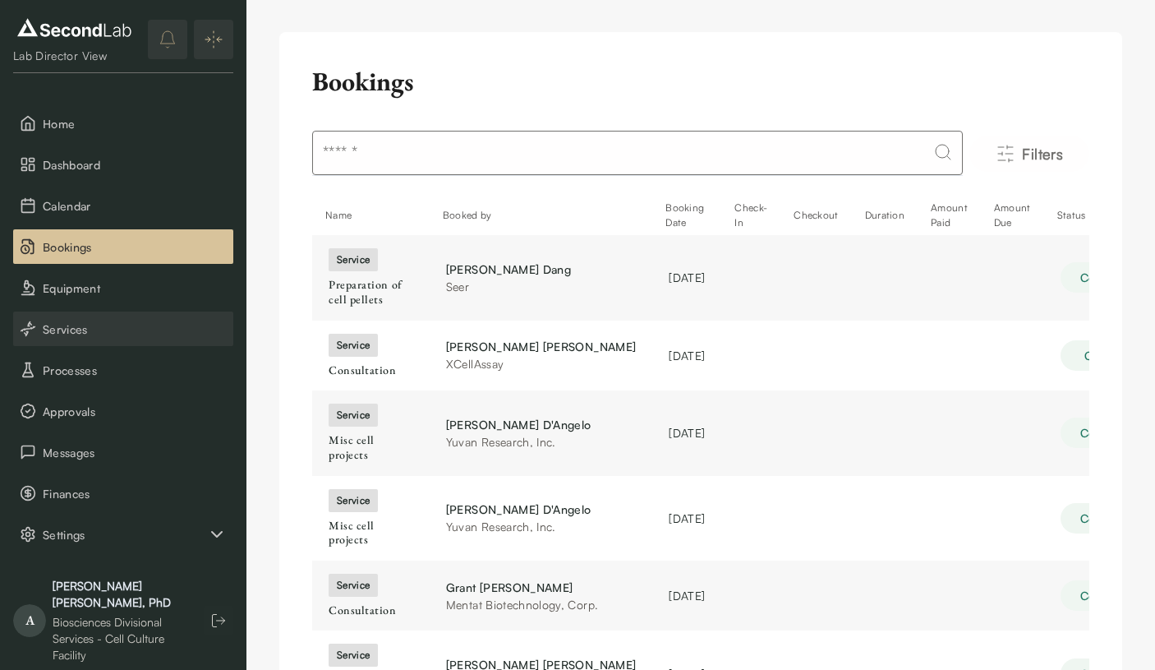
click at [140, 337] on span "Services" at bounding box center [135, 328] width 184 height 17
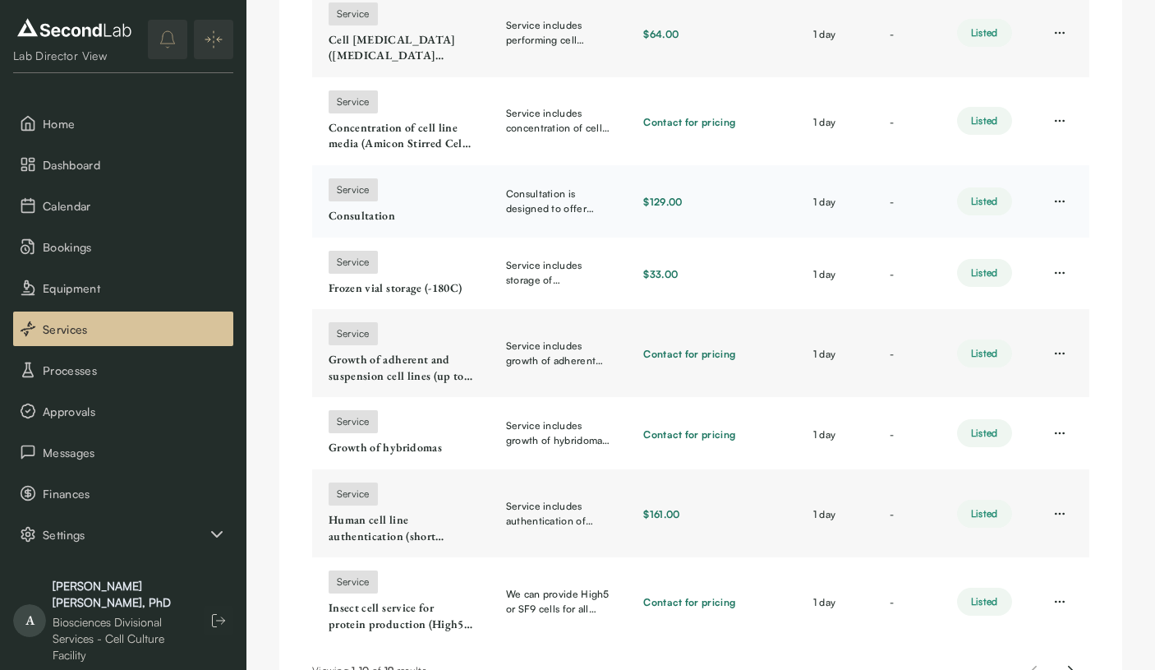
scroll to position [516, 0]
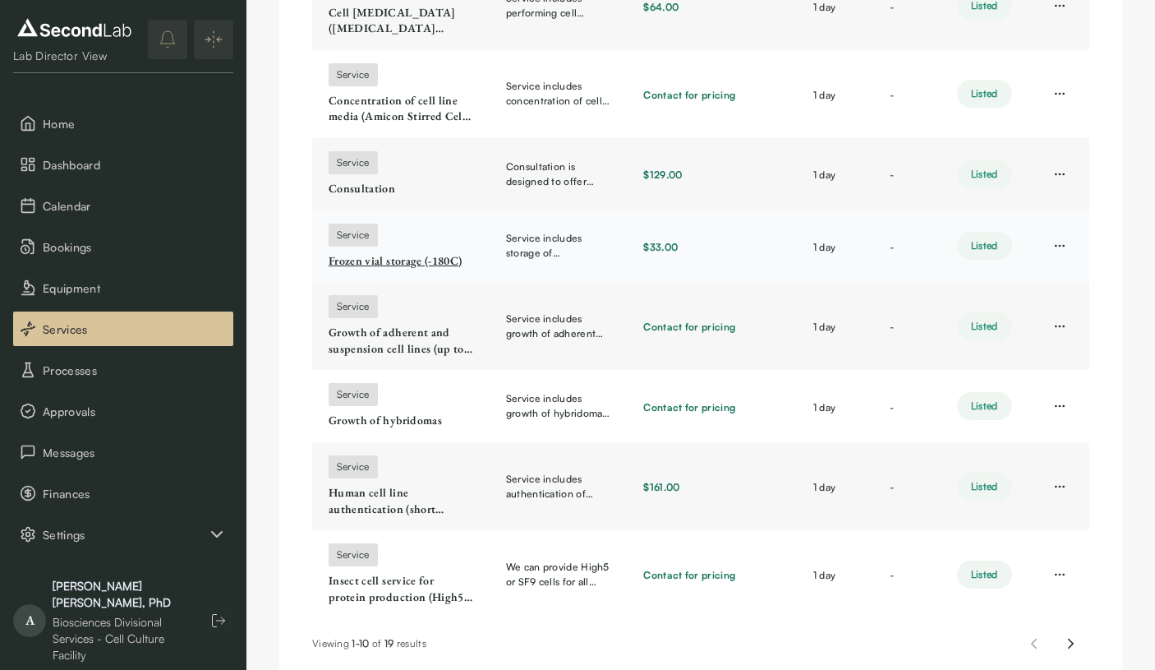
click at [412, 253] on link "Frozen vial storage (-180C)" at bounding box center [401, 261] width 145 height 16
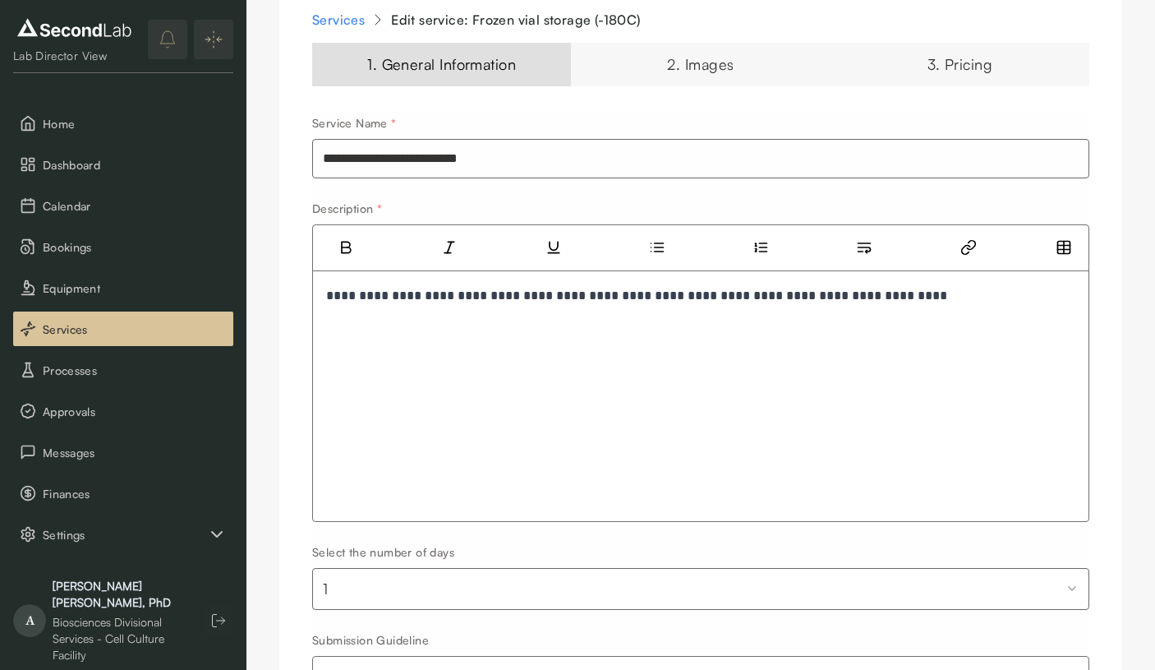
scroll to position [3, 0]
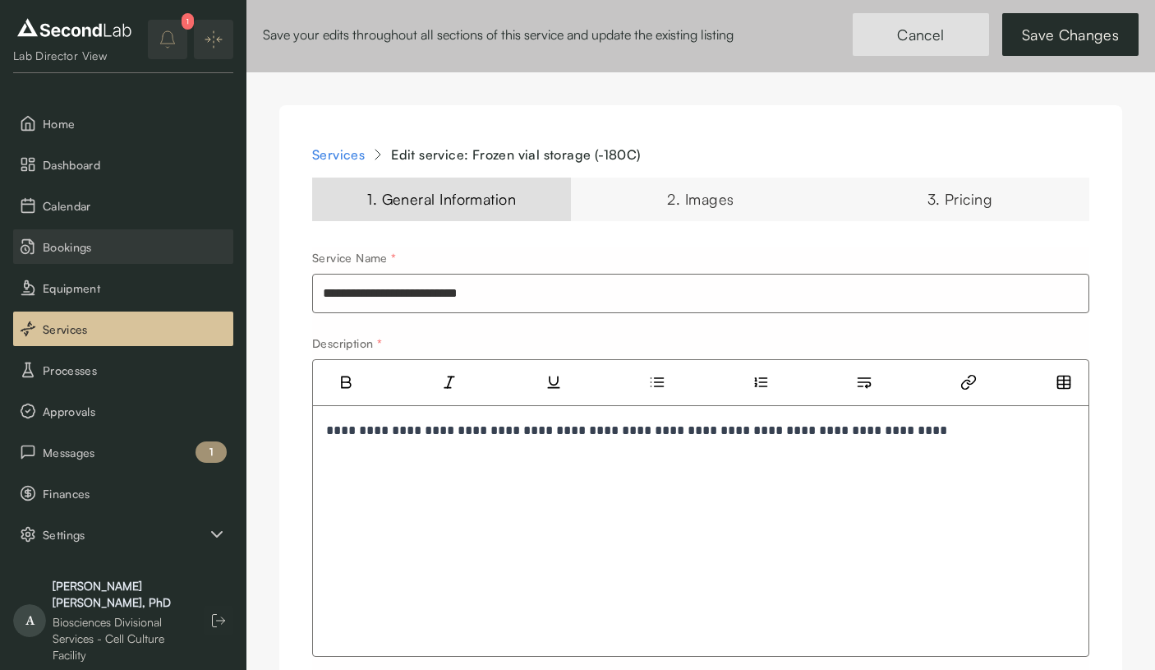
click at [97, 247] on span "Bookings" at bounding box center [135, 246] width 184 height 17
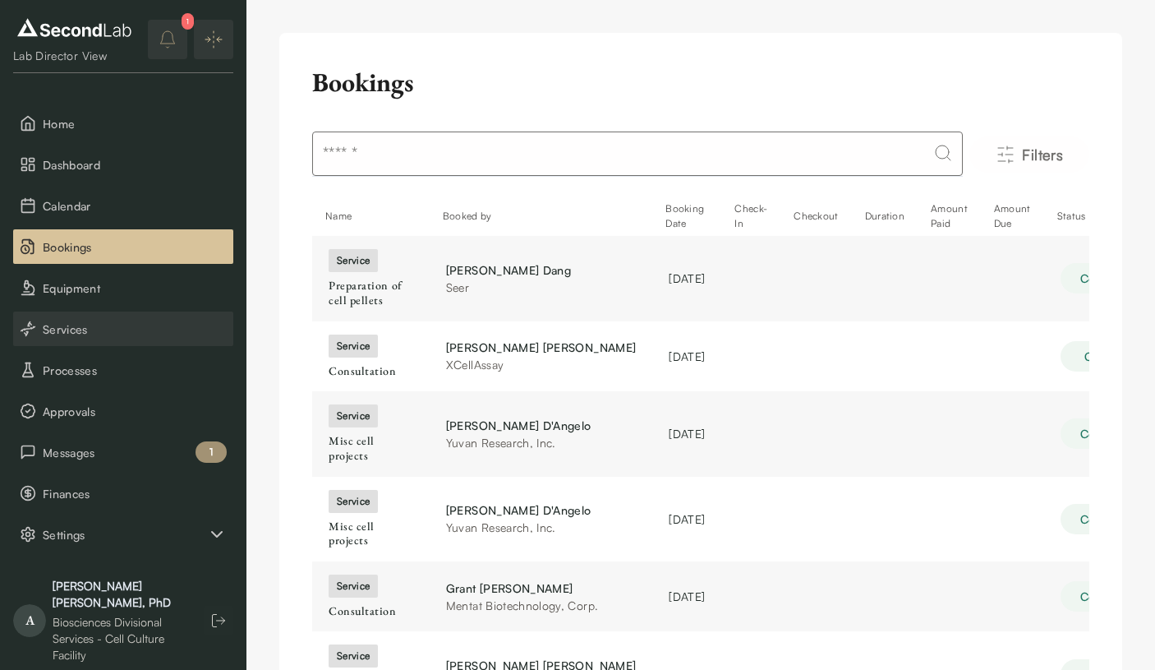
click at [90, 327] on span "Services" at bounding box center [135, 328] width 184 height 17
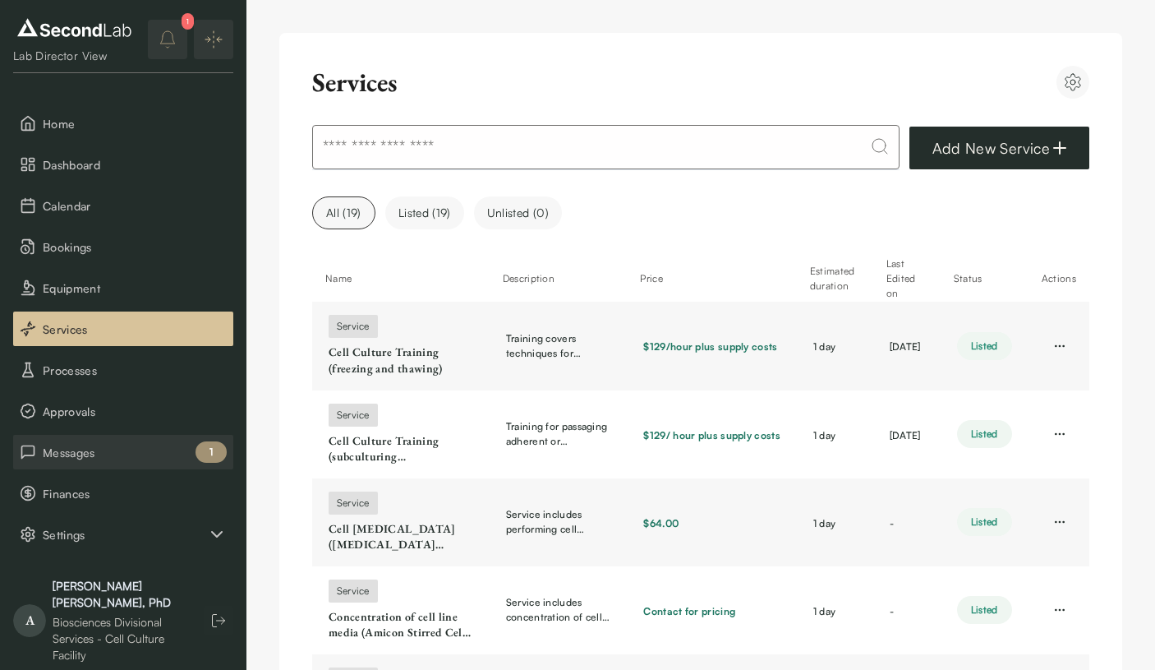
click at [131, 446] on span "Messages" at bounding box center [135, 452] width 184 height 17
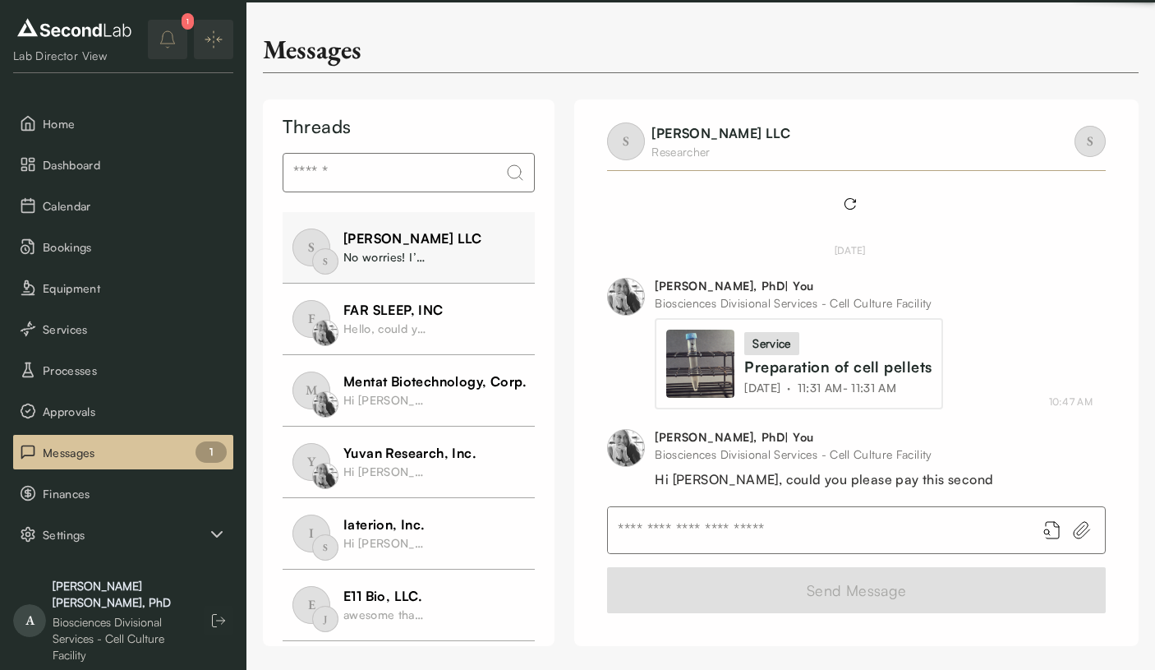
scroll to position [308, 0]
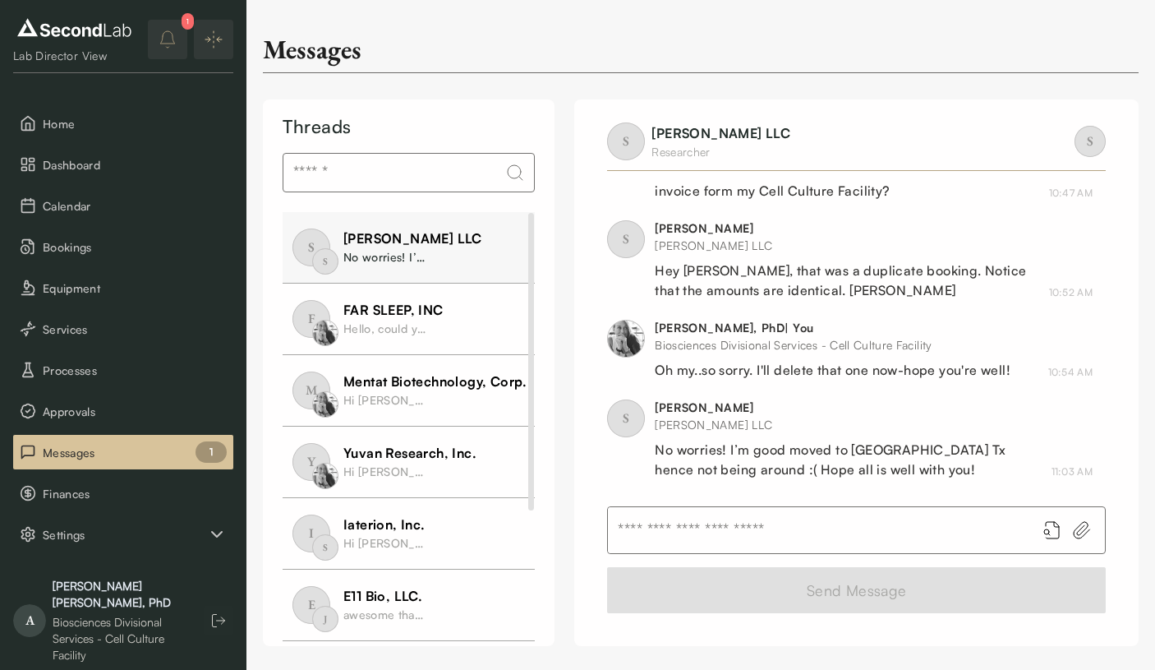
click at [632, 528] on input "text" at bounding box center [815, 530] width 415 height 46
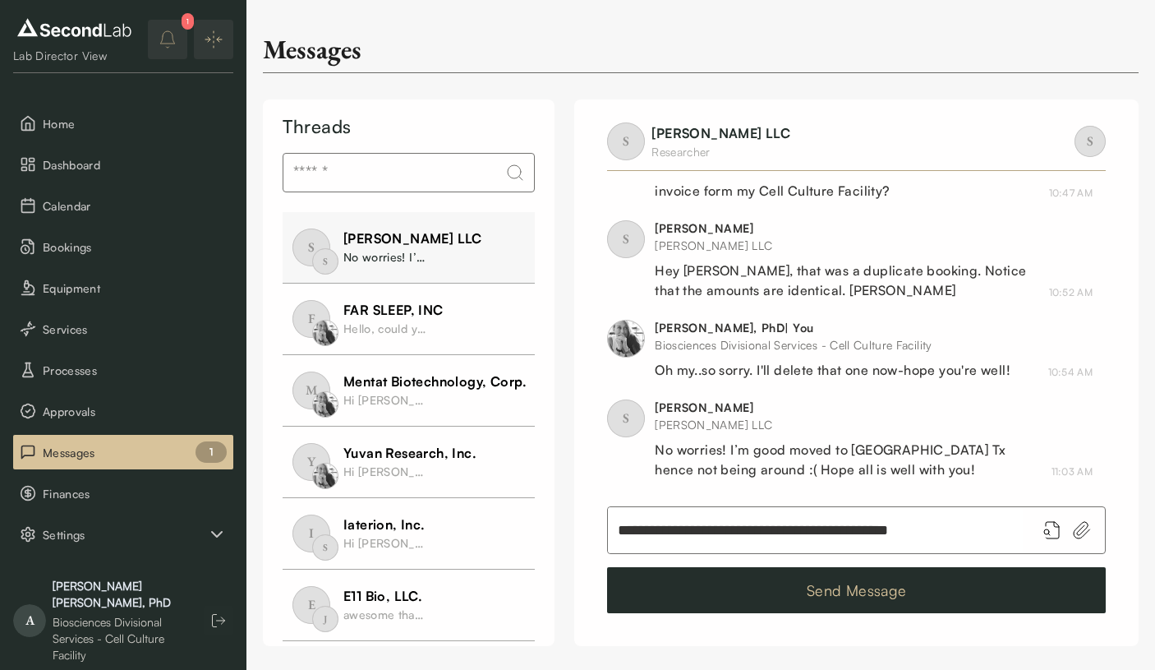
type input "**********"
click at [697, 580] on button "Send Message" at bounding box center [856, 590] width 499 height 46
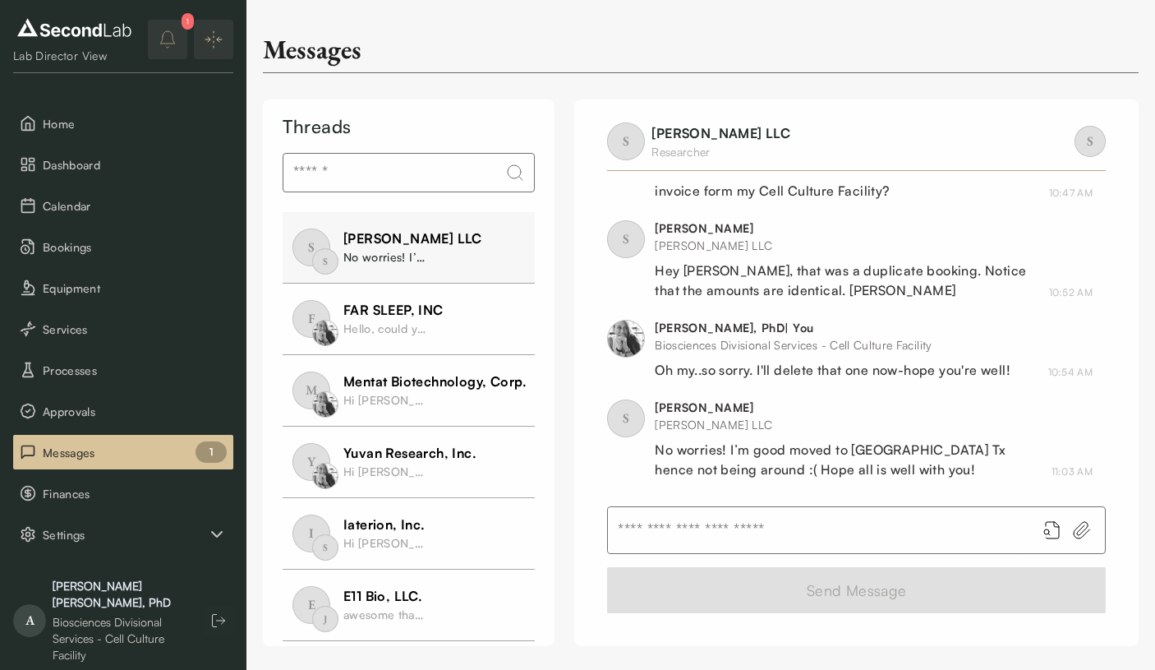
scroll to position [388, 0]
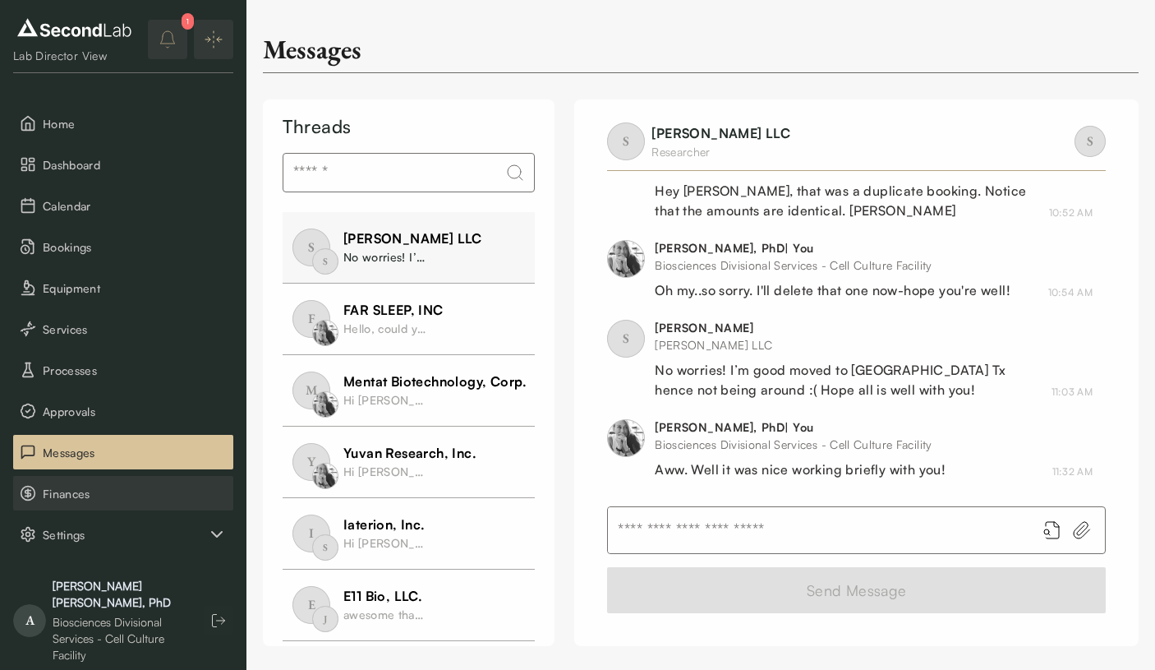
click at [65, 491] on span "Finances" at bounding box center [135, 493] width 184 height 17
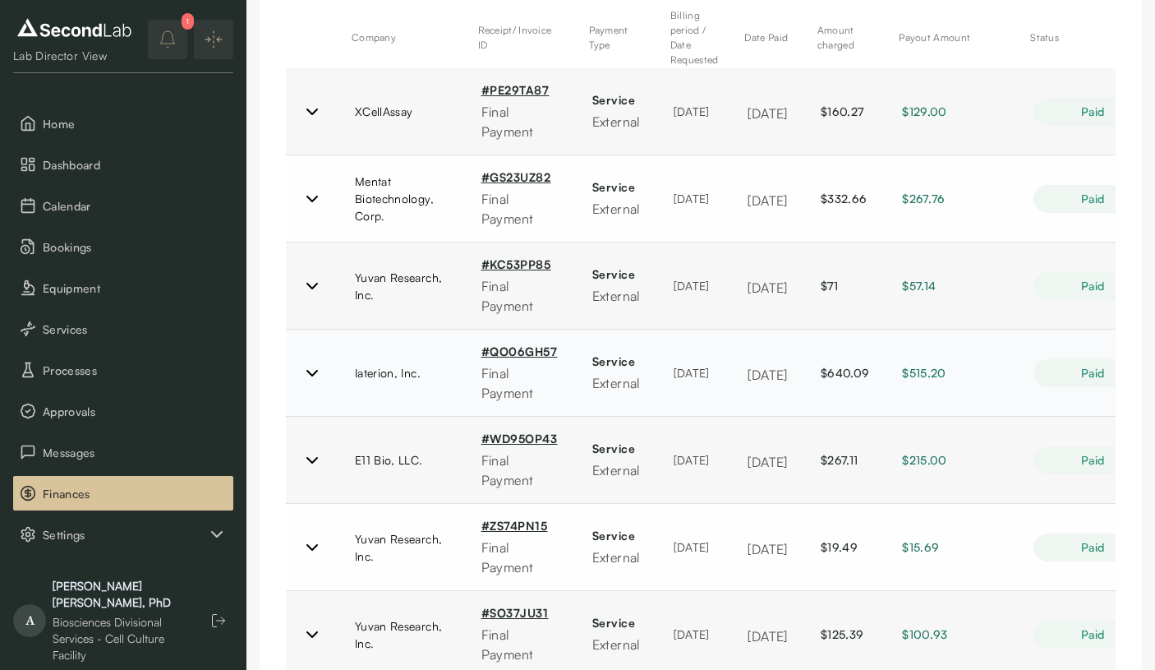
scroll to position [246, 0]
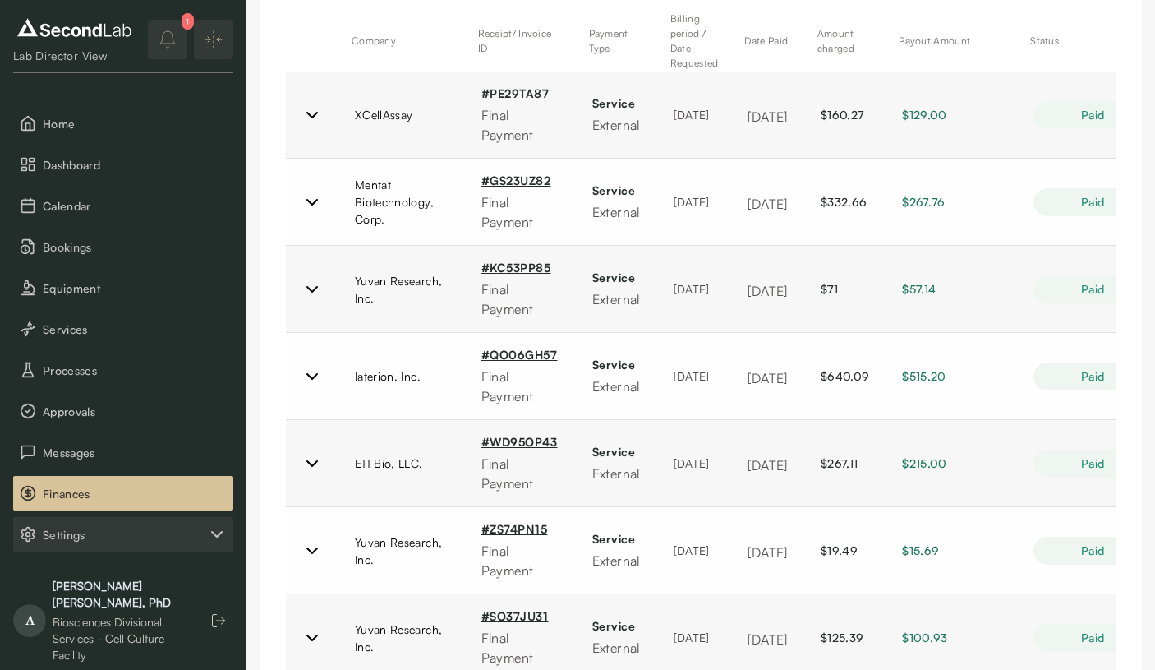
click at [125, 527] on span "Settings" at bounding box center [125, 534] width 164 height 17
click at [117, 537] on span "Settings" at bounding box center [125, 534] width 164 height 17
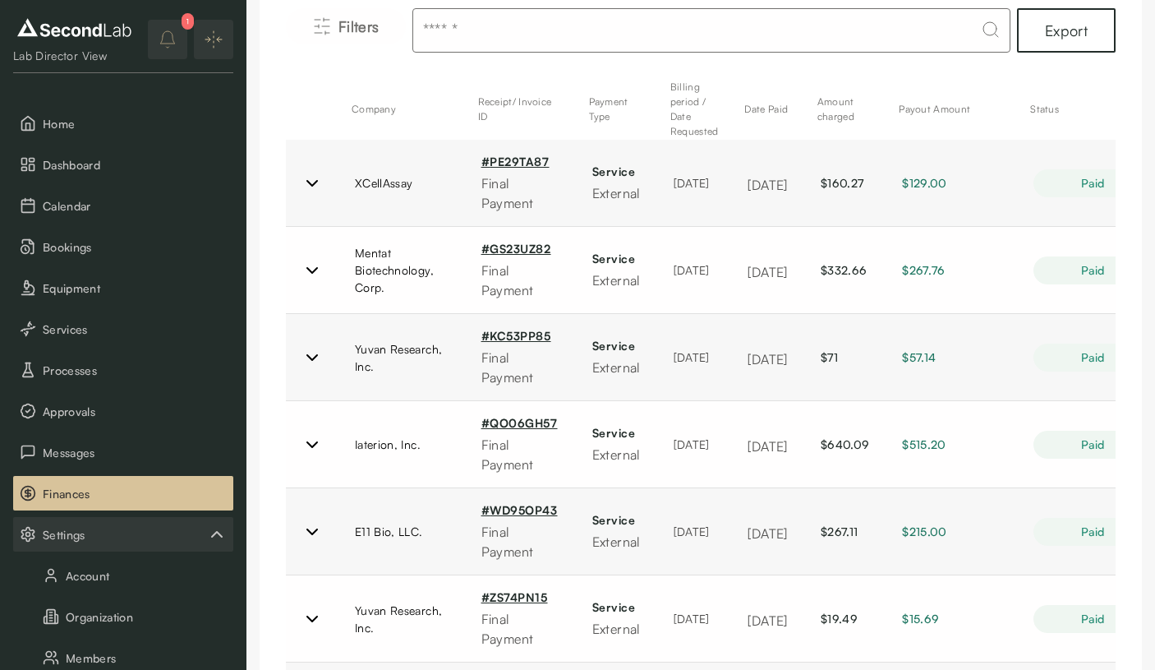
scroll to position [165, 0]
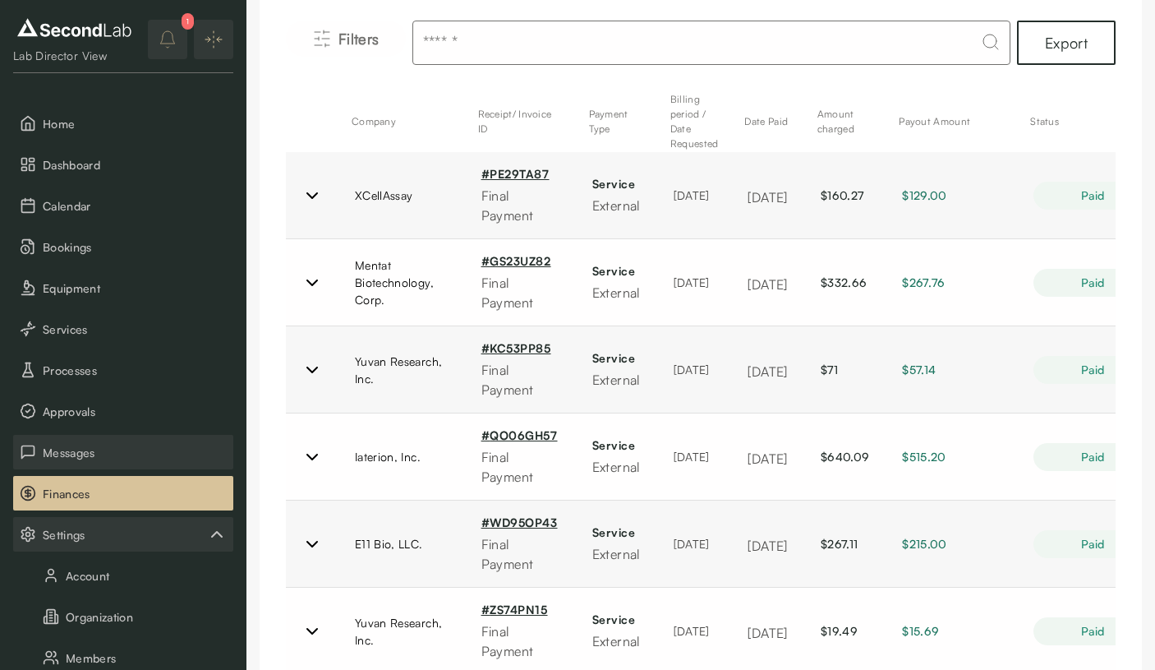
click at [84, 450] on span "Messages" at bounding box center [135, 452] width 184 height 17
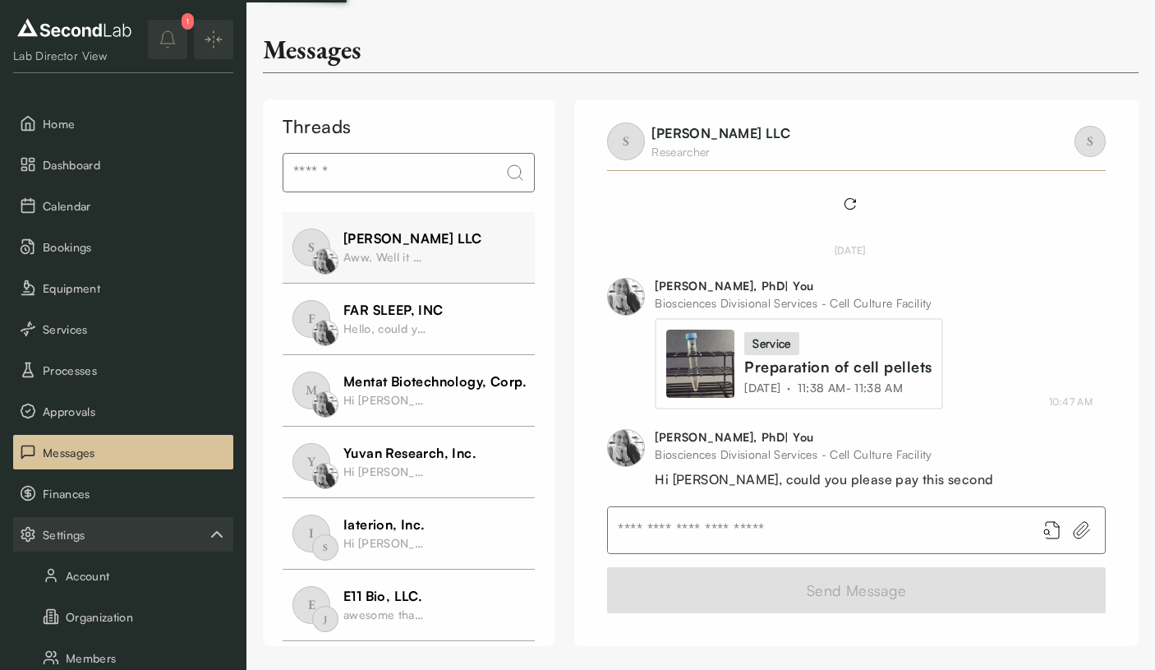
scroll to position [388, 0]
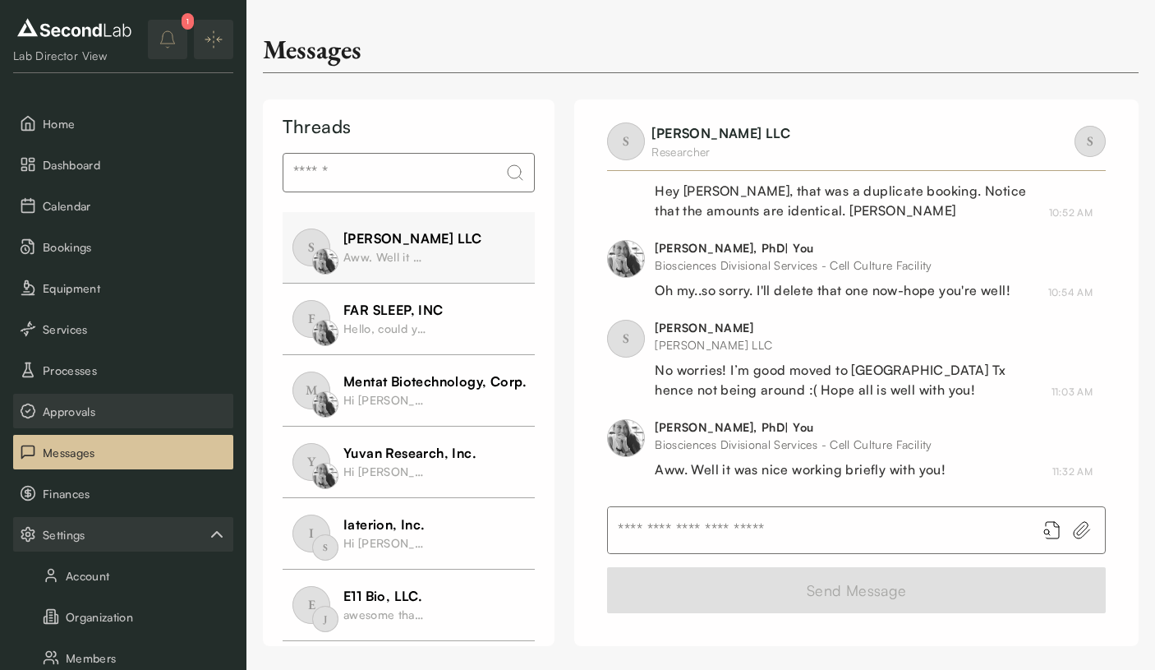
click at [94, 403] on span "Approvals" at bounding box center [135, 411] width 184 height 17
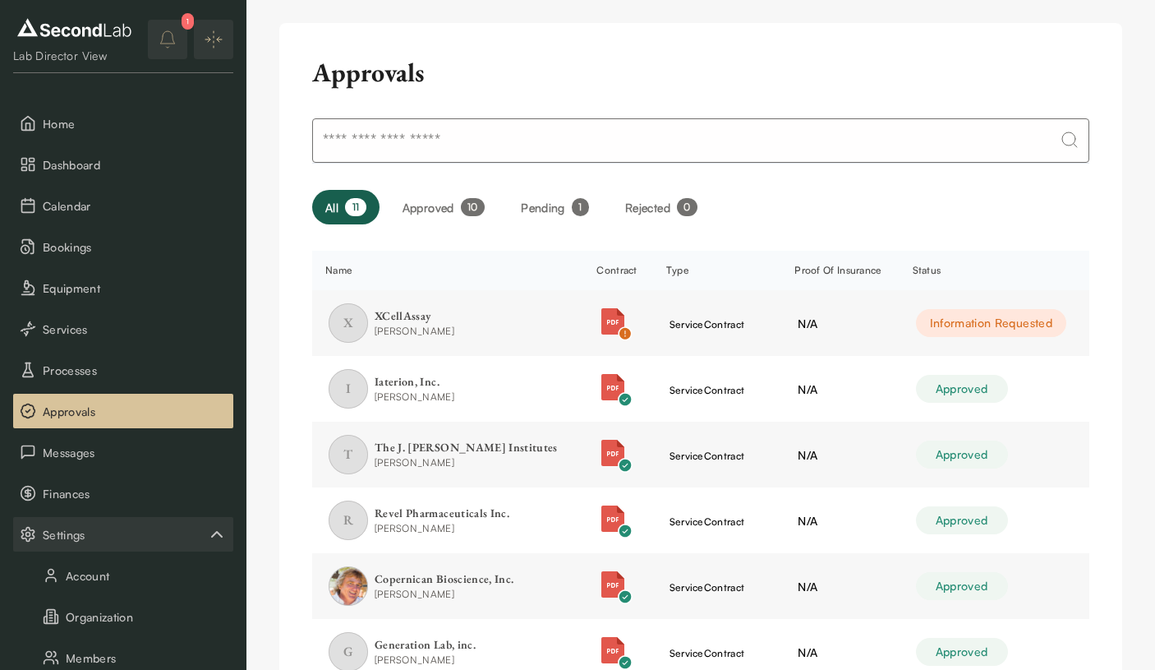
scroll to position [11, 0]
click at [569, 208] on button "Pending 1" at bounding box center [555, 206] width 94 height 35
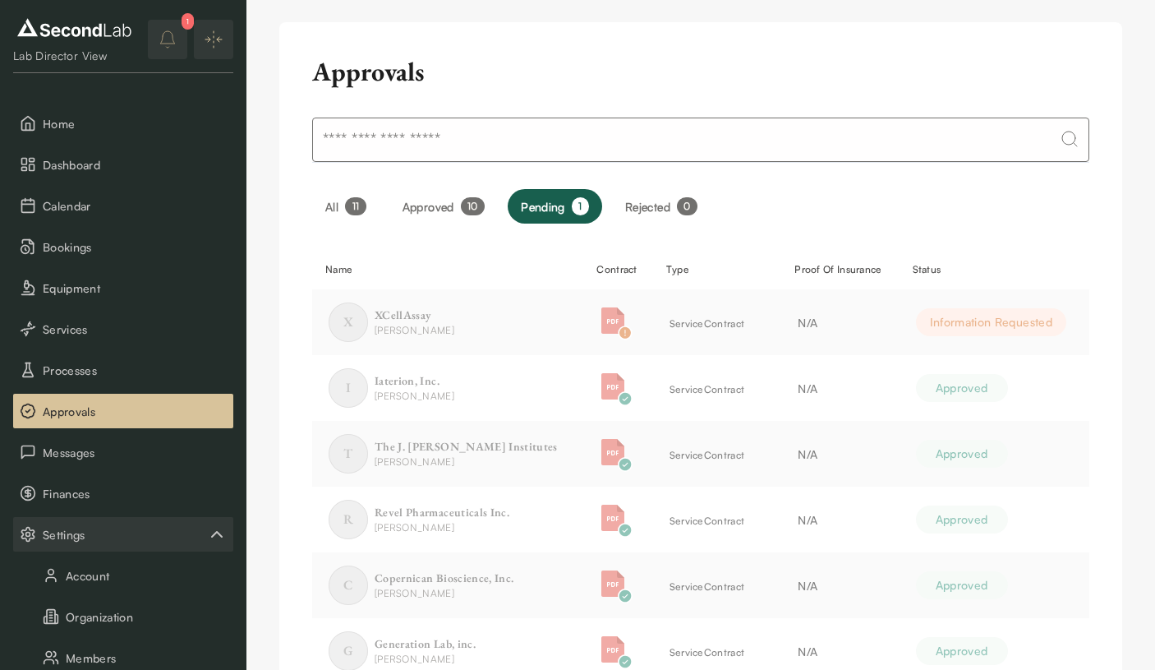
scroll to position [0, 0]
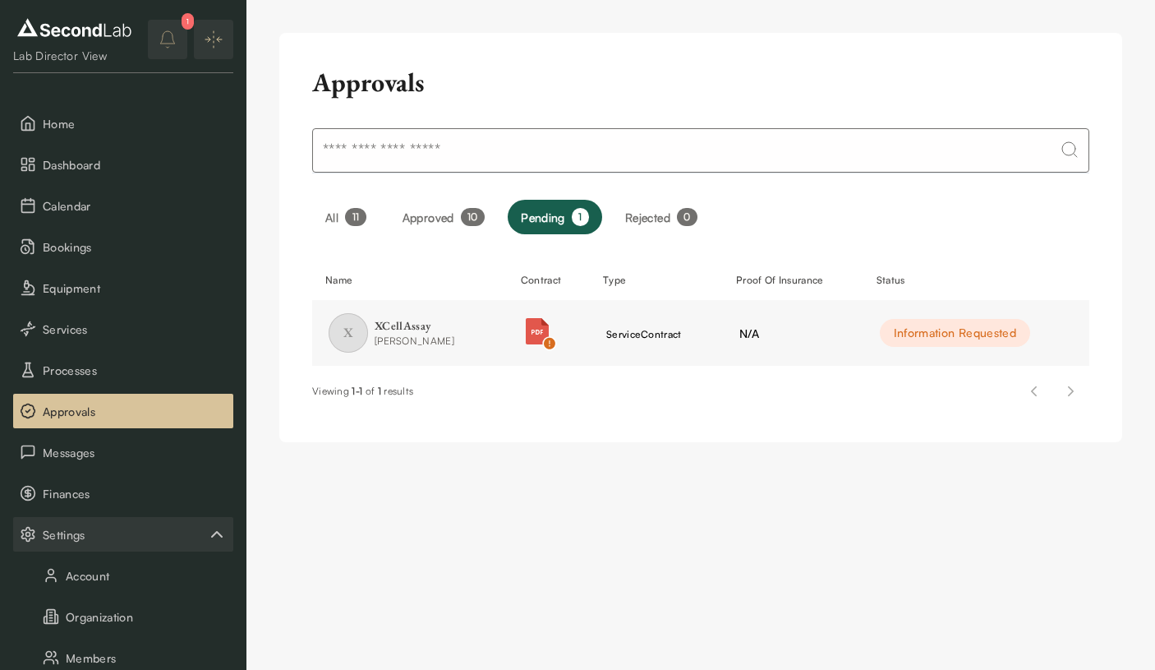
click at [445, 220] on button "Approved 10" at bounding box center [443, 217] width 109 height 35
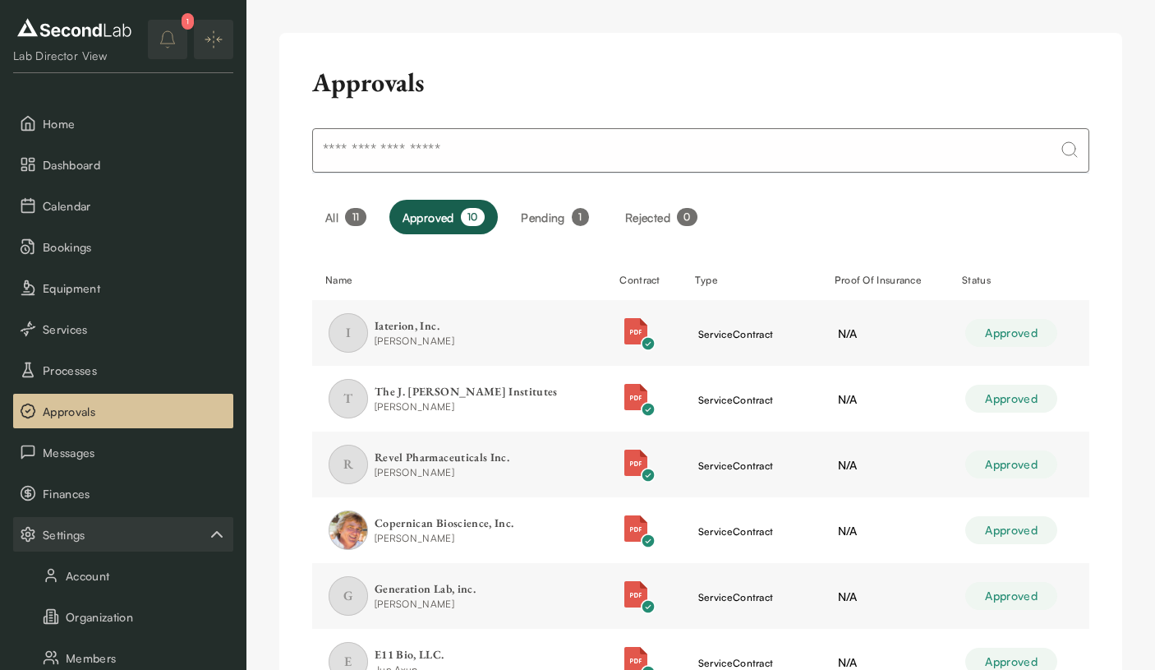
click at [339, 218] on button "All 11" at bounding box center [345, 217] width 67 height 35
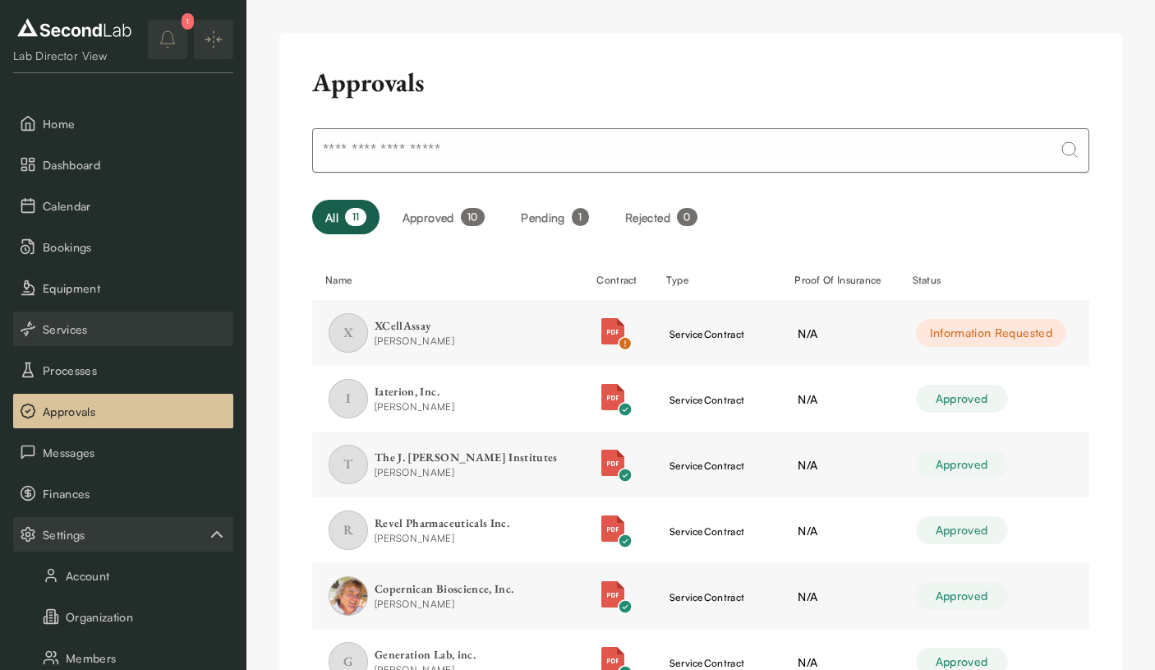
click at [117, 333] on span "Services" at bounding box center [135, 328] width 184 height 17
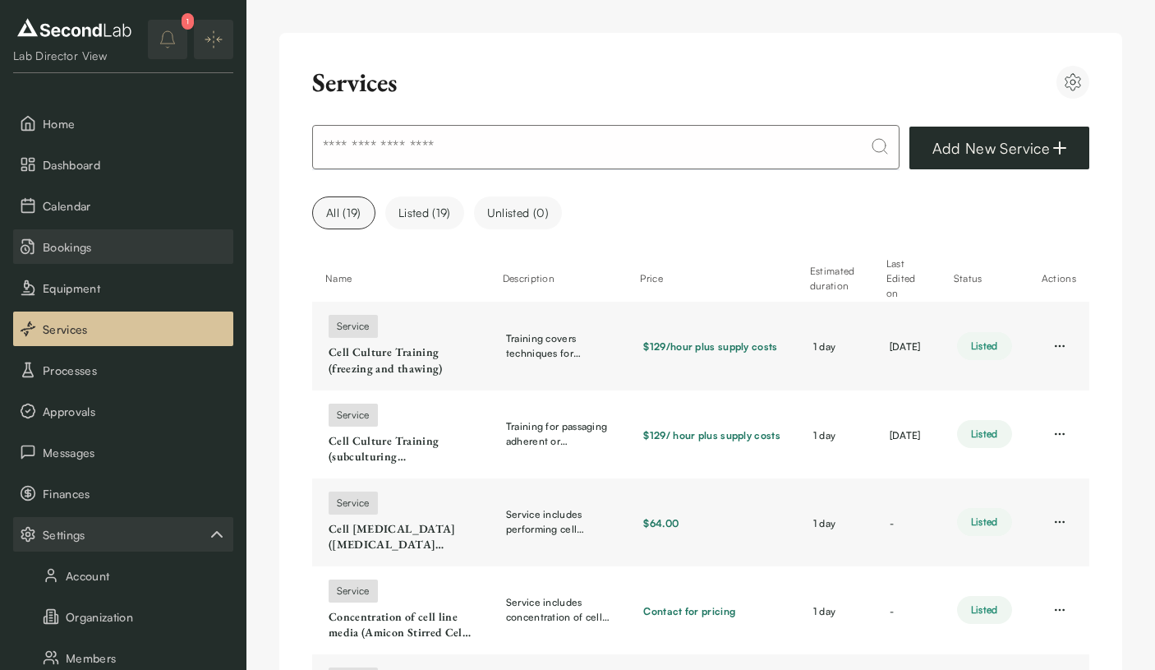
click at [112, 249] on span "Bookings" at bounding box center [135, 246] width 184 height 17
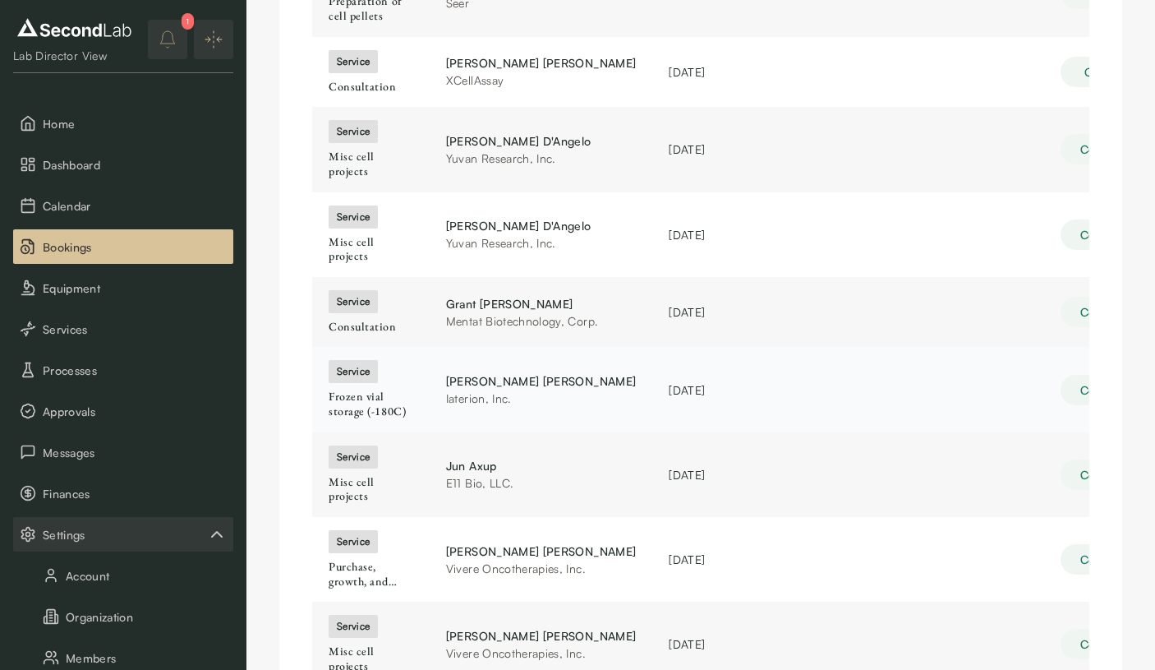
scroll to position [283, 0]
click at [93, 403] on span "Approvals" at bounding box center [135, 411] width 184 height 17
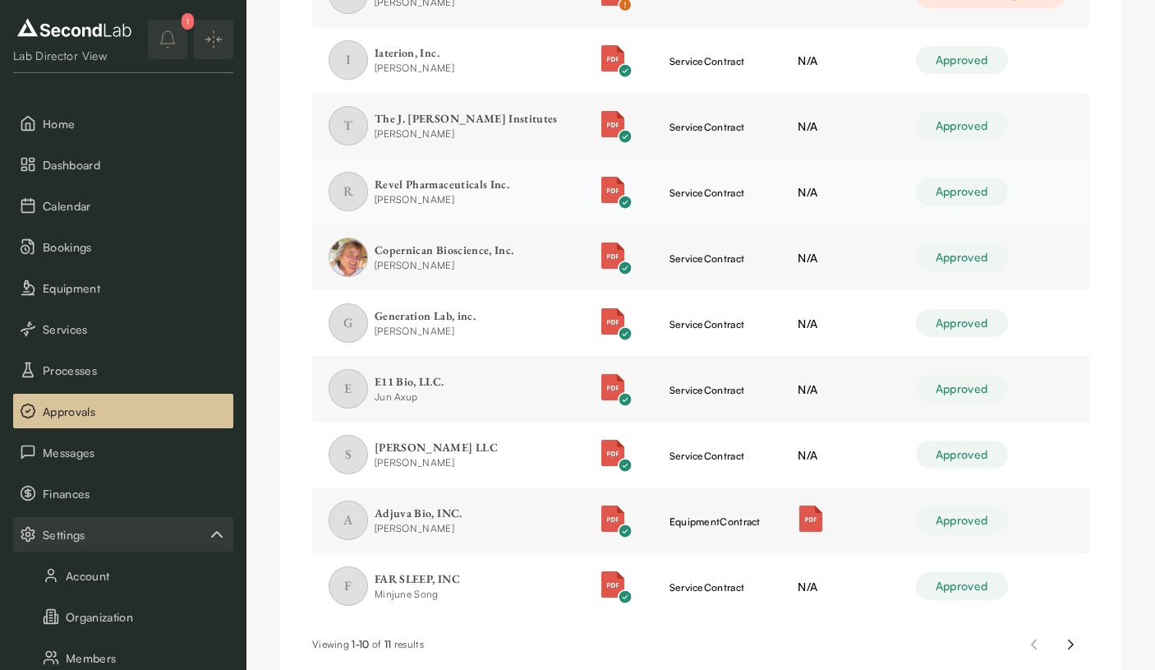
scroll to position [338, 0]
click at [1073, 635] on icon "Next page" at bounding box center [1070, 645] width 17 height 20
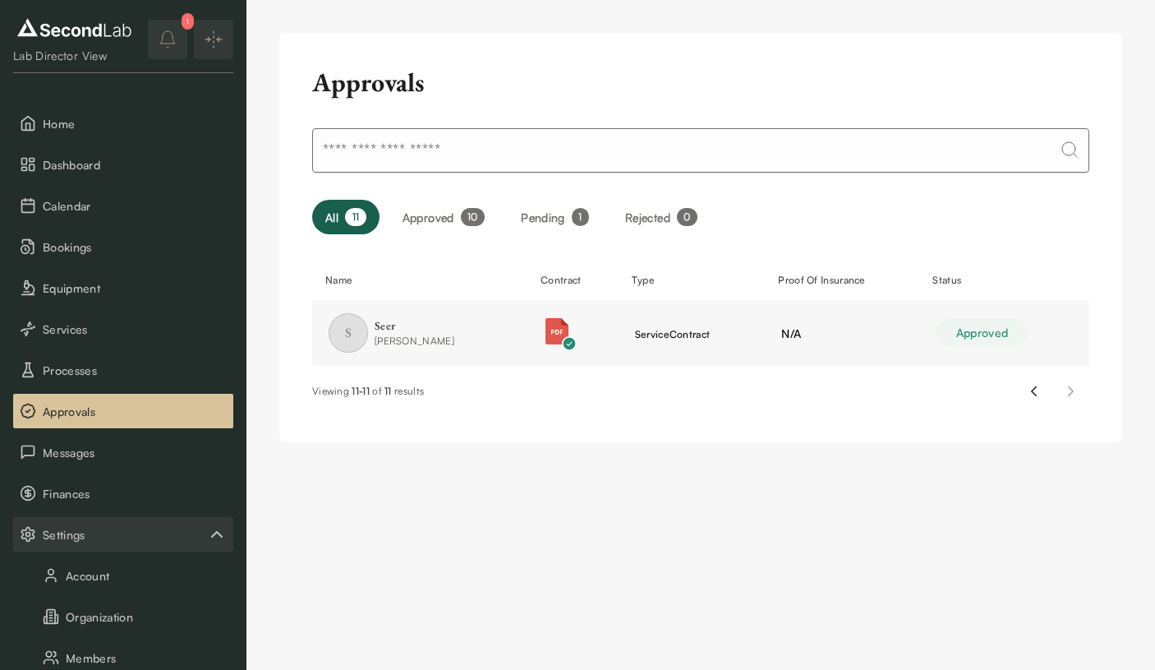
scroll to position [0, 0]
click at [128, 241] on span "Bookings" at bounding box center [135, 246] width 184 height 17
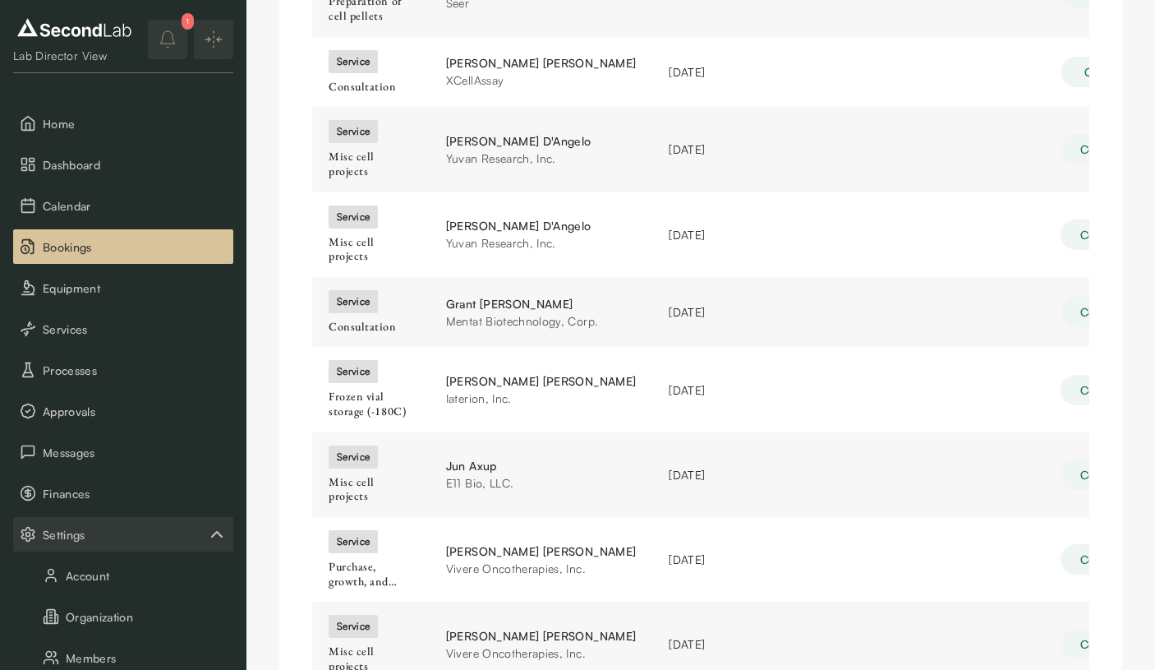
scroll to position [283, 0]
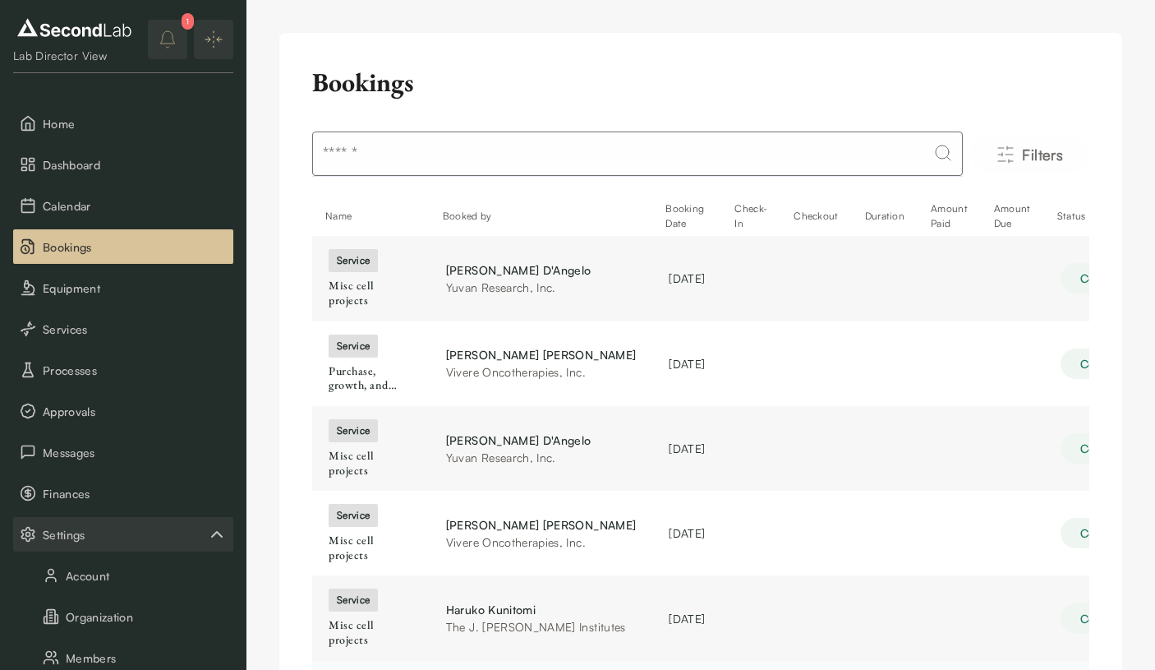
scroll to position [0, 0]
click at [113, 493] on span "Finances" at bounding box center [135, 493] width 184 height 17
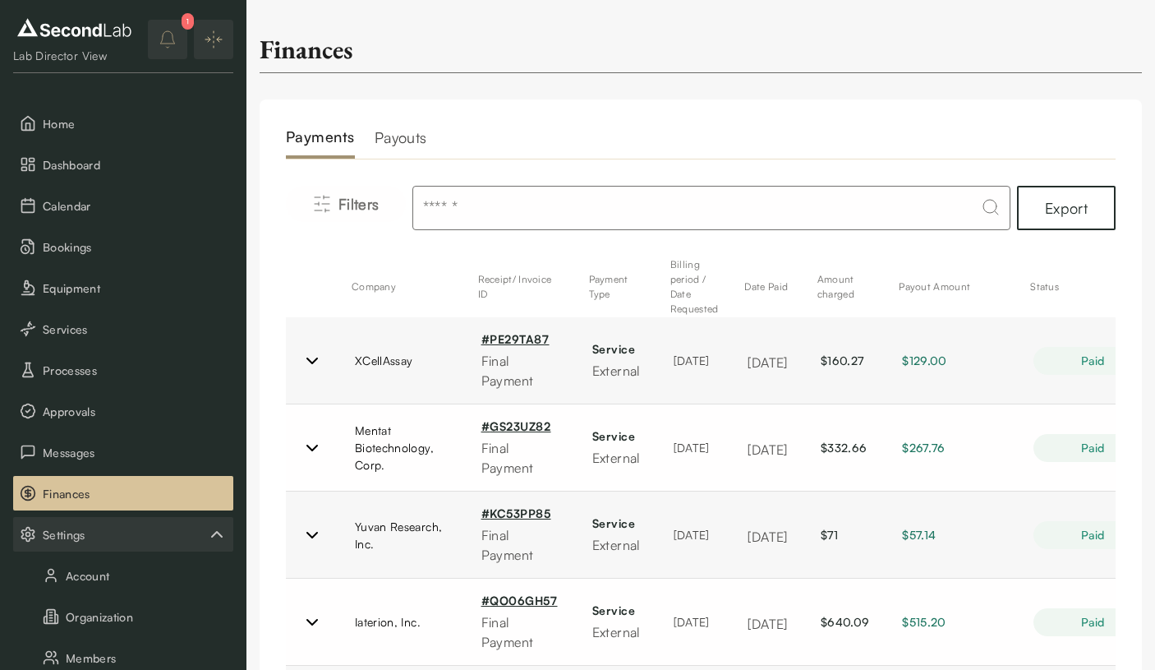
click at [399, 143] on h2 "Payouts" at bounding box center [401, 142] width 53 height 33
